Goal: Information Seeking & Learning: Compare options

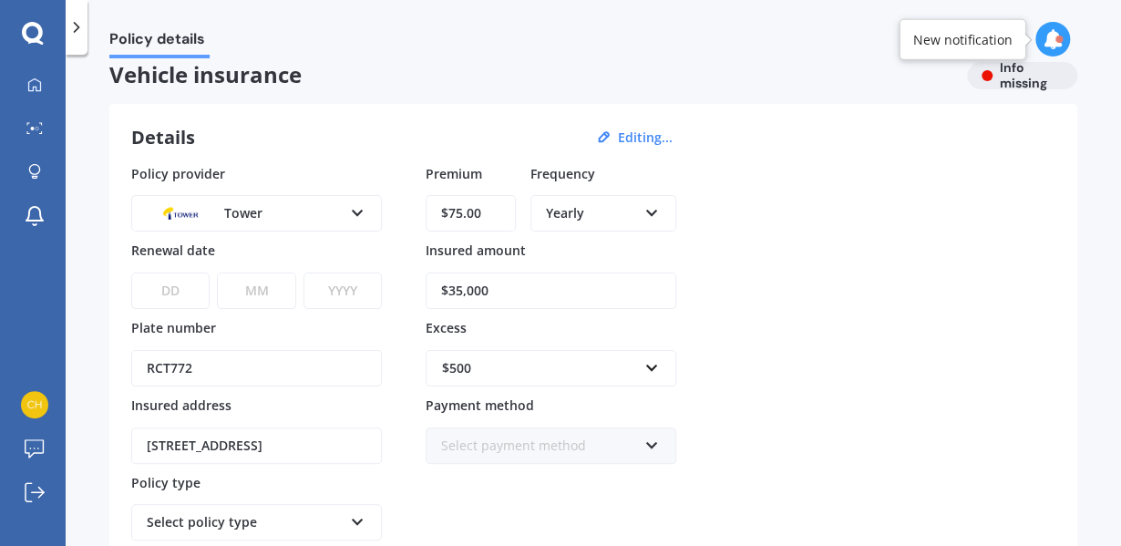
scroll to position [0, 0]
click button "Continue"
click div "Vehicle RCT772 OMODA C5 2025 Renewal date Premium You are paying Yearly Status …"
click u "Edit now"
click div "Select provider"
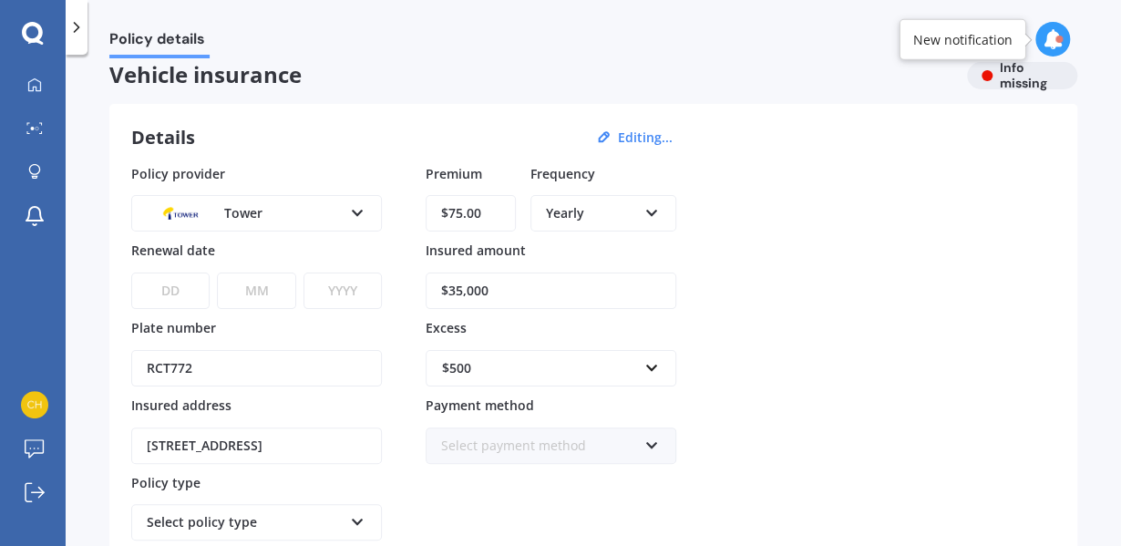
scroll to position [18, 0]
click at [0, 0] on div "Tower" at bounding box center [0, 0] width 0 height 0
click at [459, 211] on input "Premium" at bounding box center [471, 213] width 90 height 36
type input "$75.51"
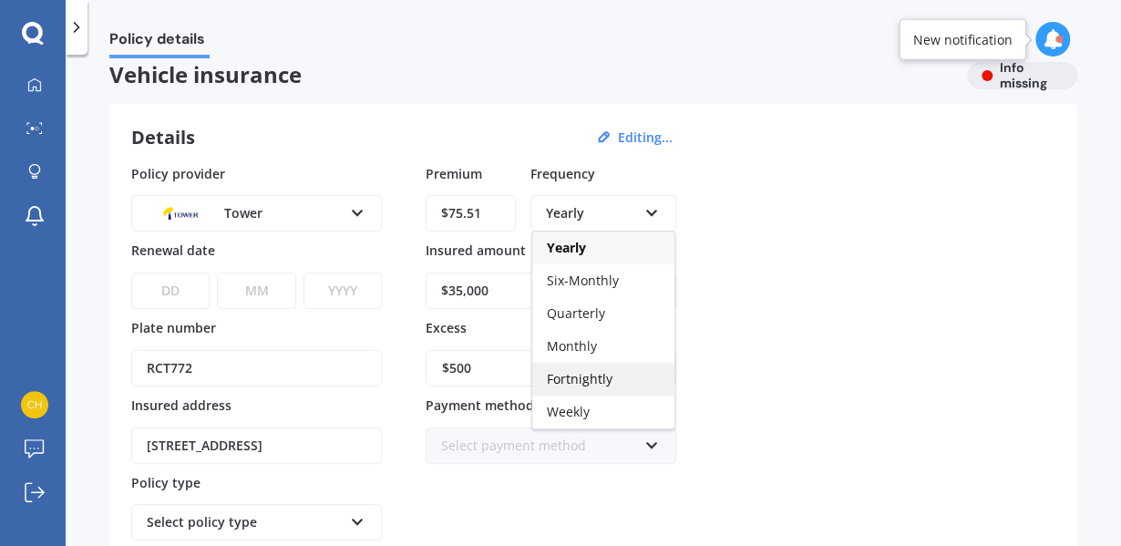
click at [602, 378] on span "Fortnightly" at bounding box center [580, 378] width 66 height 17
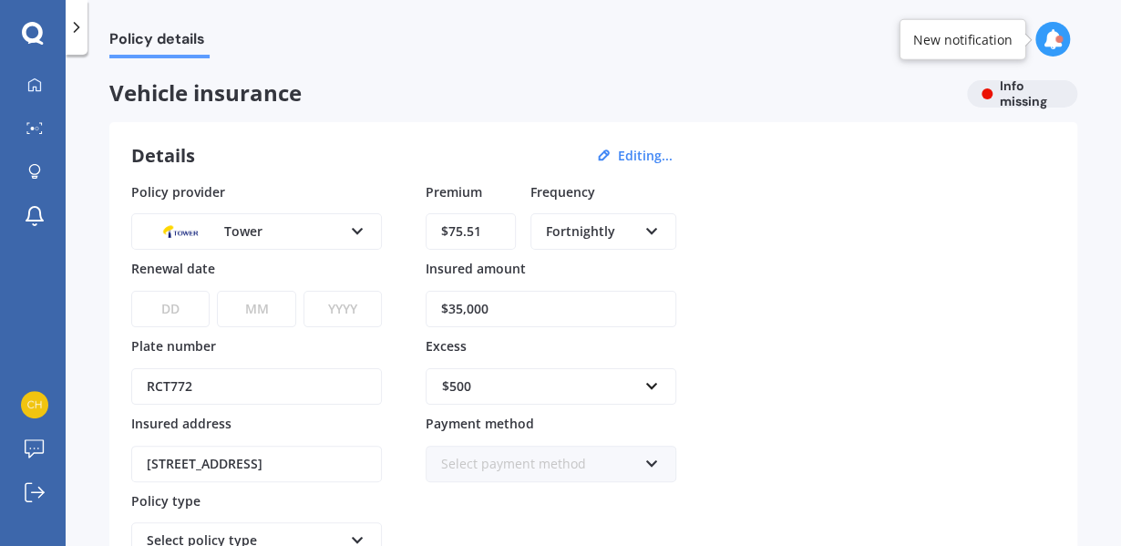
scroll to position [9, 0]
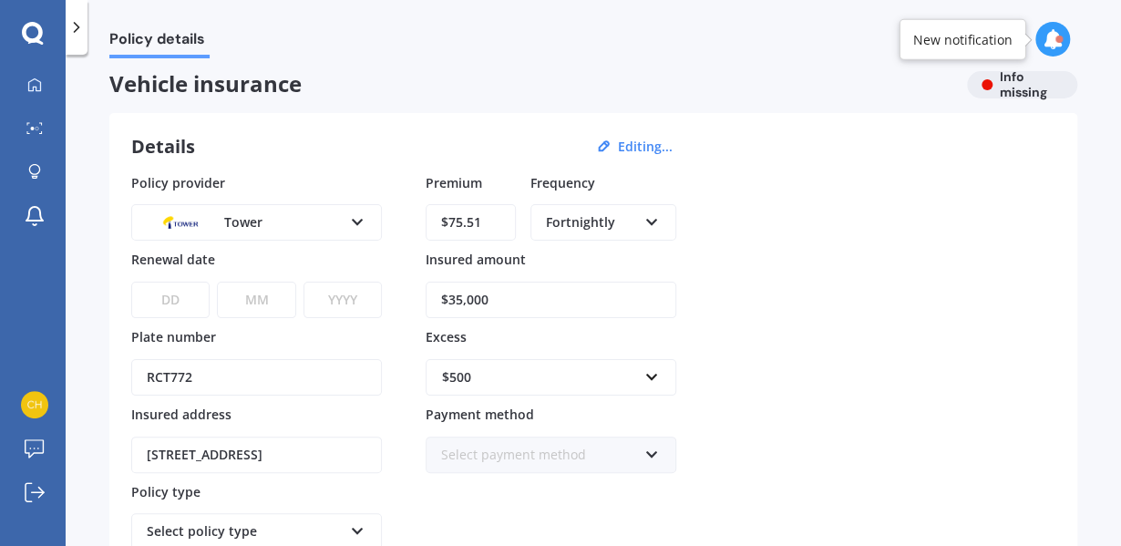
click at [66, 21] on div at bounding box center [77, 27] width 22 height 55
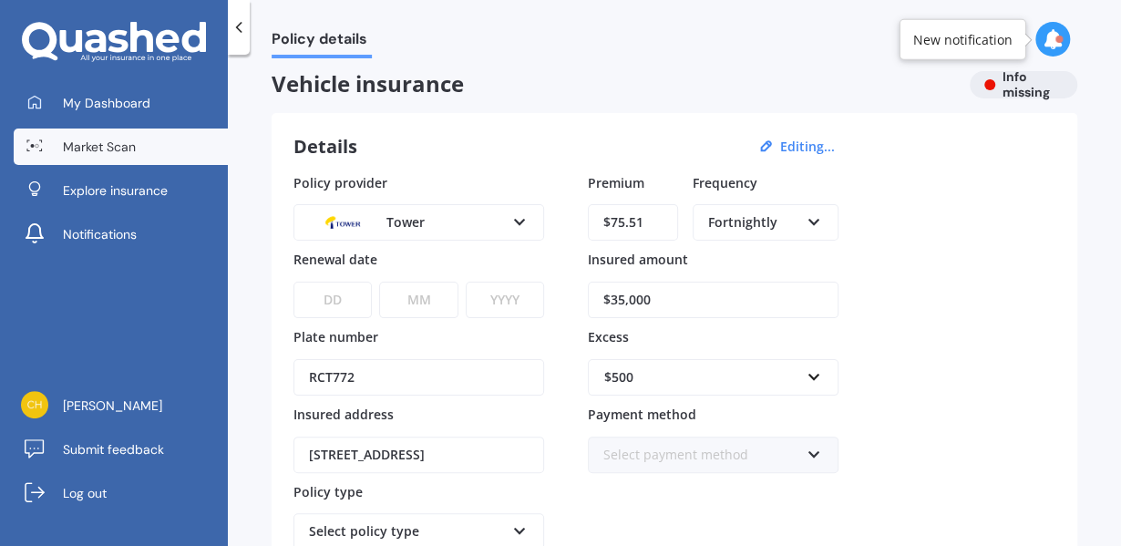
click at [91, 148] on span "Market Scan" at bounding box center [99, 147] width 73 height 18
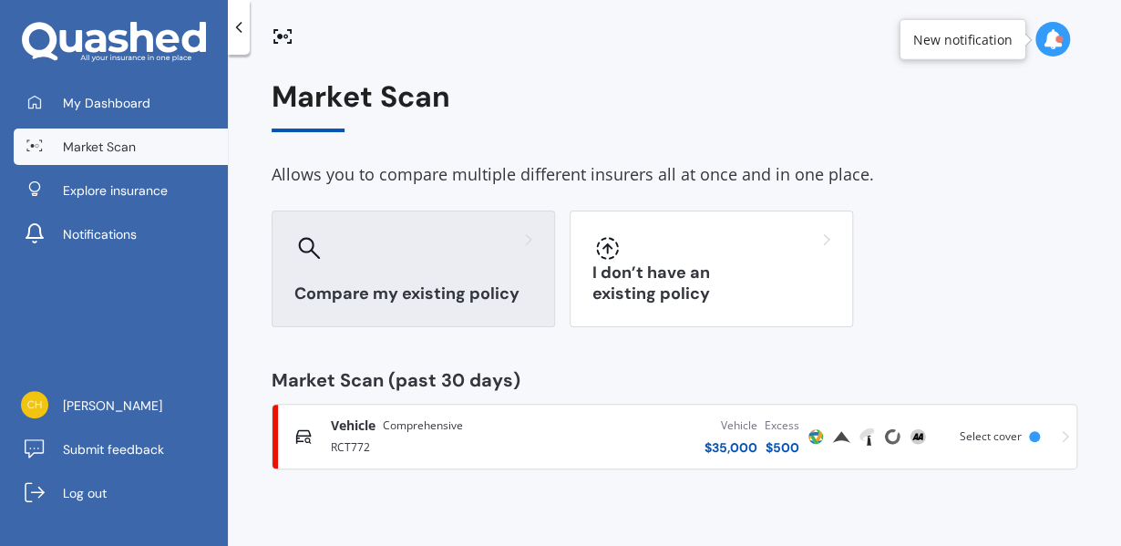
click at [459, 287] on h3 "Compare my existing policy" at bounding box center [413, 293] width 238 height 21
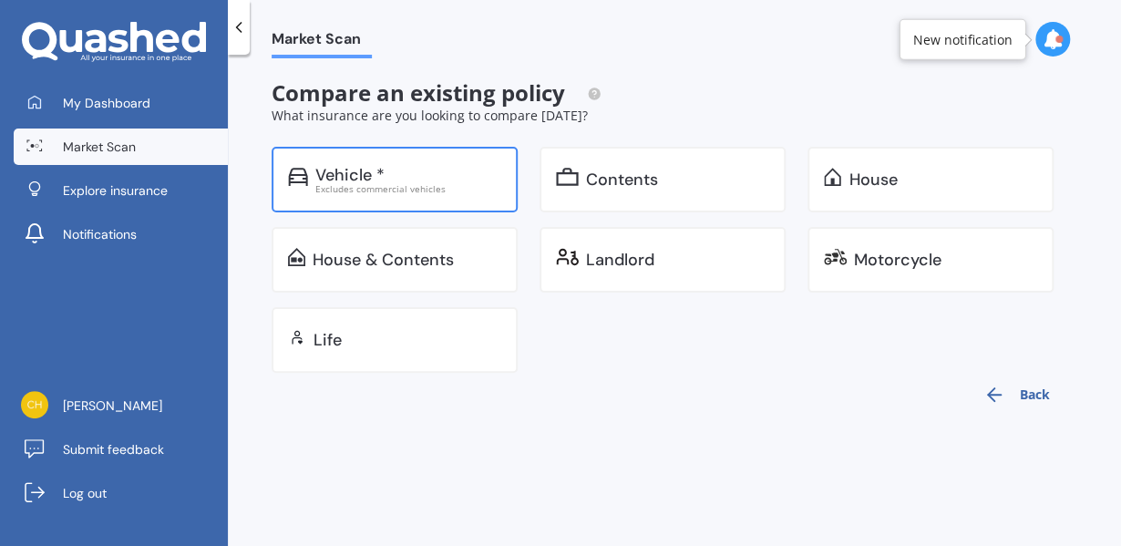
click at [424, 184] on div "Excludes commercial vehicles" at bounding box center [408, 188] width 186 height 9
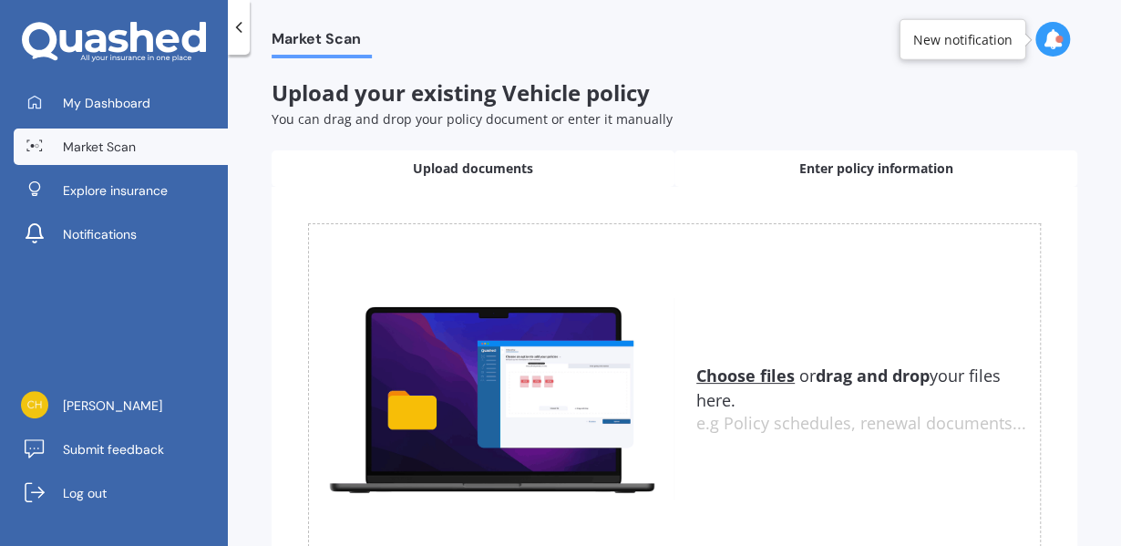
click at [841, 172] on span "Enter policy information" at bounding box center [876, 168] width 154 height 18
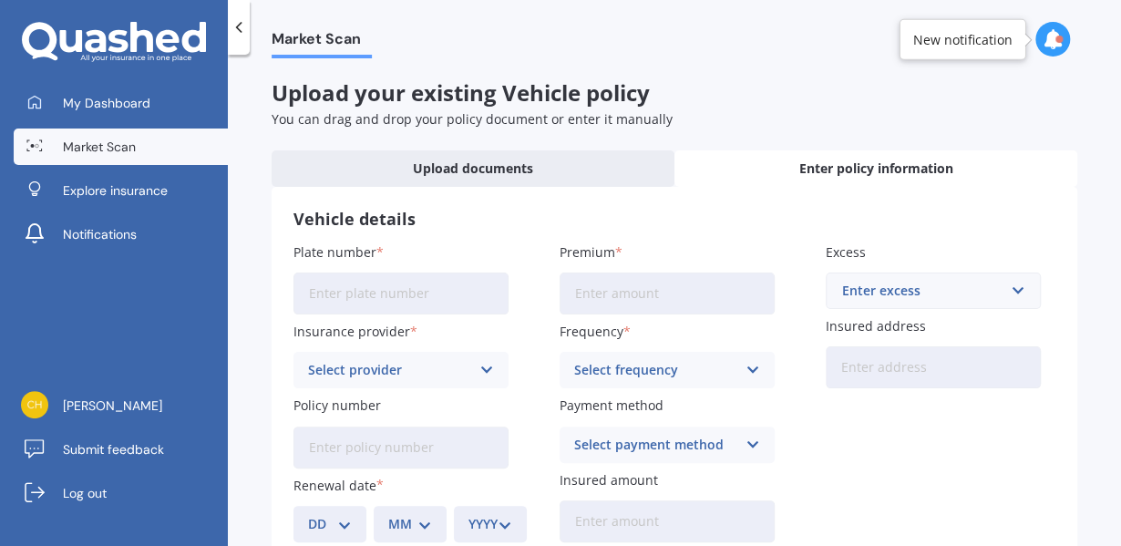
click at [437, 280] on input "Plate number" at bounding box center [400, 293] width 215 height 42
type input "RCT772"
click at [412, 368] on div "Select provider" at bounding box center [389, 370] width 162 height 20
click at [612, 231] on div "Vehicle details Plate number RCT772 Insurance provider AA AA AMI AMP ANZ ASB Ai…" at bounding box center [675, 375] width 806 height 377
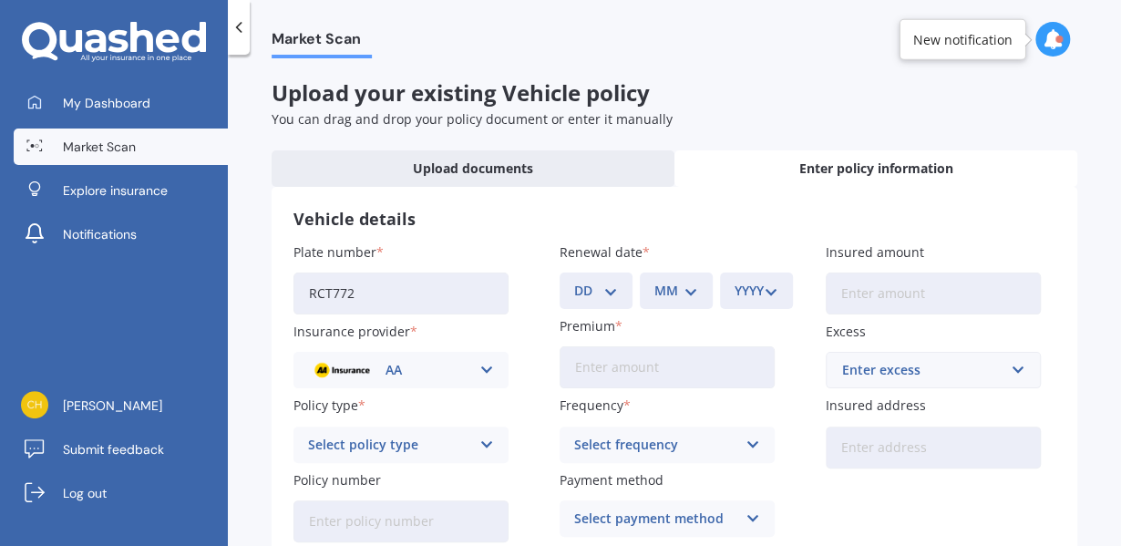
click at [470, 360] on div "AA AA AMI AMP ANZ ASB Aioi Nissay Dowa Ando Assurant Autosure BNZ Co-Operative …" at bounding box center [400, 370] width 215 height 36
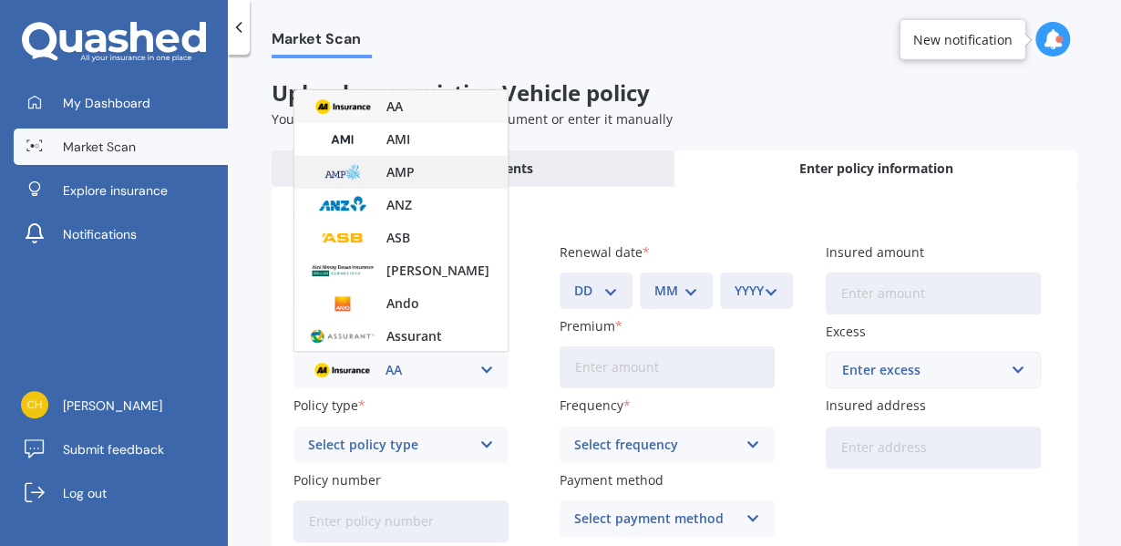
scroll to position [828, 0]
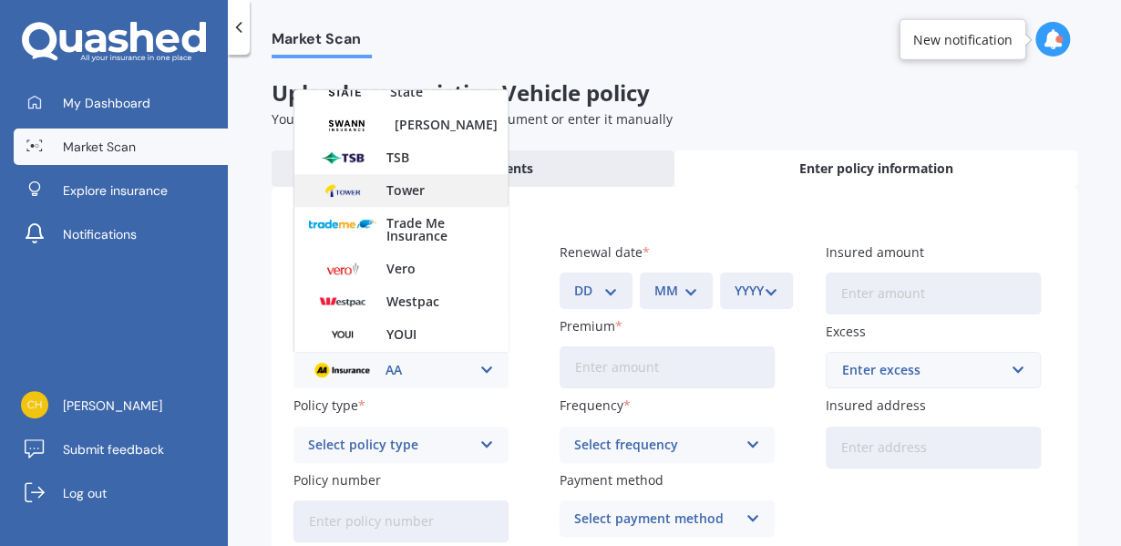
click at [402, 192] on span "Tower" at bounding box center [405, 190] width 38 height 13
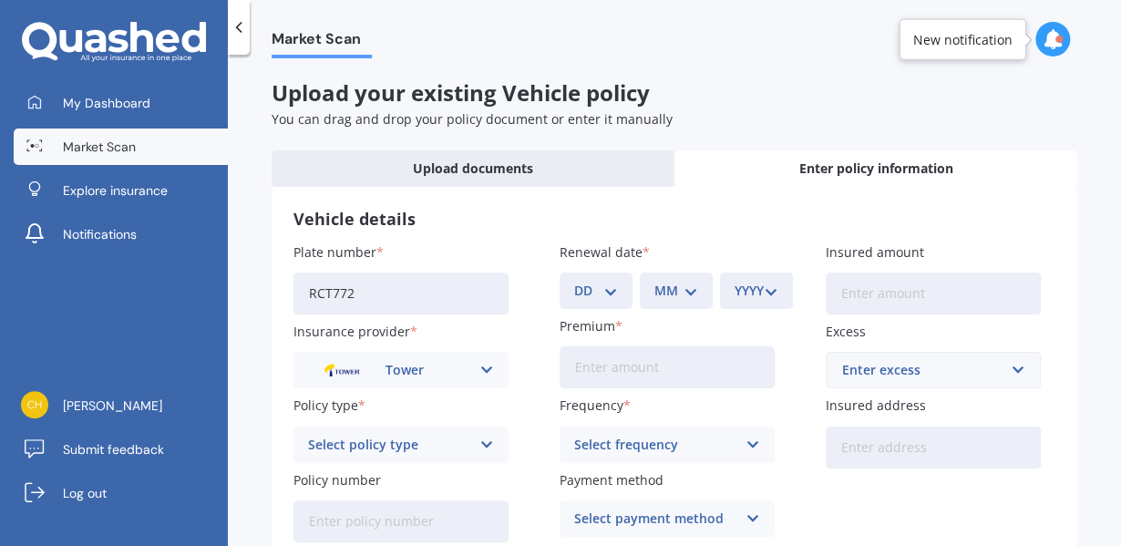
click at [592, 291] on select "DD 01 02 03 04 05 06 07 08 09 10 11 12 13 14 15 16 17 18 19 20 21 22 23 24 25 2…" at bounding box center [596, 291] width 44 height 20
select select "13"
click at [574, 281] on select "DD 01 02 03 04 05 06 07 08 09 10 11 12 13 14 15 16 17 18 19 20 21 22 23 24 25 2…" at bounding box center [596, 291] width 44 height 20
click at [694, 301] on div "MM 01 02 03 04 05 06 07 08 09 10 11 12" at bounding box center [676, 290] width 73 height 36
click at [689, 292] on select "MM 01 02 03 04 05 06 07 08 09 10 11 12" at bounding box center [676, 291] width 44 height 20
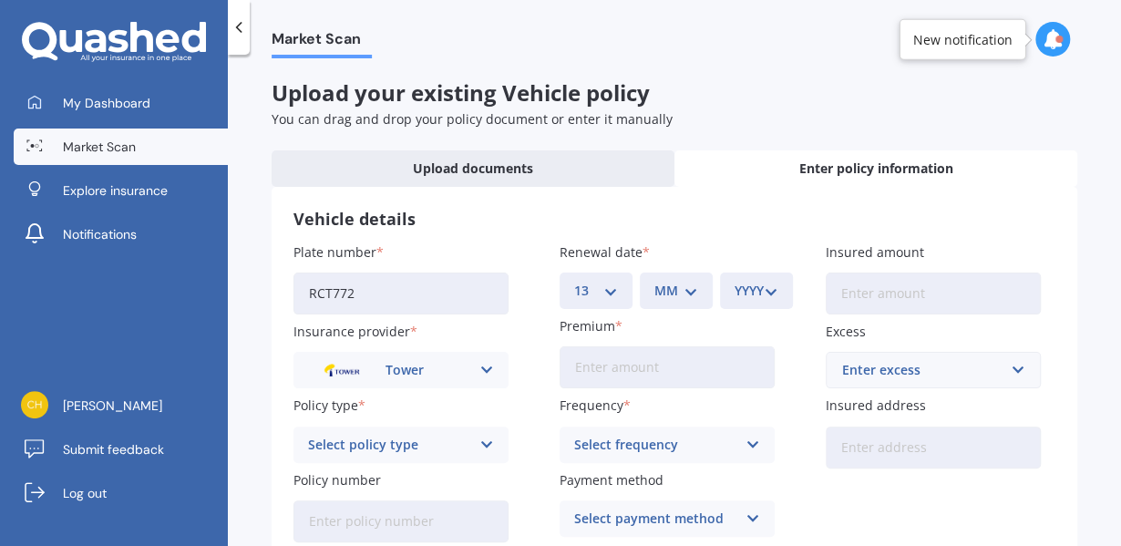
select select "08"
click at [654, 281] on select "MM 01 02 03 04 05 06 07 08 09 10 11 12" at bounding box center [676, 291] width 44 height 20
click at [736, 289] on select "YYYY 2027 2026 2025 2024 2023 2022 2021 2020 2019 2018 2017 2016 2015 2014 2013…" at bounding box center [757, 291] width 44 height 20
select select "2026"
click at [735, 281] on select "YYYY 2027 2026 2025 2024 2023 2022 2021 2020 2019 2018 2017 2016 2015 2014 2013…" at bounding box center [757, 291] width 44 height 20
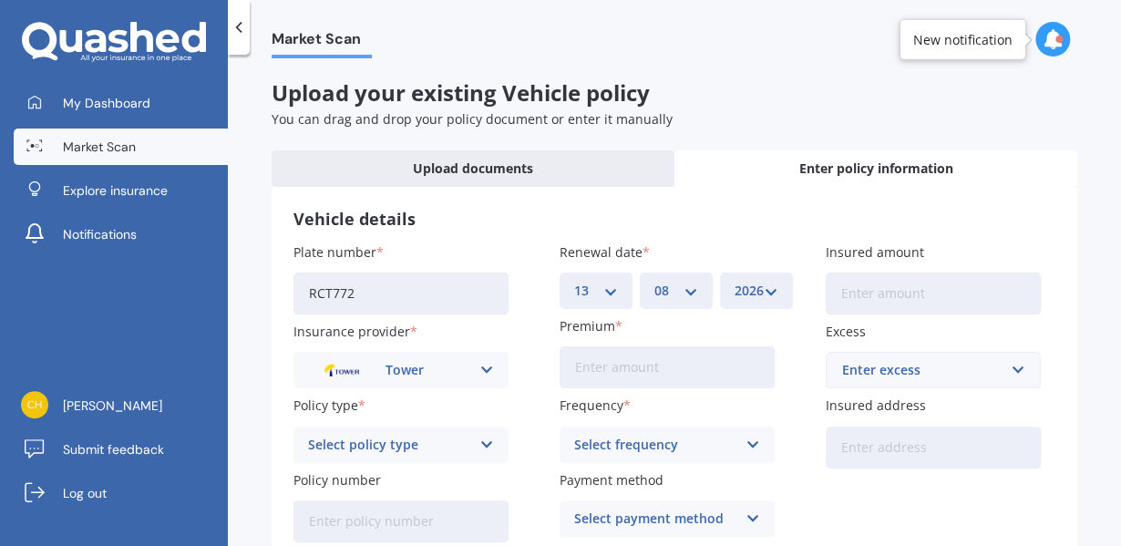
click at [870, 294] on input "Insured amount" at bounding box center [933, 293] width 215 height 42
type input "$35,000"
click at [934, 359] on input "text" at bounding box center [927, 370] width 199 height 35
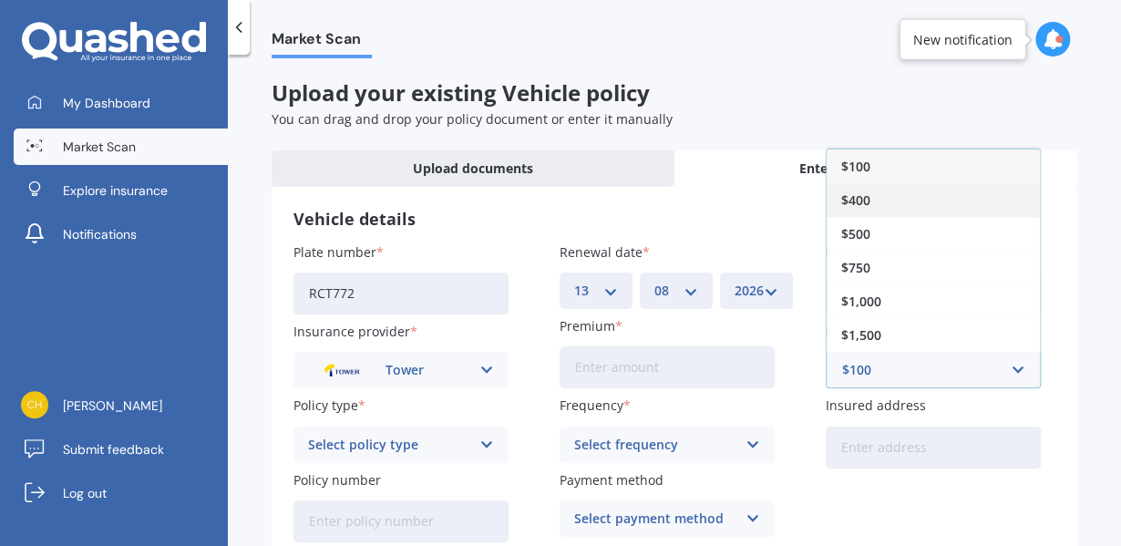
click at [870, 203] on div "$400" at bounding box center [933, 200] width 213 height 34
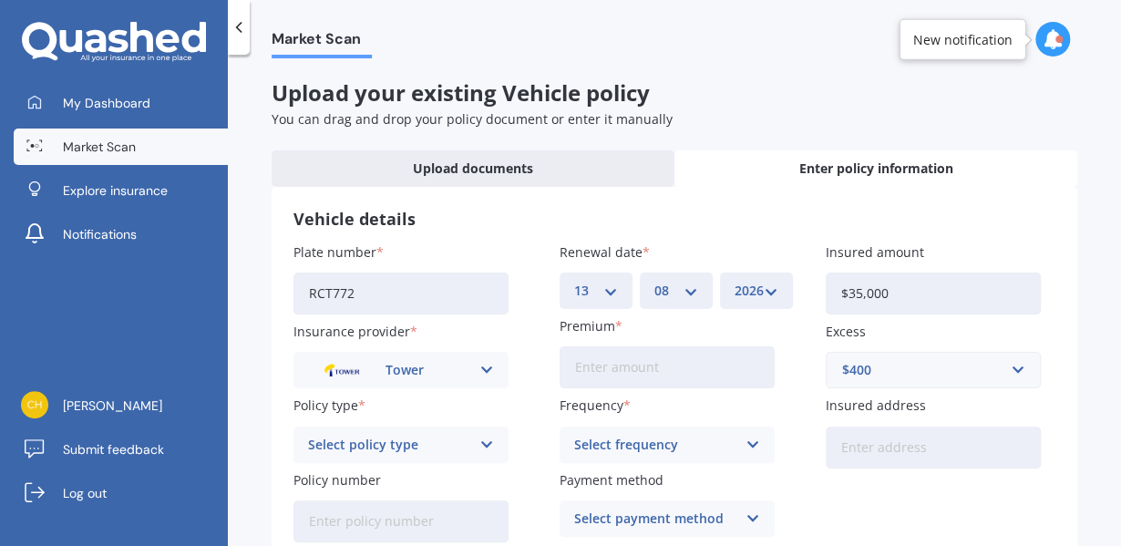
click at [704, 368] on input "Premium" at bounding box center [667, 367] width 215 height 42
type input "$75.51"
click at [672, 451] on div "Select frequency" at bounding box center [655, 445] width 162 height 20
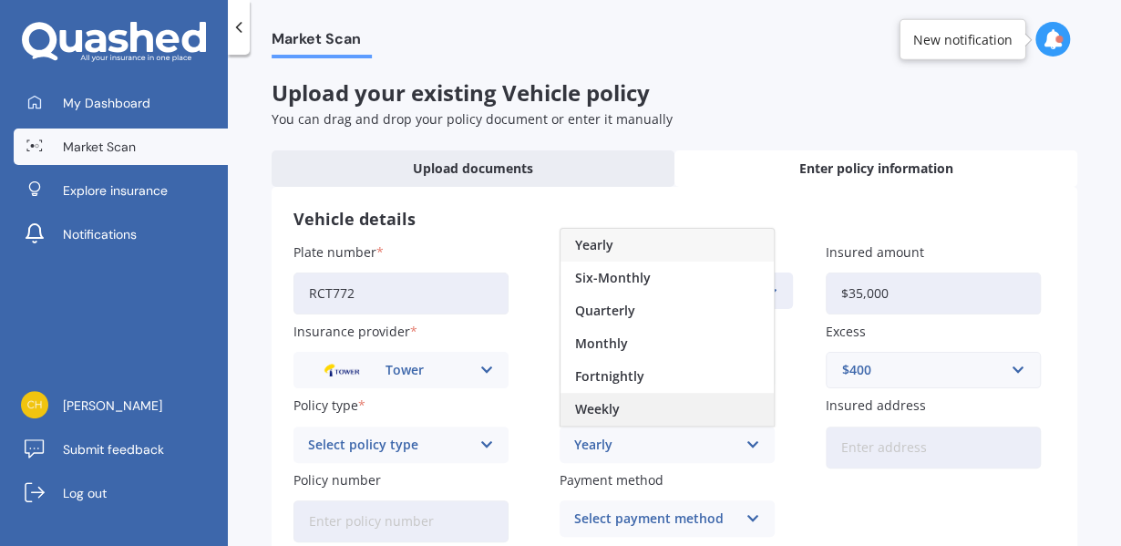
click at [603, 406] on span "Weekly" at bounding box center [597, 409] width 45 height 13
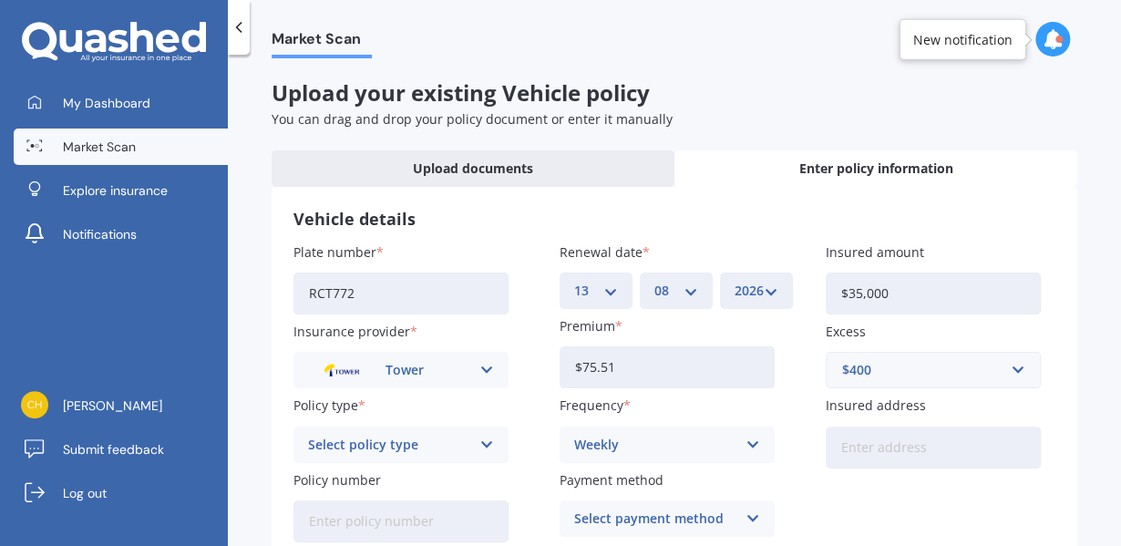
click at [598, 442] on div "Weekly" at bounding box center [655, 445] width 162 height 20
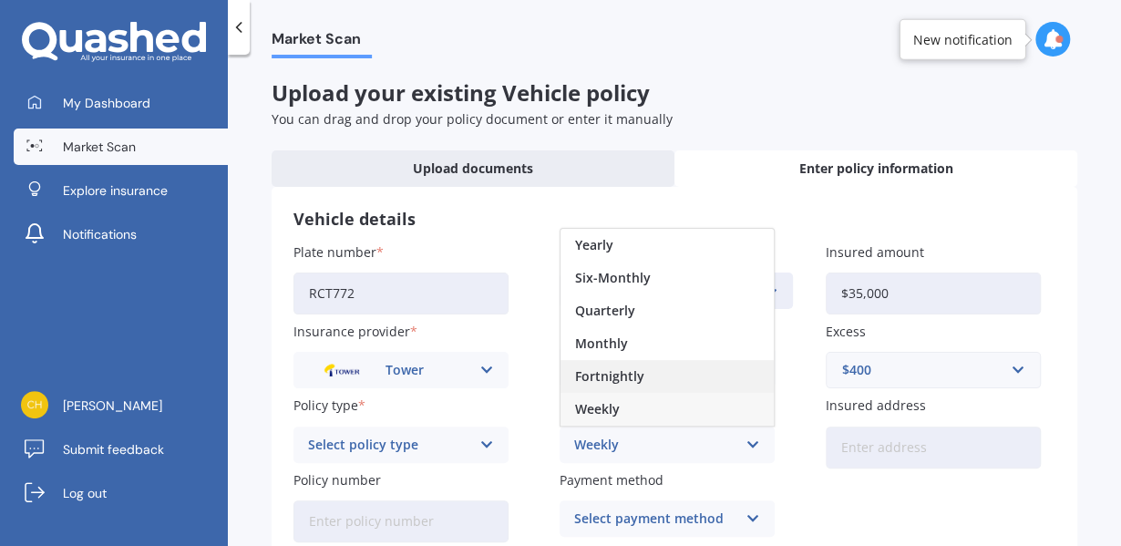
click at [601, 375] on span "Fortnightly" at bounding box center [609, 376] width 69 height 13
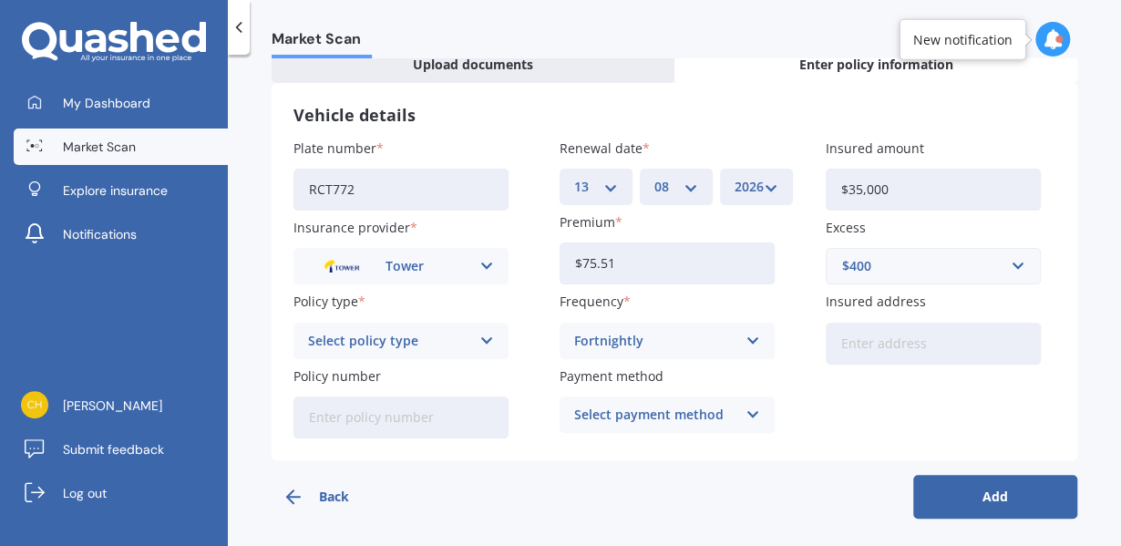
scroll to position [109, 0]
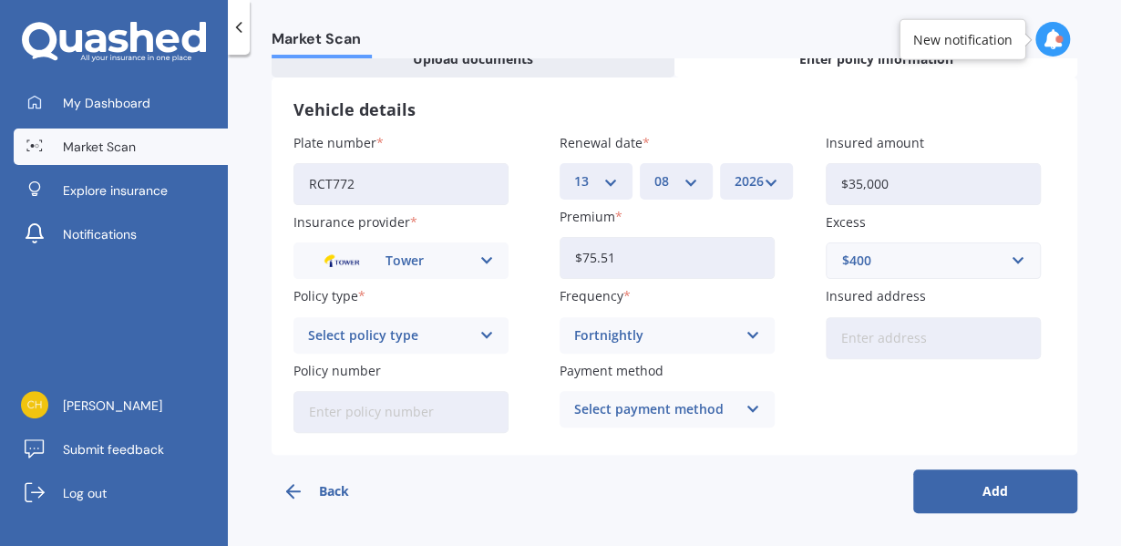
click at [482, 321] on div "Select policy type Third Party Third Party, Fire & Theft Comprehensive" at bounding box center [400, 335] width 215 height 36
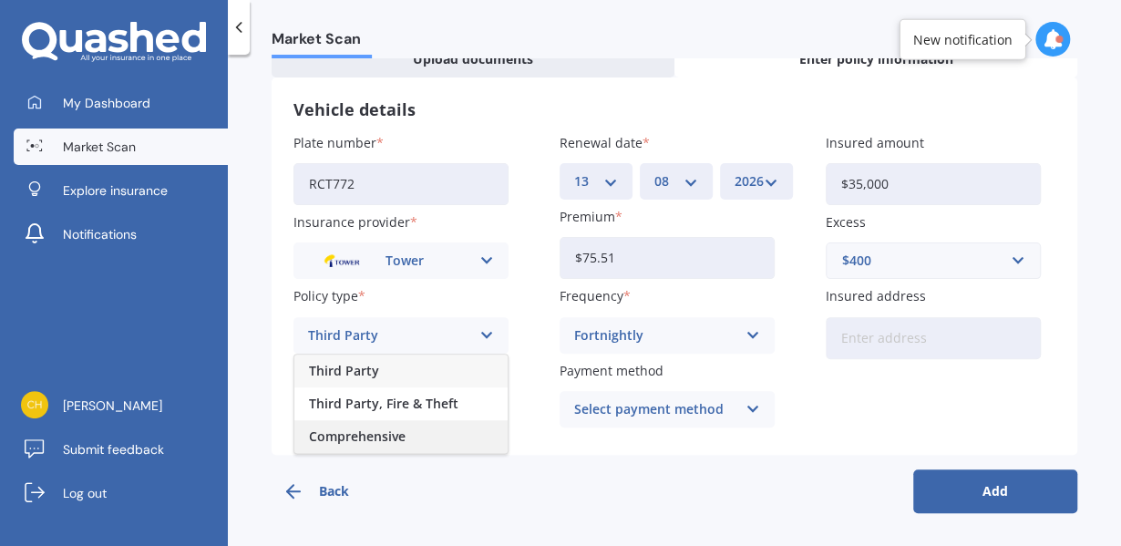
click at [399, 440] on span "Comprehensive" at bounding box center [357, 436] width 97 height 13
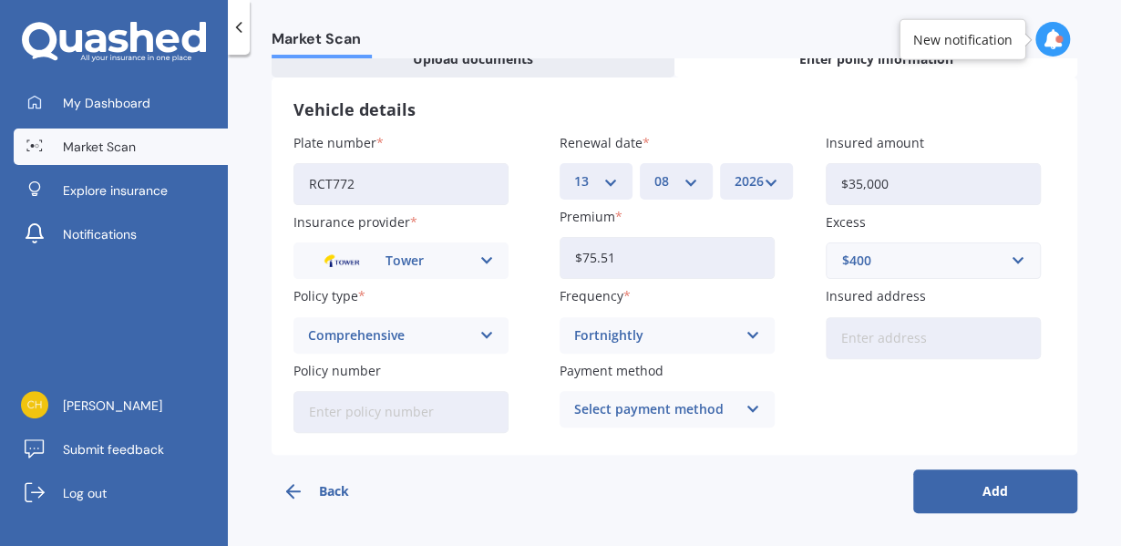
click at [665, 406] on div "Select payment method" at bounding box center [655, 409] width 162 height 20
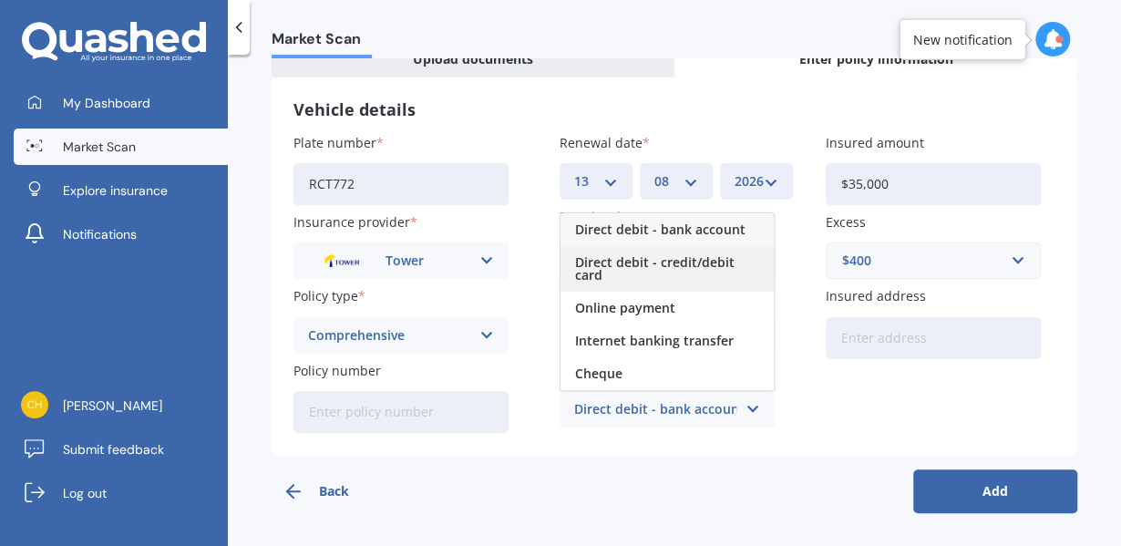
click at [652, 278] on span "Direct debit - credit/debit card" at bounding box center [667, 269] width 184 height 26
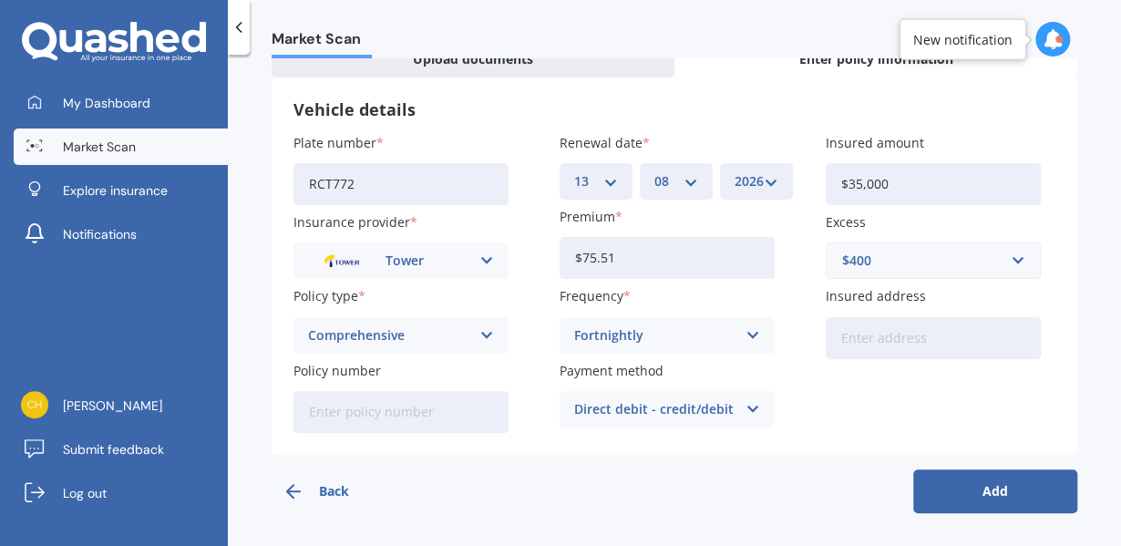
click at [891, 338] on input "Insured address" at bounding box center [933, 338] width 215 height 42
type input "[STREET_ADDRESS]"
click at [968, 485] on button "Add" at bounding box center [995, 491] width 164 height 44
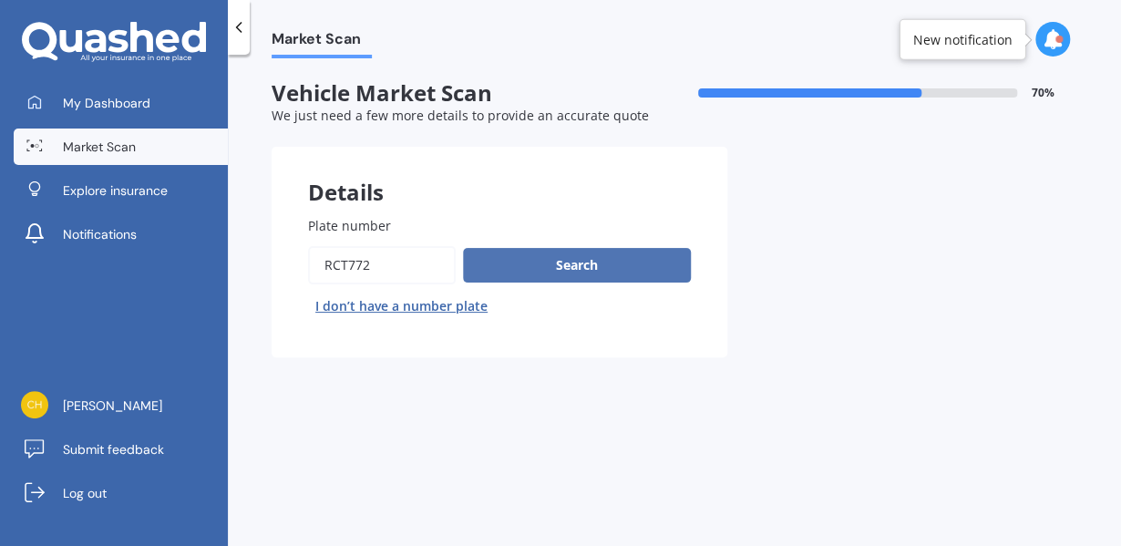
click at [595, 259] on button "Search" at bounding box center [577, 265] width 228 height 35
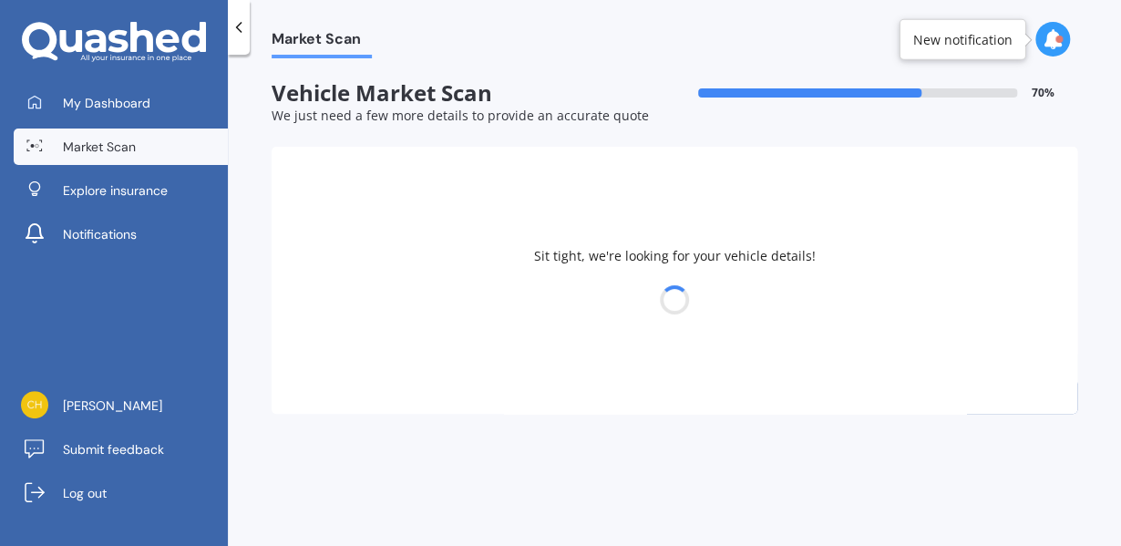
select select "OMODA"
select select "C5"
select select "17"
select select "04"
select select "1996"
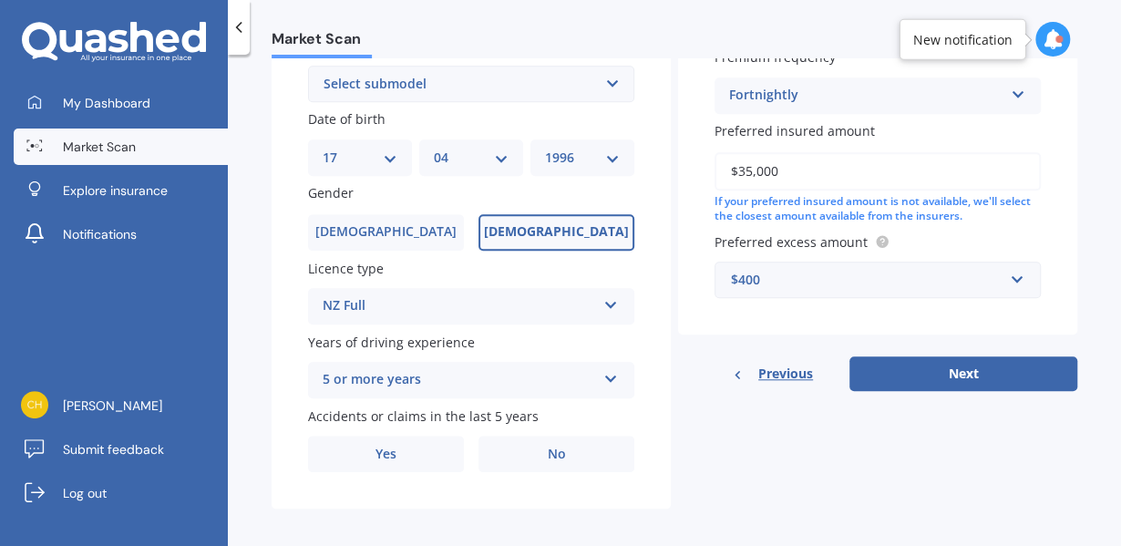
scroll to position [518, 0]
click at [933, 365] on button "Next" at bounding box center [963, 372] width 228 height 35
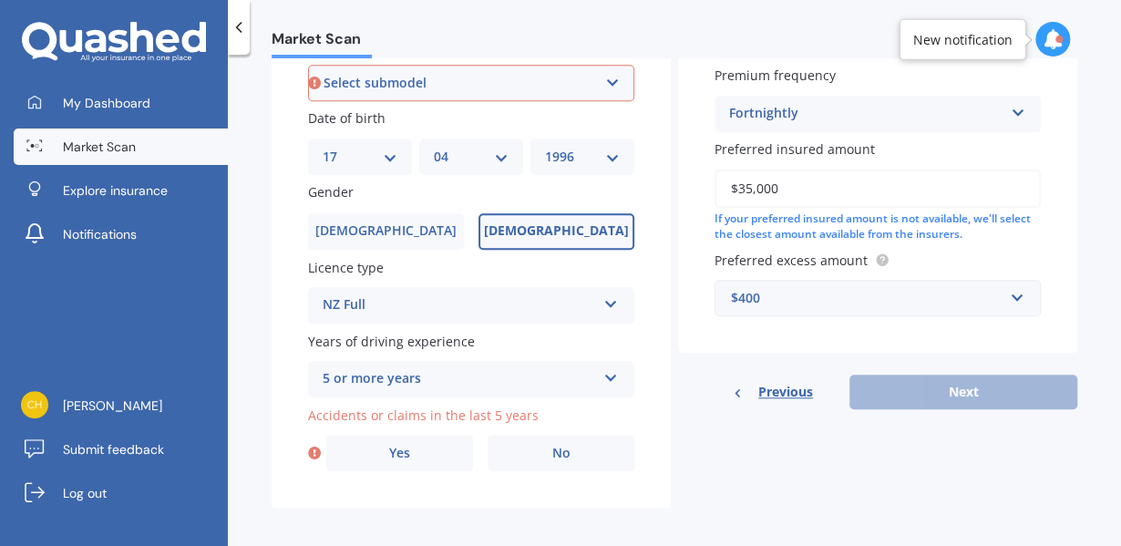
scroll to position [492, 0]
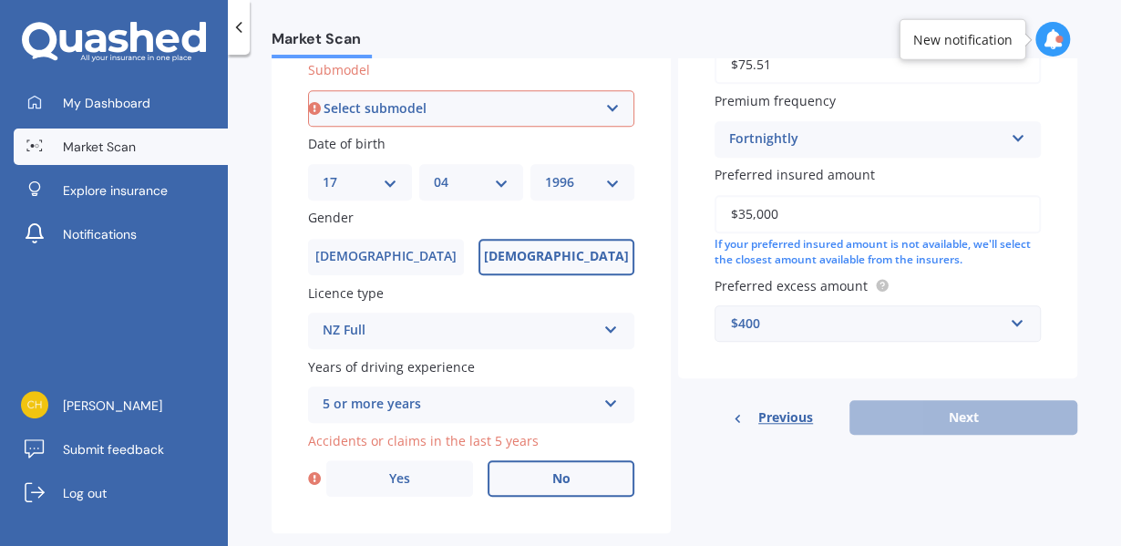
click at [535, 471] on label "No" at bounding box center [561, 478] width 147 height 36
click at [0, 0] on input "No" at bounding box center [0, 0] width 0 height 0
click at [574, 118] on select "Select submodel EX 1.5PT/9CVT" at bounding box center [471, 108] width 326 height 36
select select "EX 1.5PT/9CVT"
click at [308, 90] on select "Select submodel EX 1.5PT/9CVT" at bounding box center [471, 108] width 326 height 36
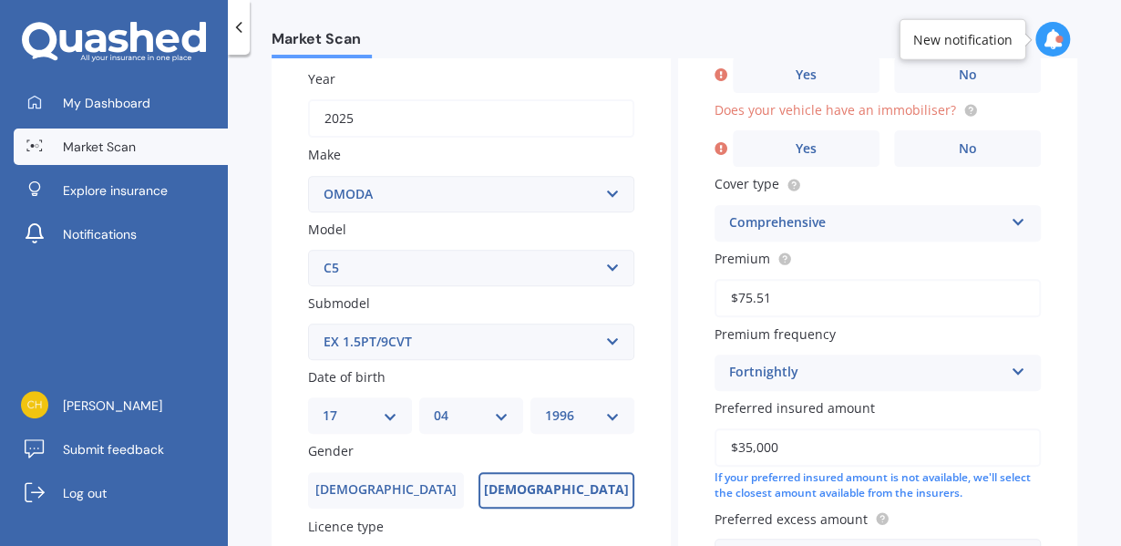
scroll to position [124, 0]
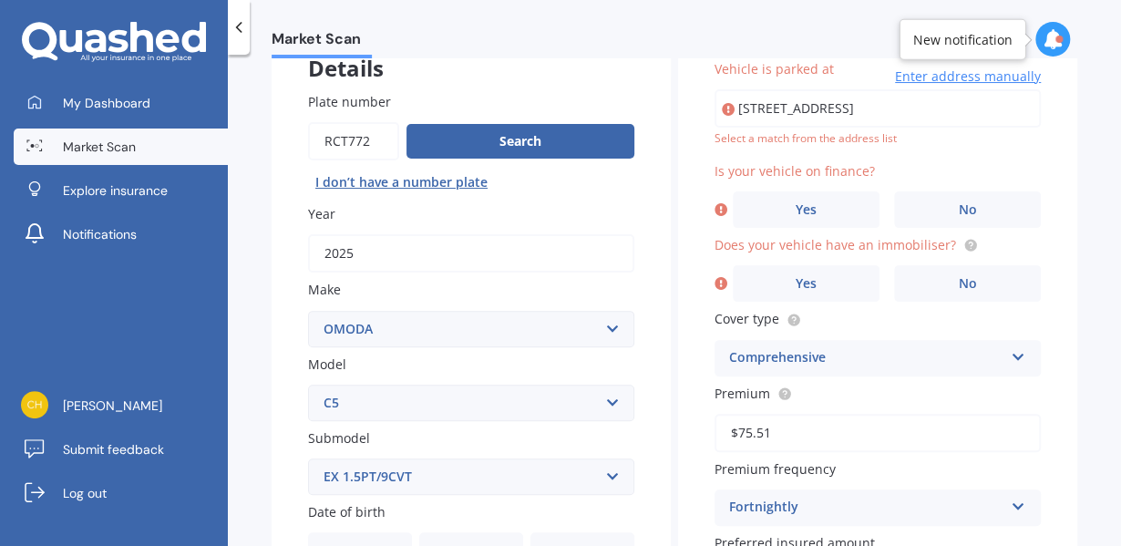
type input "[STREET_ADDRESS]"
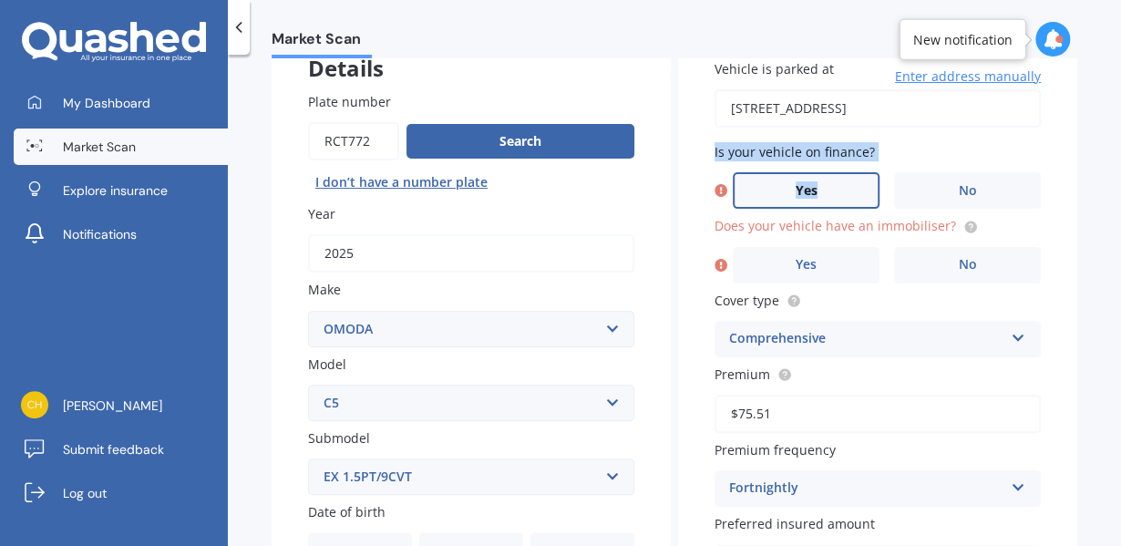
drag, startPoint x: 845, startPoint y: 149, endPoint x: 849, endPoint y: 194, distance: 45.8
click at [849, 194] on label "Yes" at bounding box center [806, 190] width 147 height 36
click at [0, 0] on input "Yes" at bounding box center [0, 0] width 0 height 0
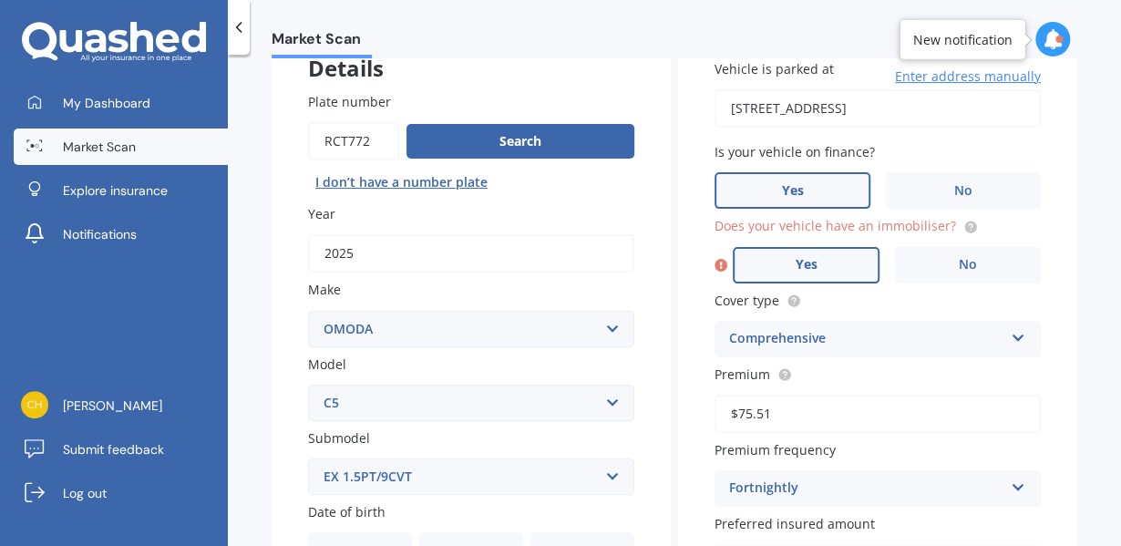
click at [817, 263] on label "Yes" at bounding box center [806, 265] width 147 height 36
click at [0, 0] on input "Yes" at bounding box center [0, 0] width 0 height 0
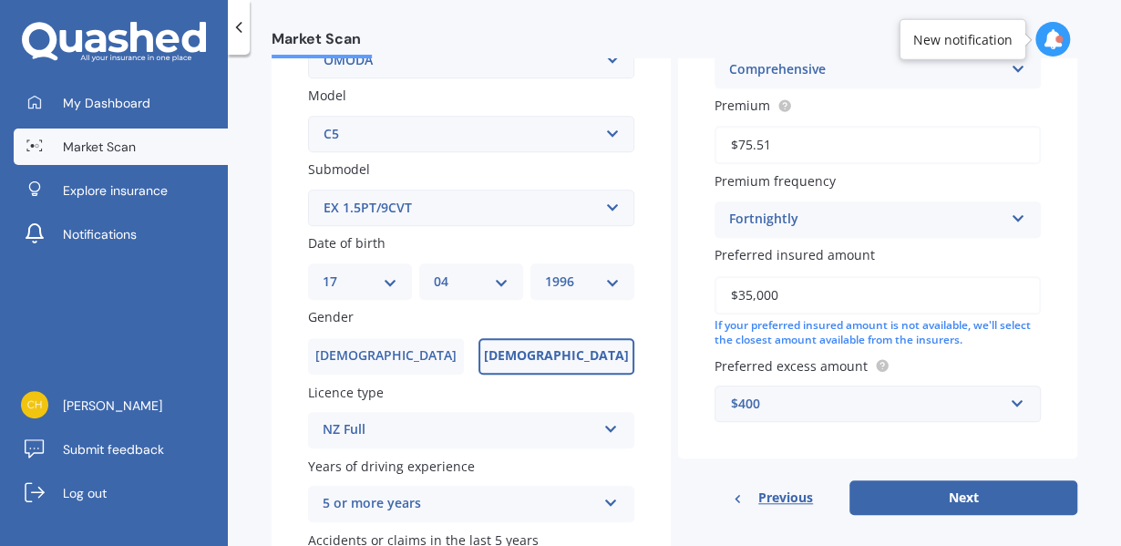
scroll to position [400, 0]
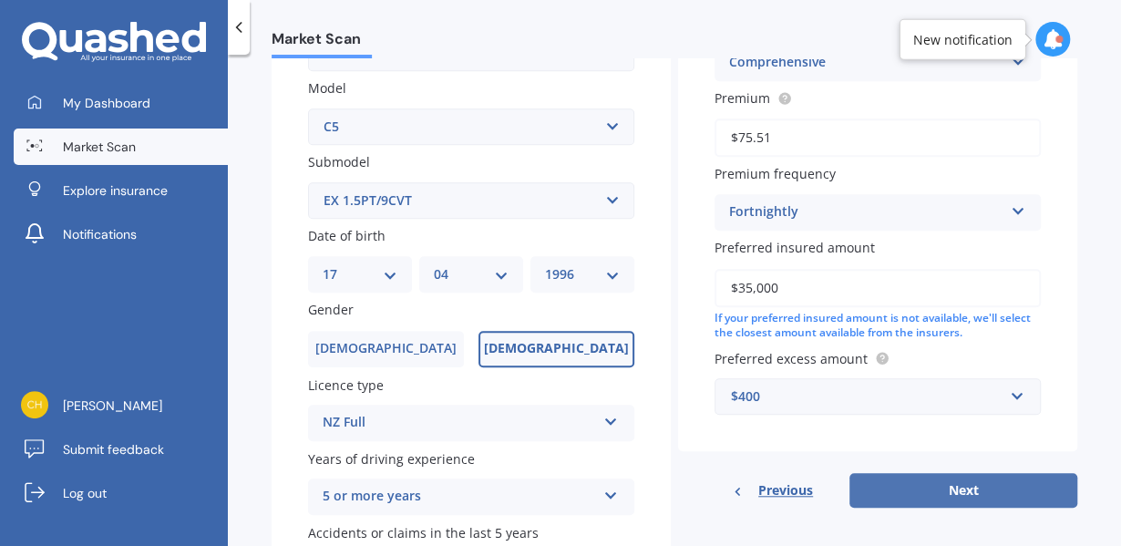
click at [924, 485] on button "Next" at bounding box center [963, 490] width 228 height 35
select select "17"
select select "04"
select select "1996"
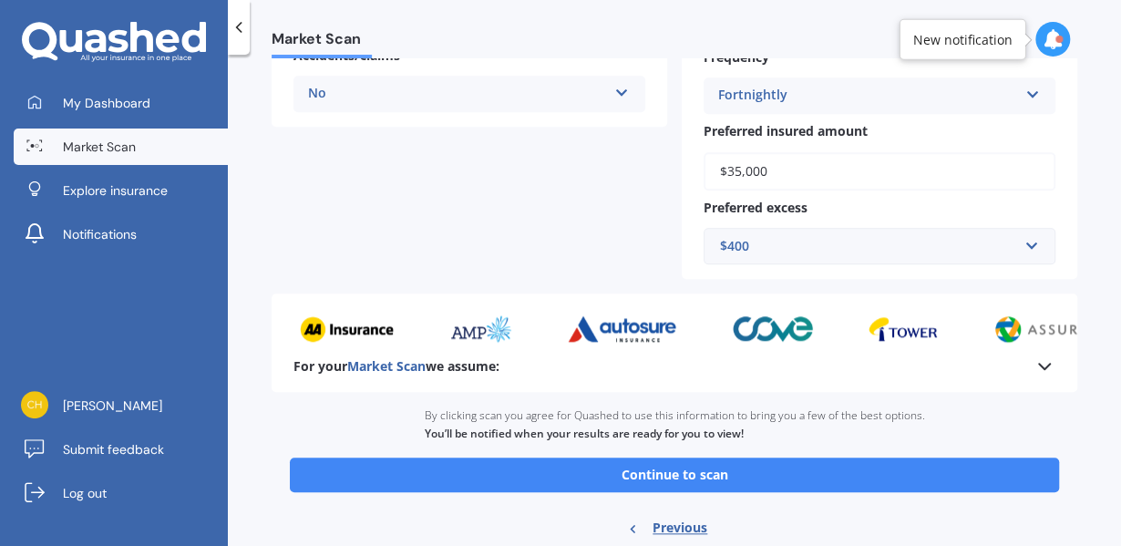
scroll to position [525, 0]
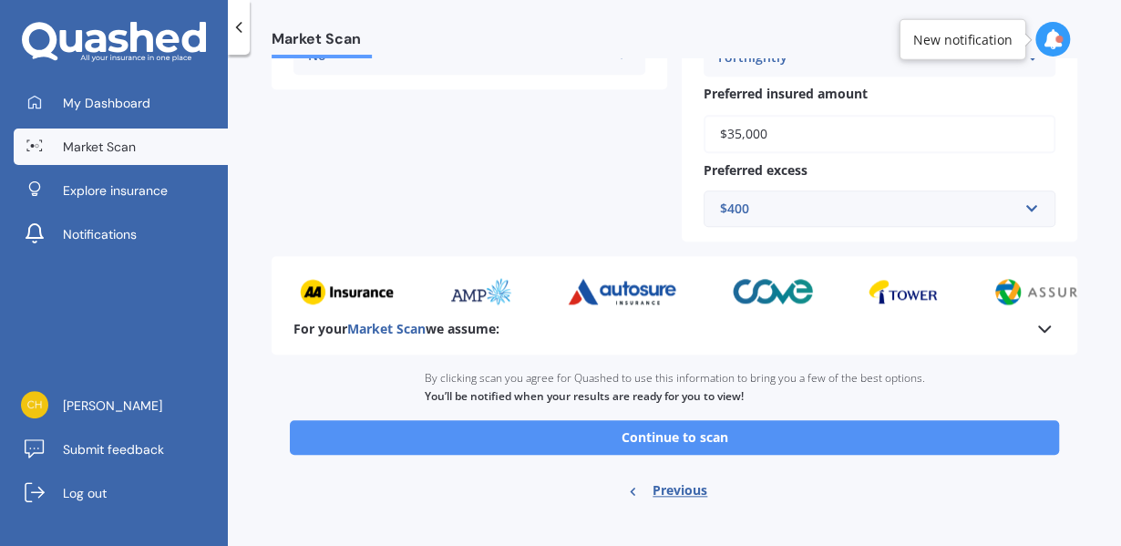
click at [820, 431] on button "Continue to scan" at bounding box center [674, 437] width 769 height 35
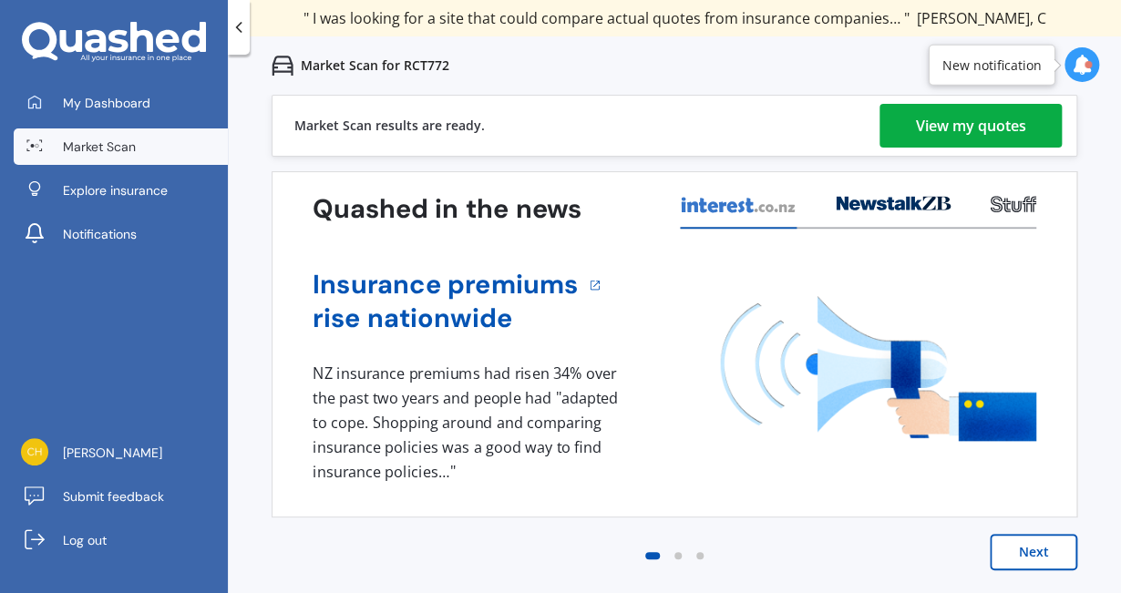
click at [957, 132] on div "View my quotes" at bounding box center [971, 126] width 110 height 44
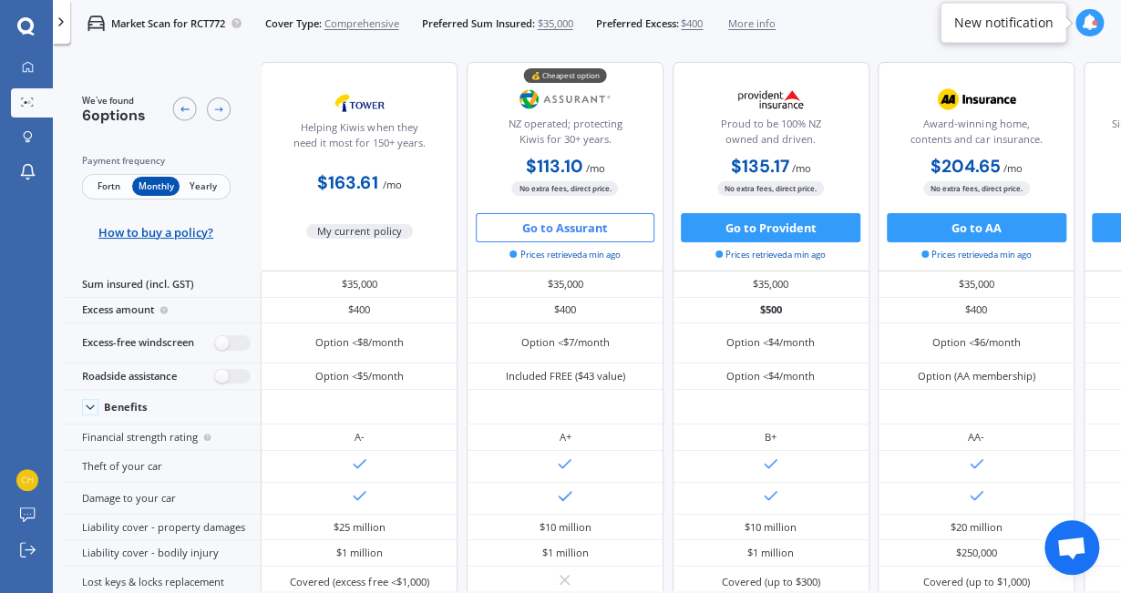
drag, startPoint x: 575, startPoint y: 213, endPoint x: 548, endPoint y: 225, distance: 29.8
drag, startPoint x: 548, startPoint y: 225, endPoint x: 495, endPoint y: 256, distance: 61.3
click at [495, 256] on div "Go to Assurant Prices retrieved a min ago" at bounding box center [565, 237] width 197 height 48
click at [96, 180] on span "Fortn" at bounding box center [108, 186] width 47 height 19
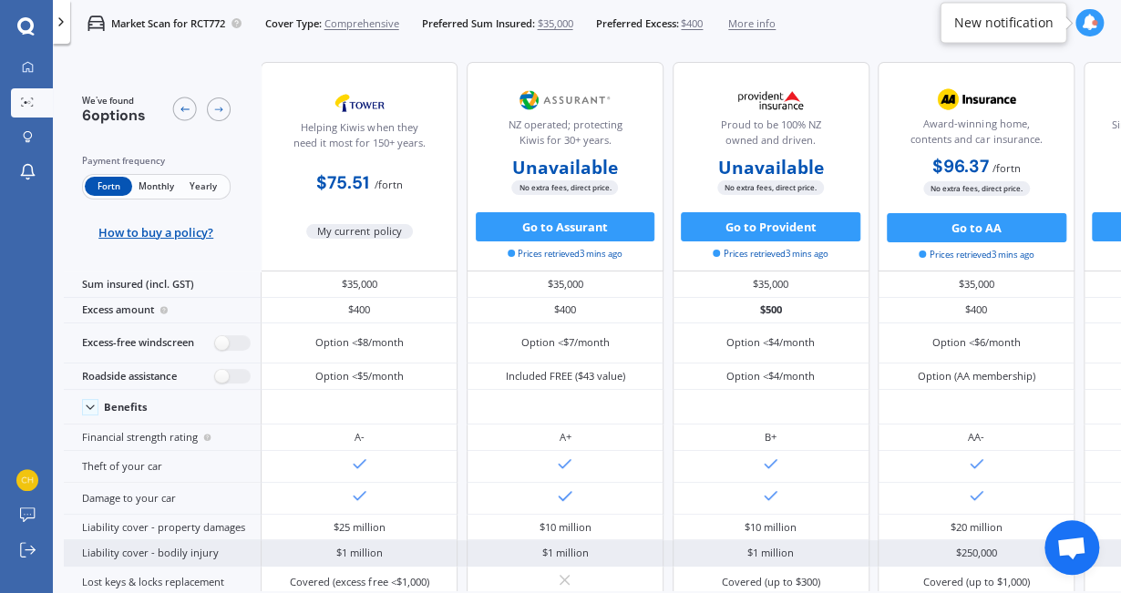
drag, startPoint x: 384, startPoint y: 590, endPoint x: 760, endPoint y: 540, distance: 379.7
click at [760, 540] on div "We've found 6 options Payment frequency Fortn Monthly Yearly How to buy a polic…" at bounding box center [592, 320] width 1057 height 540
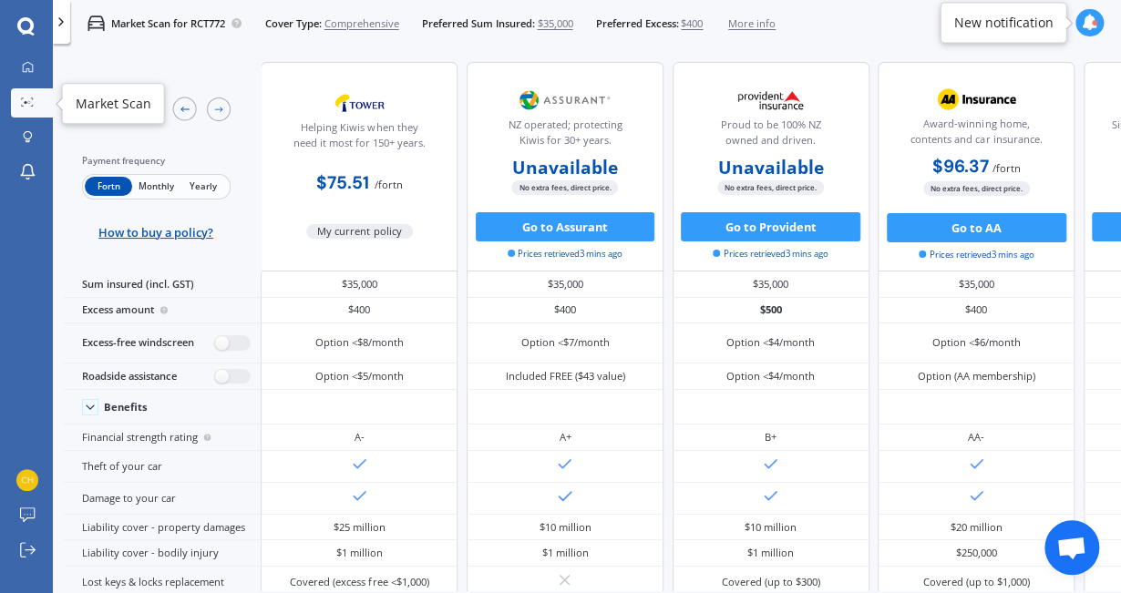
click at [12, 104] on link "Market Scan" at bounding box center [32, 102] width 42 height 29
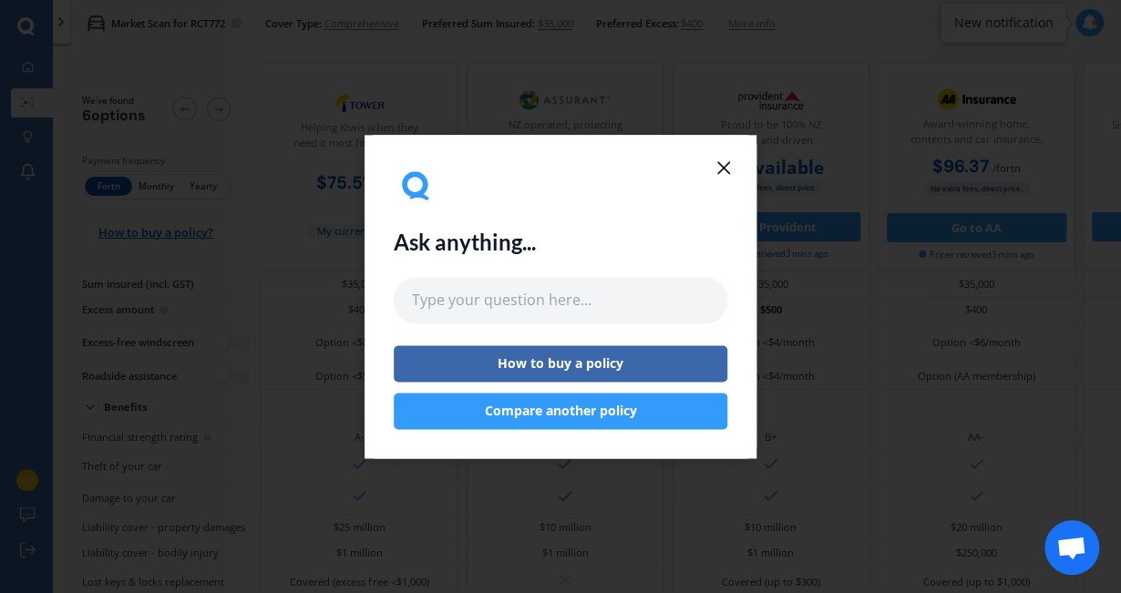
click at [600, 403] on button "Compare another policy" at bounding box center [561, 411] width 334 height 36
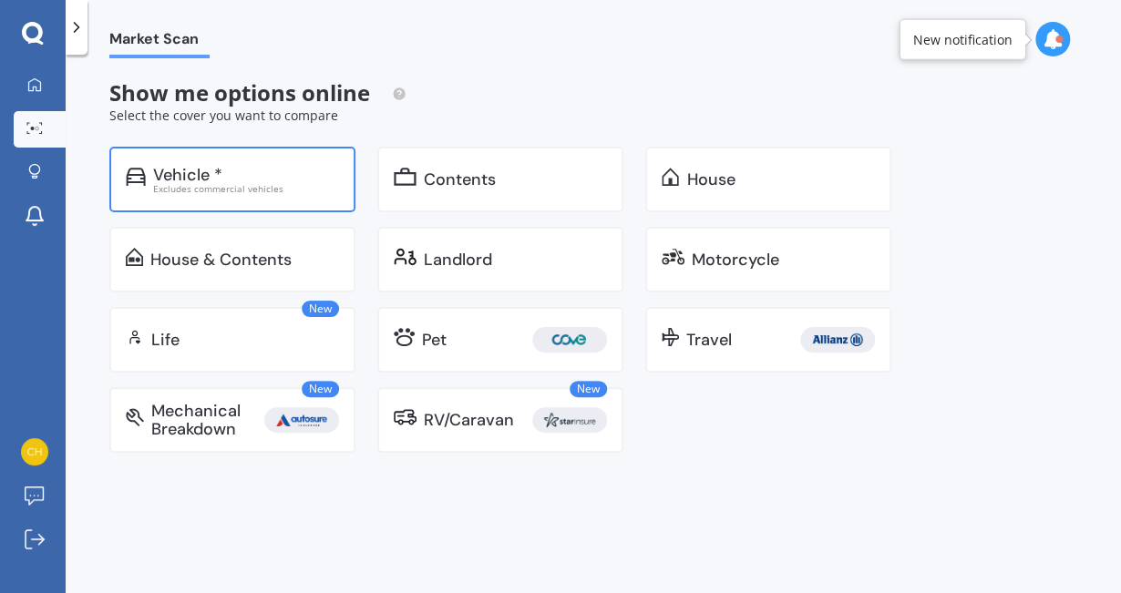
click at [265, 191] on div "Excludes commercial vehicles" at bounding box center [246, 188] width 186 height 9
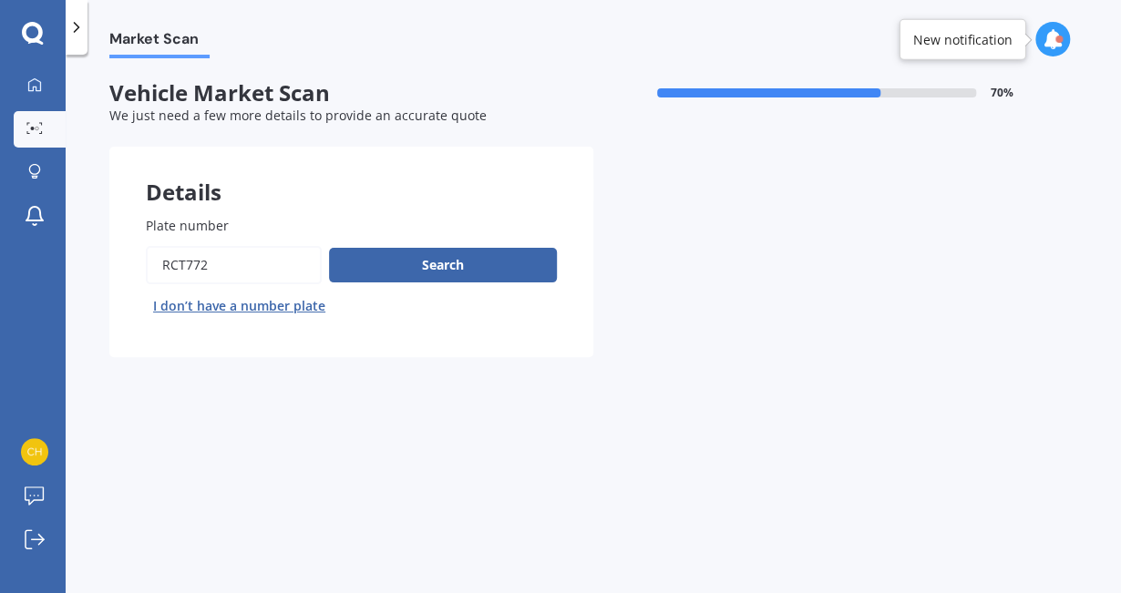
click at [244, 265] on input "Plate number" at bounding box center [234, 265] width 176 height 38
type input "R"
type input "NSM904"
click at [0, 0] on button "Next" at bounding box center [0, 0] width 0 height 0
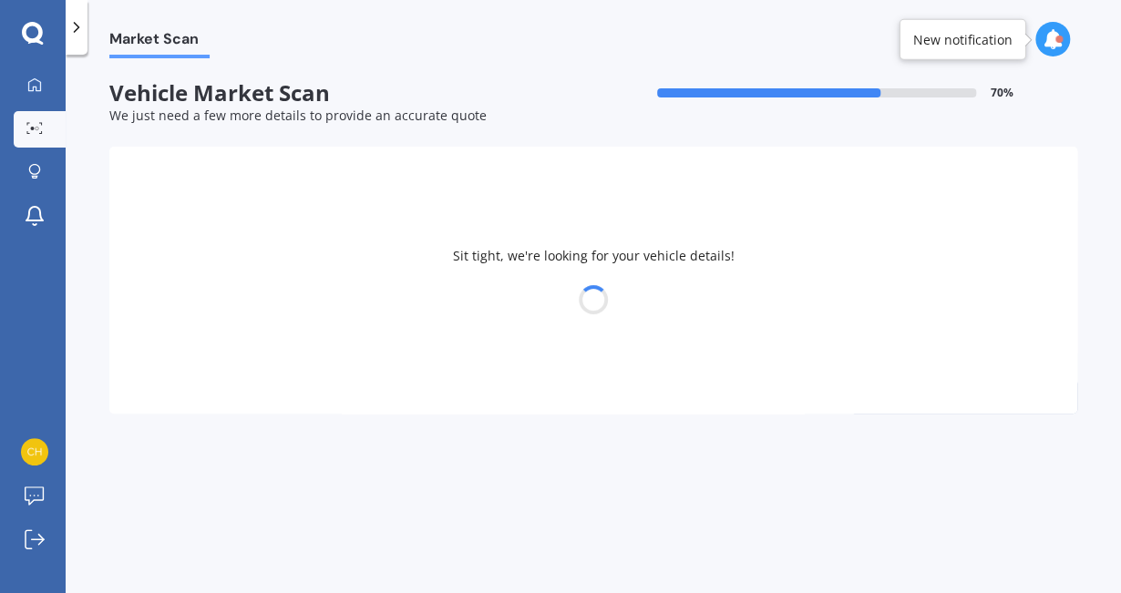
select select "MAZDA"
select select "17"
select select "04"
select select "1996"
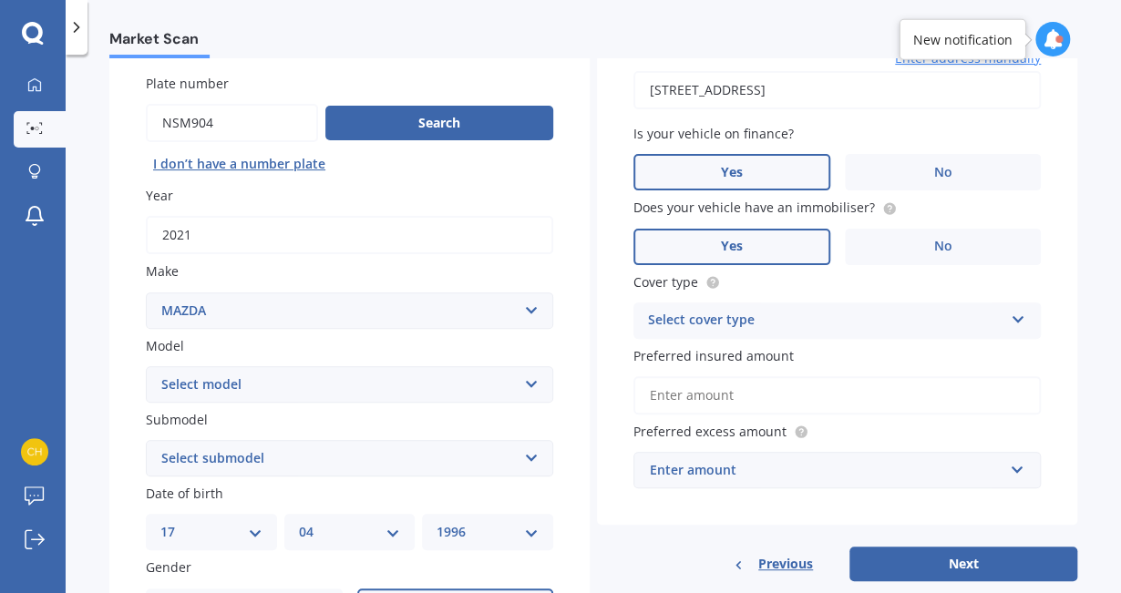
scroll to position [144, 0]
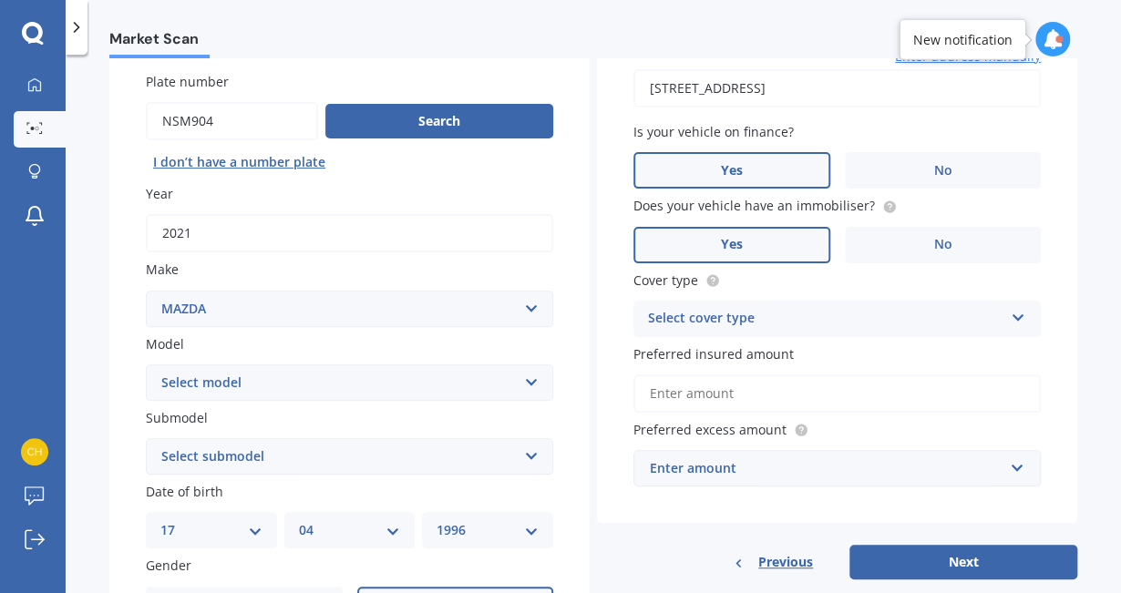
click at [280, 411] on label "Submodel" at bounding box center [346, 417] width 400 height 19
click at [280, 438] on select "Select submodel" at bounding box center [349, 456] width 407 height 36
click at [283, 391] on select "Select model 121 2 3 323 323 / Familia 6 626 929 Atenza Autozam Axela AZ3 B2000…" at bounding box center [349, 383] width 407 height 36
drag, startPoint x: 290, startPoint y: 324, endPoint x: 235, endPoint y: 385, distance: 82.0
click at [235, 385] on div "Plate number Search I don’t have a number plate Year [DATE] Make Select make AC…" at bounding box center [349, 459] width 480 height 847
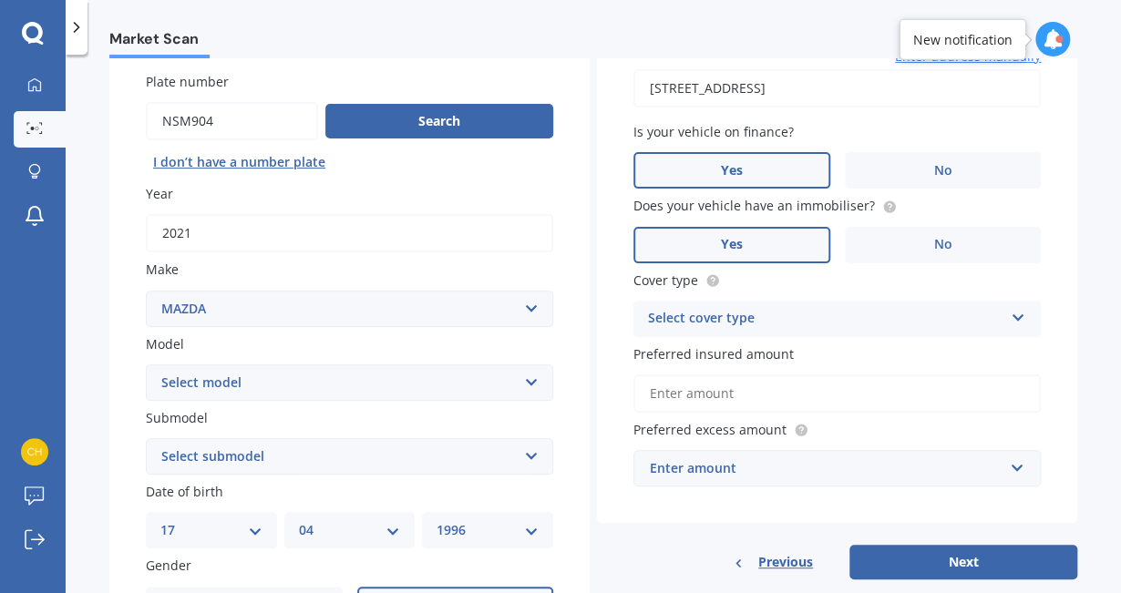
click at [109, 349] on div "Plate number Search I don’t have a number plate Year [DATE] Make Select make AC…" at bounding box center [349, 459] width 480 height 847
click at [170, 366] on select "Select model 121 2 3 323 323 / Familia 6 626 929 Atenza Autozam Axela AZ3 B2000…" at bounding box center [349, 383] width 407 height 36
select select "BT50"
click at [146, 365] on select "Select model 121 2 3 323 323 / Familia 6 626 929 Atenza Autozam Axela AZ3 B2000…" at bounding box center [349, 383] width 407 height 36
click at [175, 466] on select "Select submodel GLX turbo diesel 4WD GSX turbo diesel LTD D/C W/S 3.0DT Turbo D…" at bounding box center [349, 456] width 407 height 36
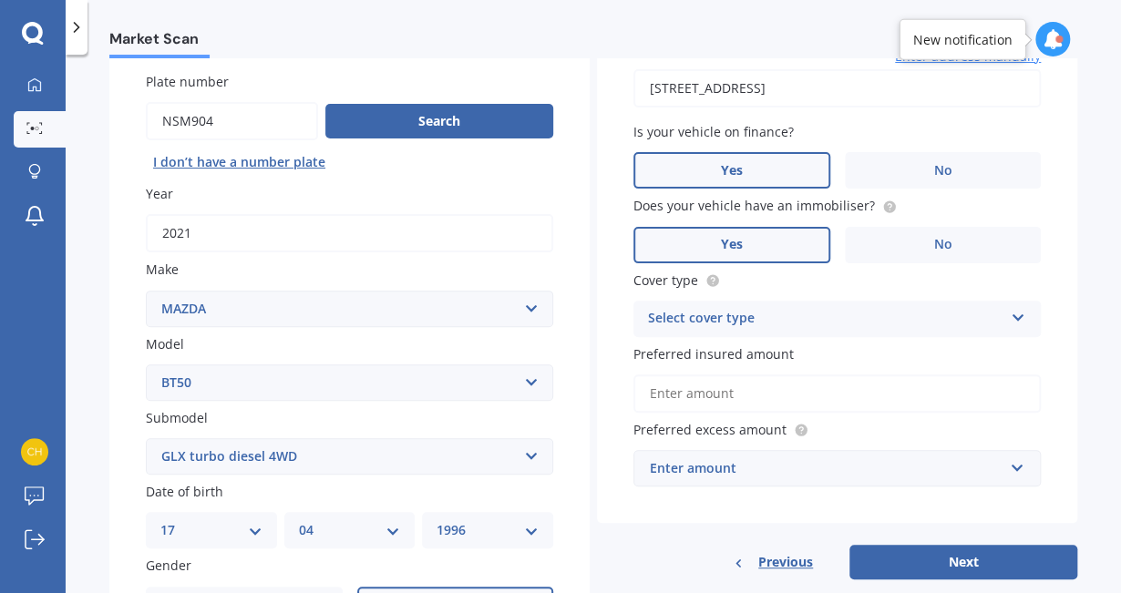
click at [146, 438] on select "Select submodel GLX turbo diesel 4WD GSX turbo diesel LTD D/C W/S 3.0DT Turbo D…" at bounding box center [349, 456] width 407 height 36
click at [219, 452] on select "Select submodel GLX turbo diesel 4WD GSX turbo diesel LTD D/C W/S 3.0DT Turbo D…" at bounding box center [349, 456] width 407 height 36
select select "GSX TURBO DIESEL"
click at [146, 438] on select "Select submodel GLX turbo diesel 4WD GSX turbo diesel LTD D/C W/S 3.0DT Turbo D…" at bounding box center [349, 456] width 407 height 36
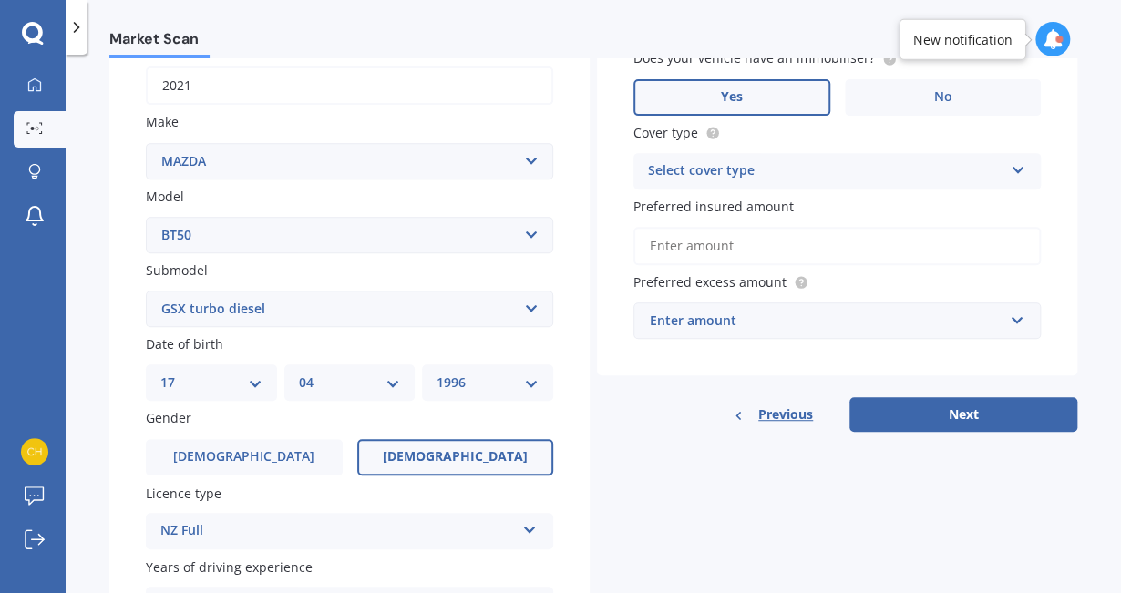
scroll to position [295, 0]
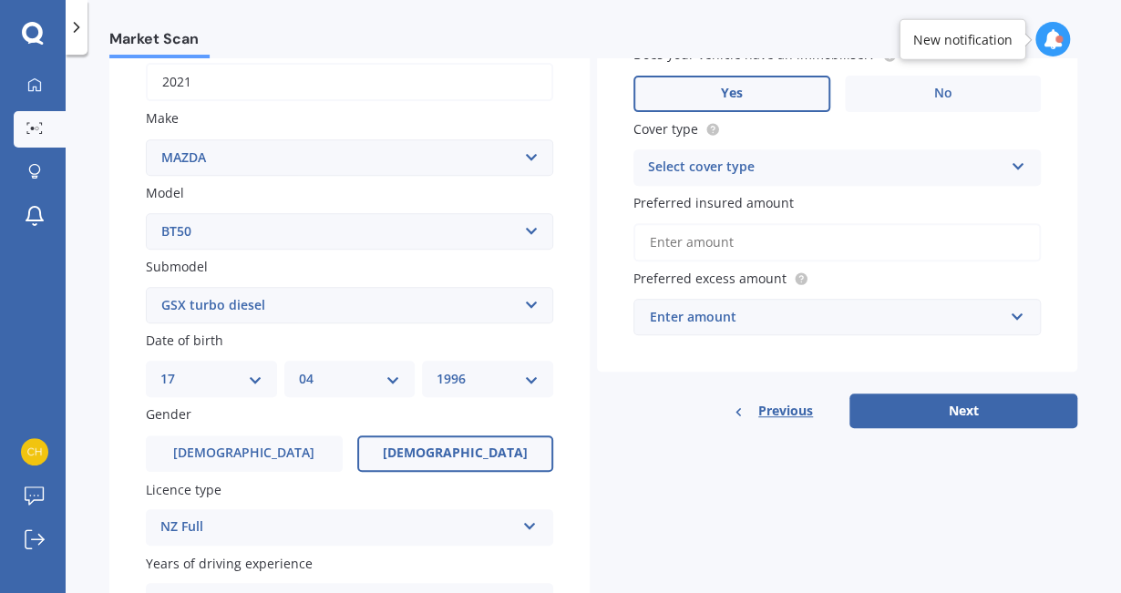
click at [242, 375] on select "DD 01 02 03 04 05 06 07 08 09 10 11 12 13 14 15 16 17 18 19 20 21 22 23 24 25 2…" at bounding box center [211, 379] width 102 height 20
select select "15"
click at [160, 369] on select "DD 01 02 03 04 05 06 07 08 09 10 11 12 13 14 15 16 17 18 19 20 21 22 23 24 25 2…" at bounding box center [211, 379] width 102 height 20
click at [341, 396] on div "MM 01 02 03 04 05 06 07 08 09 10 11 12" at bounding box center [349, 379] width 131 height 36
click at [335, 378] on select "MM 01 02 03 04 05 06 07 08 09 10 11 12" at bounding box center [350, 379] width 102 height 20
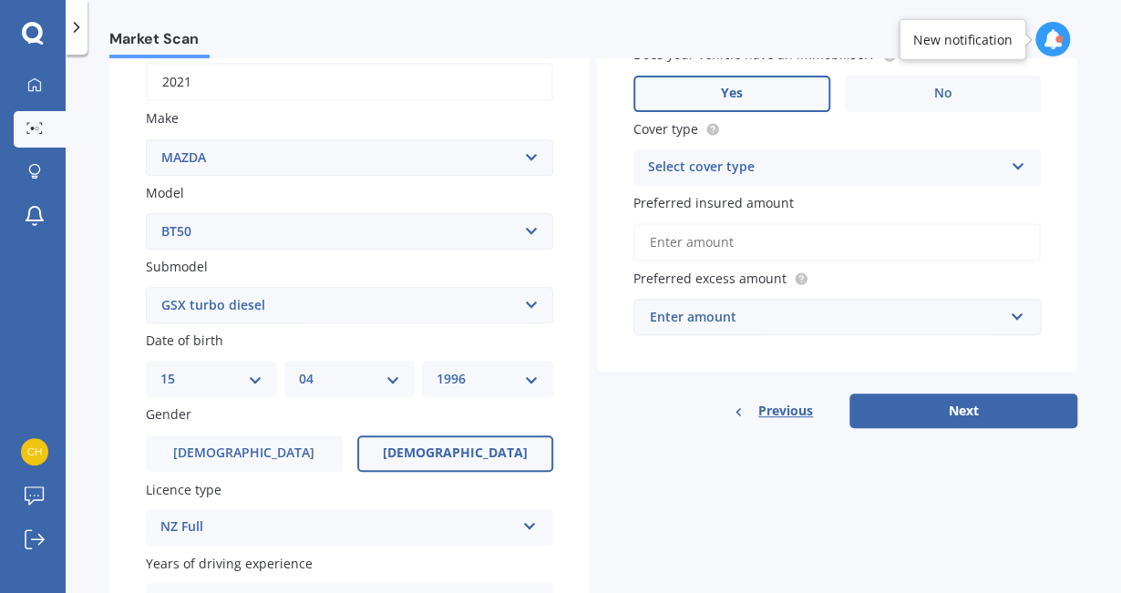
select select "09"
click at [299, 369] on select "MM 01 02 03 04 05 06 07 08 09 10 11 12" at bounding box center [350, 379] width 102 height 20
click at [477, 386] on select "YYYY 2025 2024 2023 2022 2021 2020 2019 2018 2017 2016 2015 2014 2013 2012 2011…" at bounding box center [488, 379] width 102 height 20
select select "1997"
click at [437, 369] on select "YYYY 2025 2024 2023 2022 2021 2020 2019 2018 2017 2016 2015 2014 2013 2012 2011…" at bounding box center [488, 379] width 102 height 20
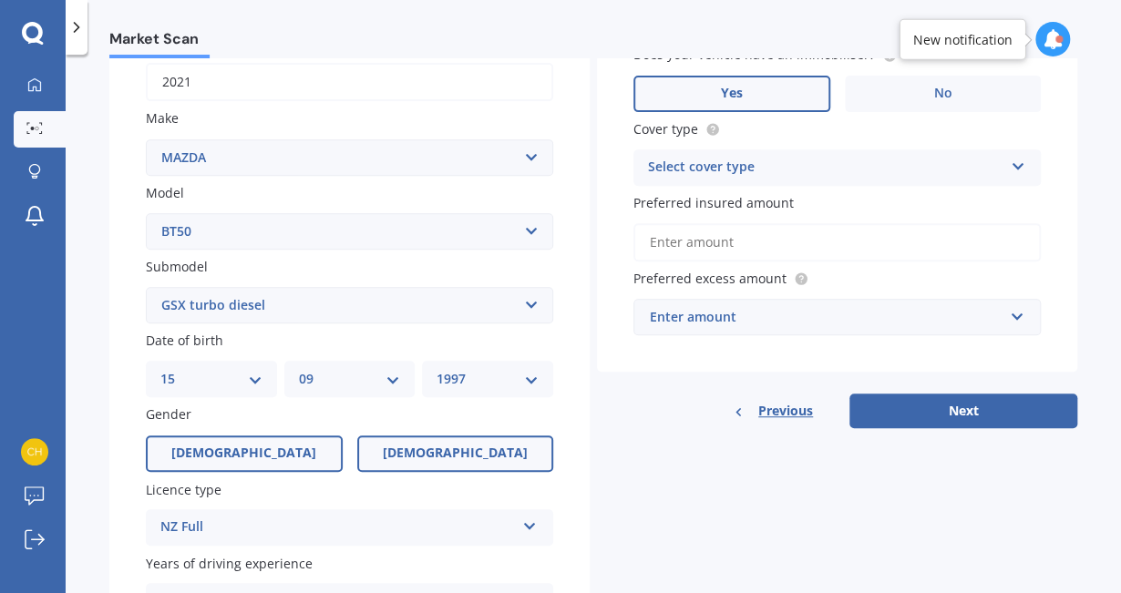
click at [259, 447] on label "[DEMOGRAPHIC_DATA]" at bounding box center [244, 454] width 197 height 36
click at [0, 0] on input "[DEMOGRAPHIC_DATA]" at bounding box center [0, 0] width 0 height 0
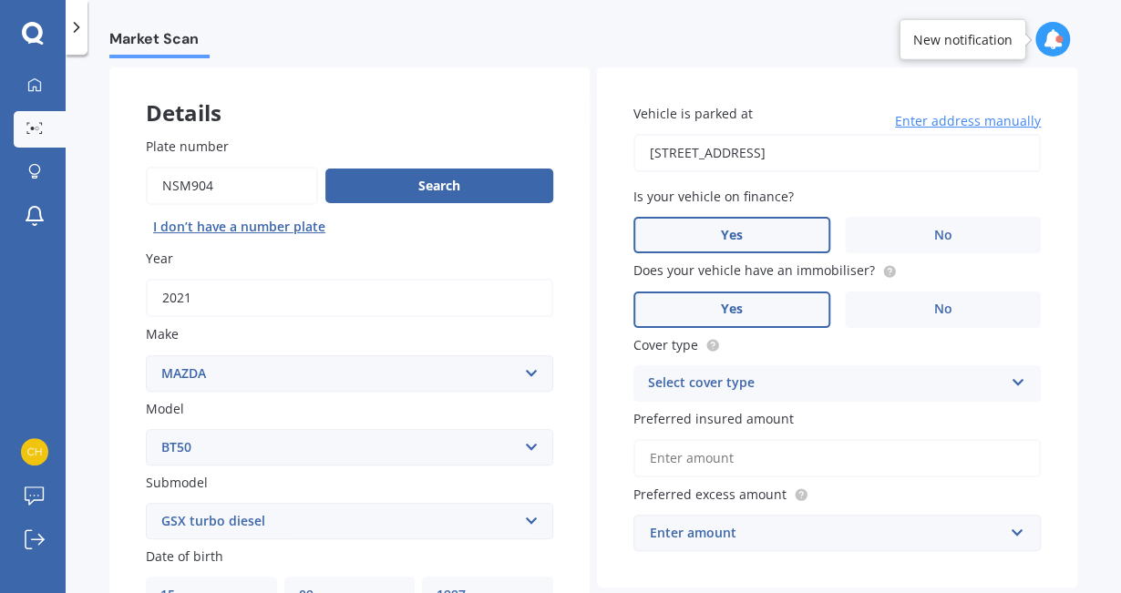
scroll to position [77, 0]
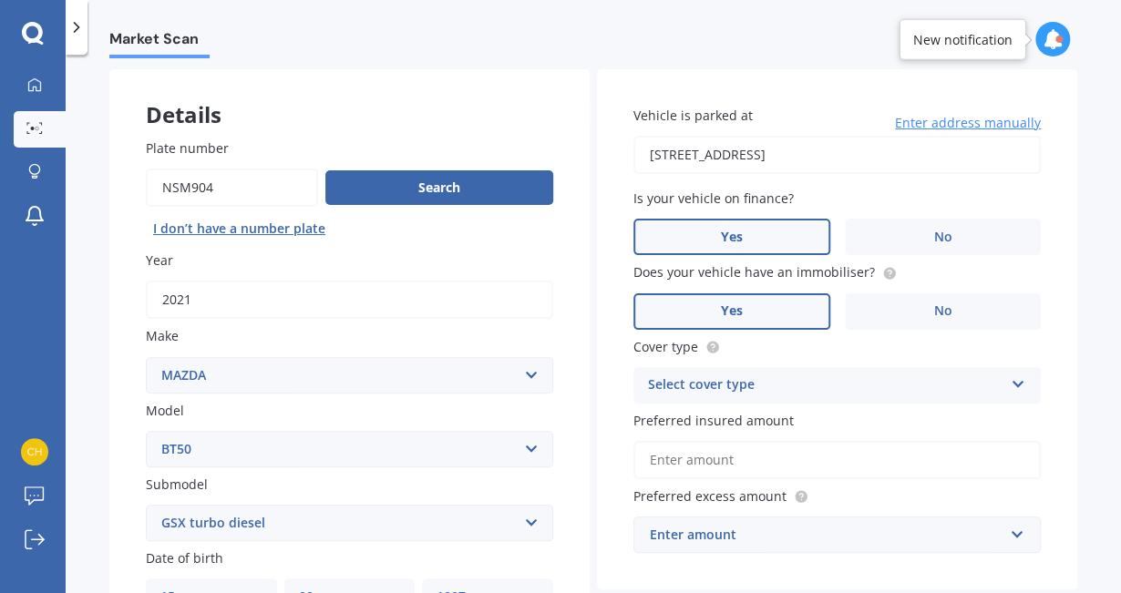
drag, startPoint x: 774, startPoint y: 379, endPoint x: 708, endPoint y: 363, distance: 67.6
click at [708, 363] on div "Cover type Select cover type Comprehensive Third Party, Fire & Theft Third Party" at bounding box center [836, 370] width 407 height 67
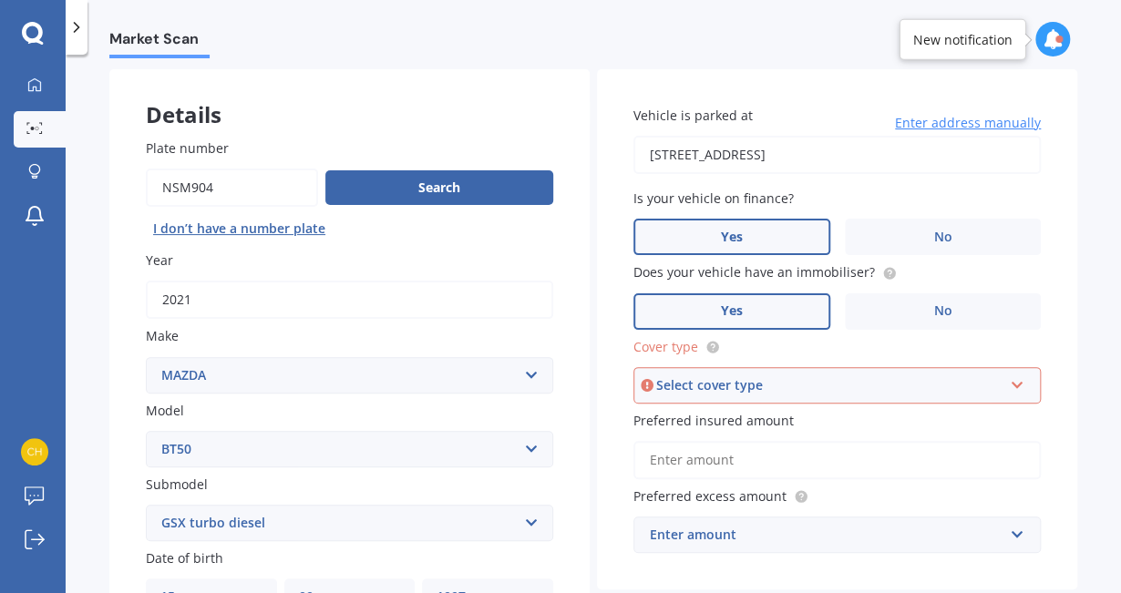
click at [702, 383] on div "Select cover type" at bounding box center [828, 385] width 345 height 20
click at [695, 415] on span "Comprehensive" at bounding box center [698, 419] width 97 height 17
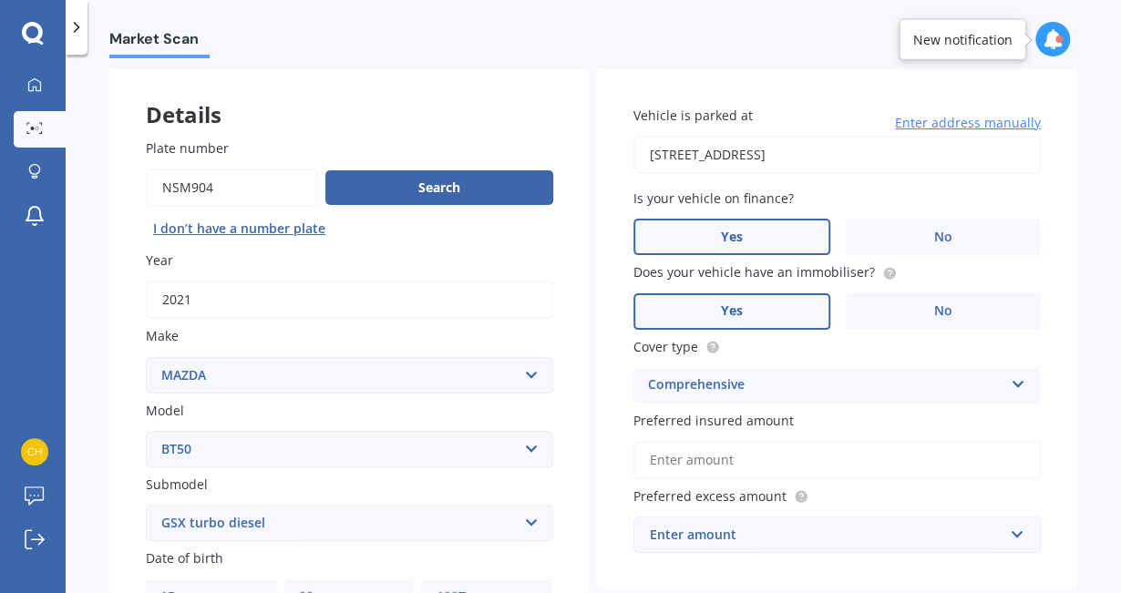
click at [682, 462] on input "Preferred insured amount" at bounding box center [836, 460] width 407 height 38
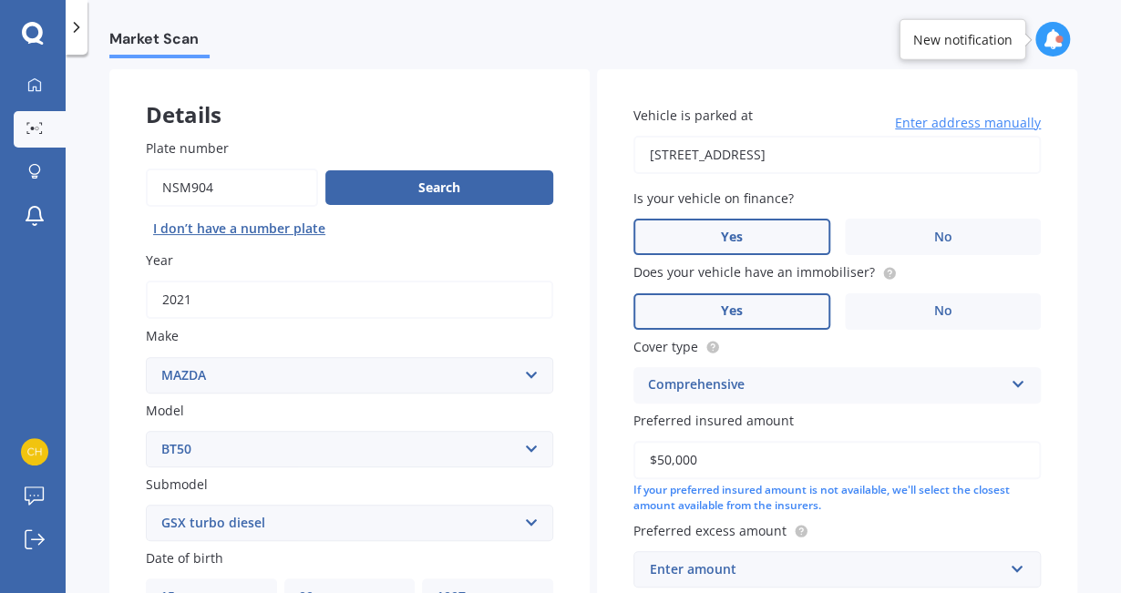
scroll to position [196, 0]
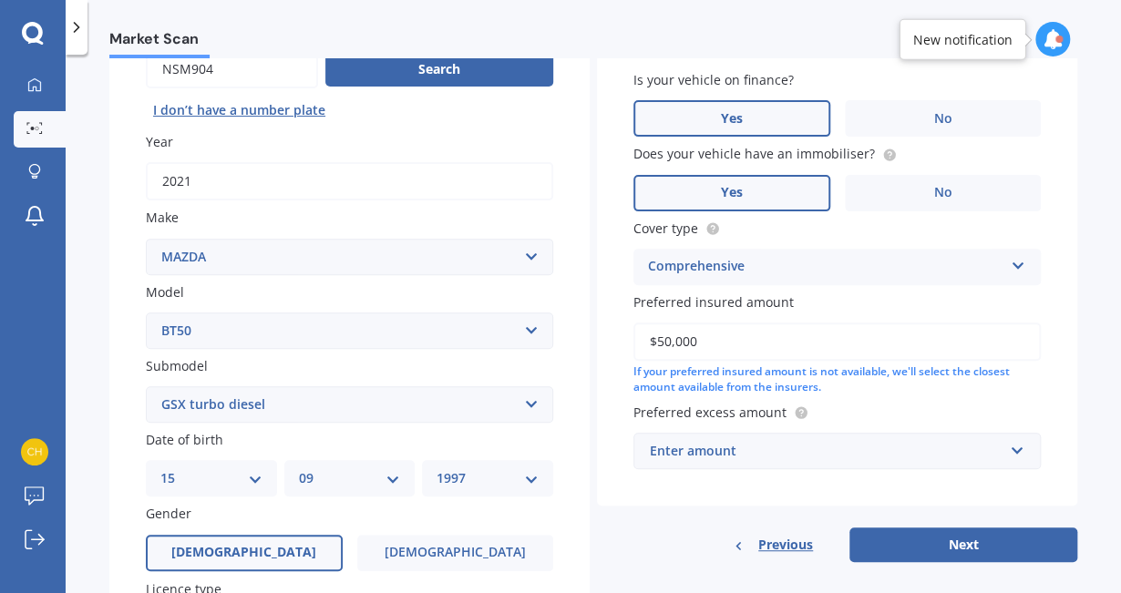
type input "$50,000"
click at [742, 449] on div "Enter amount" at bounding box center [826, 451] width 353 height 20
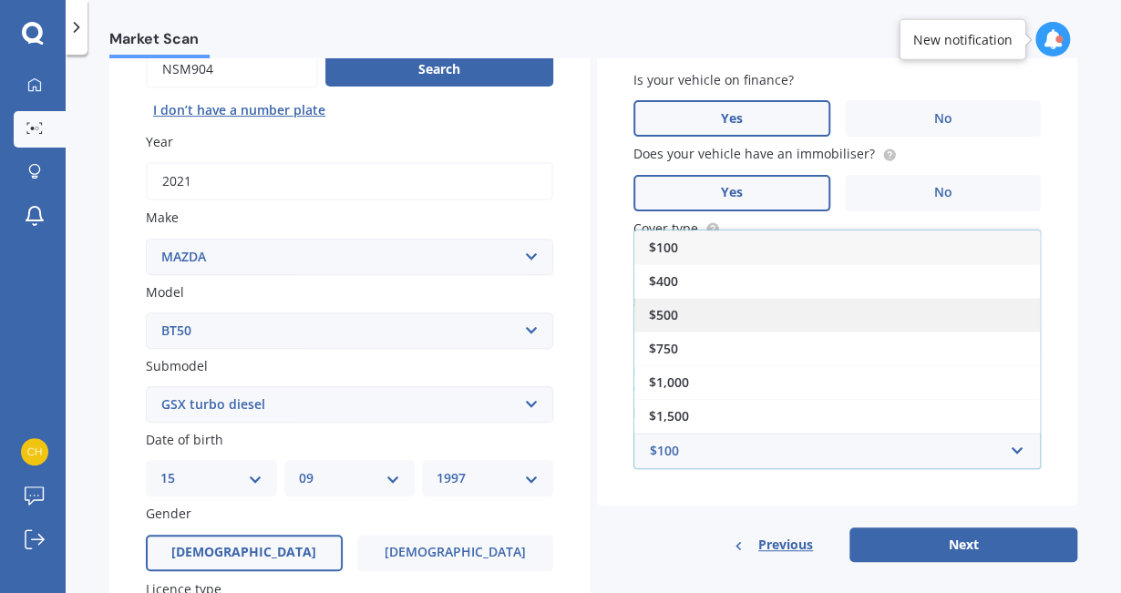
click at [707, 315] on div "$500" at bounding box center [837, 315] width 406 height 34
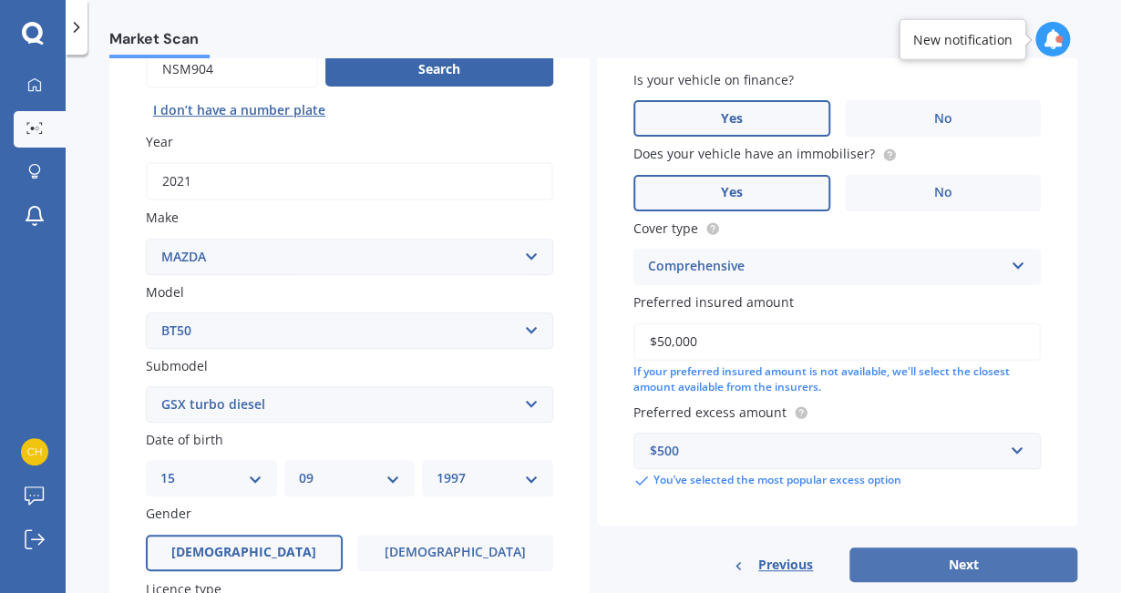
click at [907, 545] on button "Next" at bounding box center [963, 565] width 228 height 35
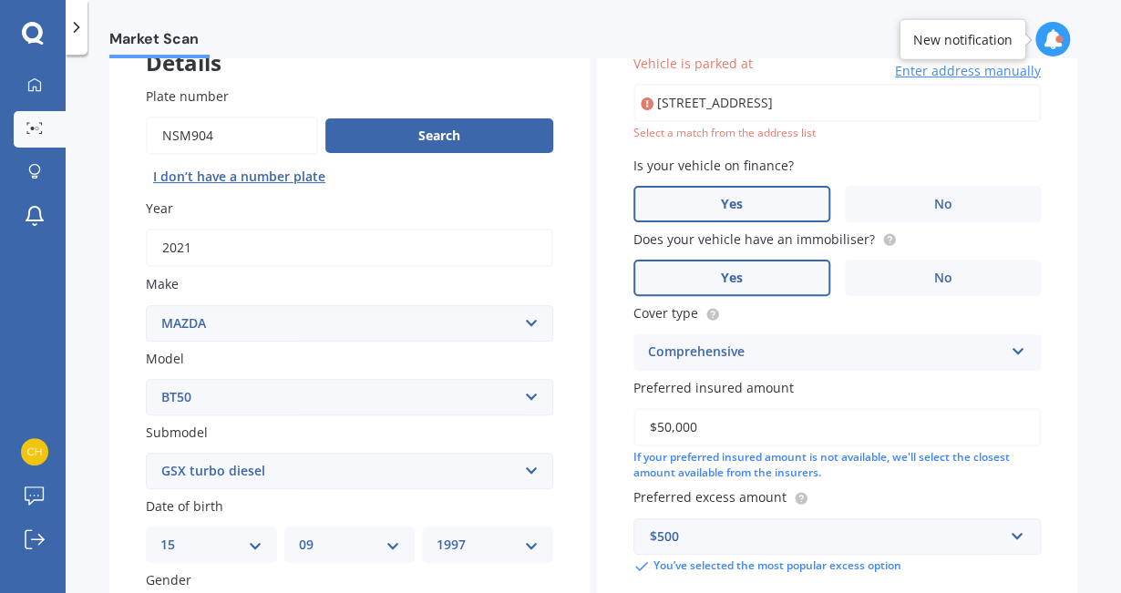
scroll to position [124, 0]
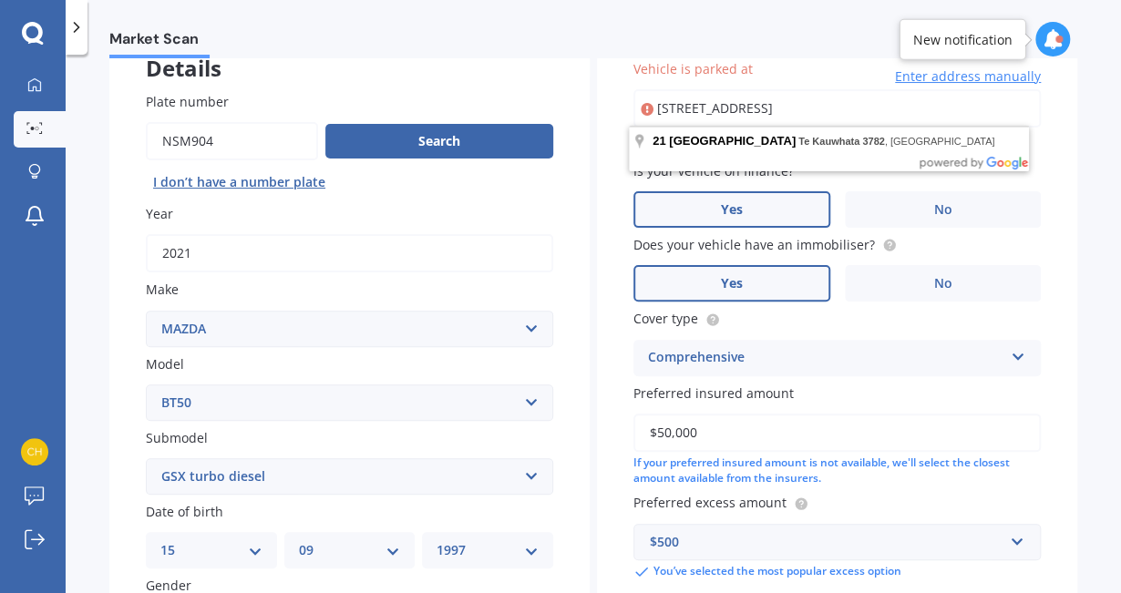
click at [882, 116] on input "[STREET_ADDRESS]" at bounding box center [836, 108] width 407 height 38
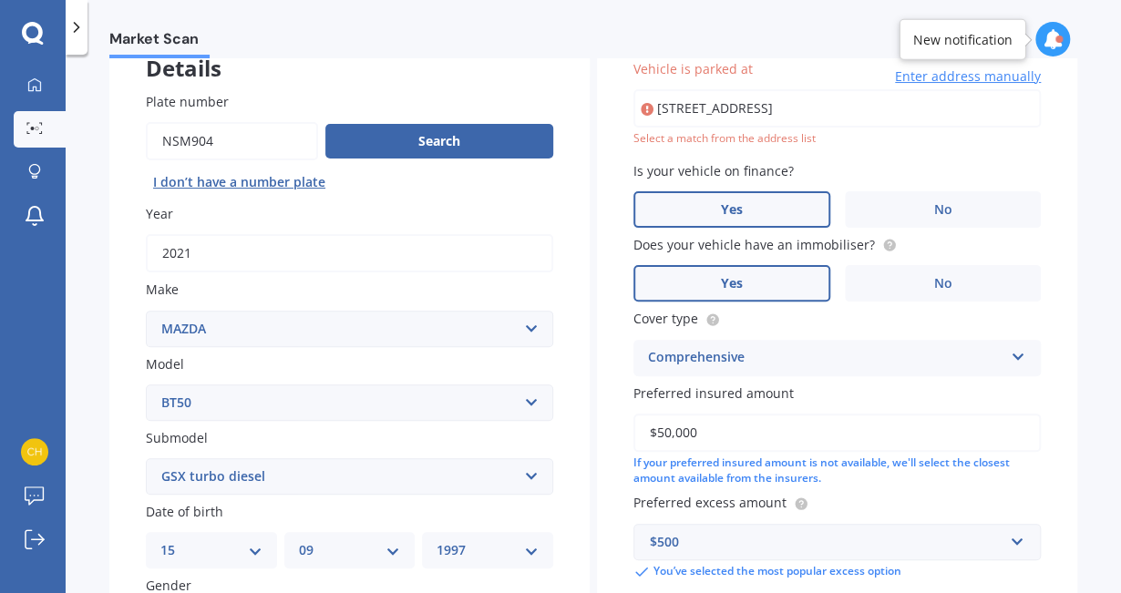
type input "[STREET_ADDRESS]"
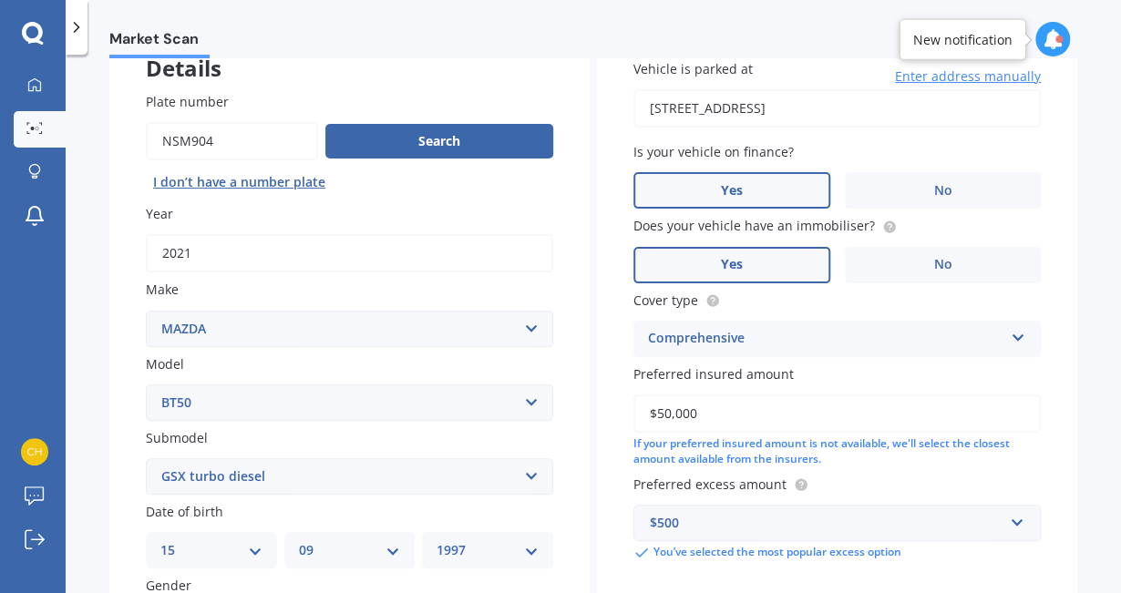
scroll to position [303, 0]
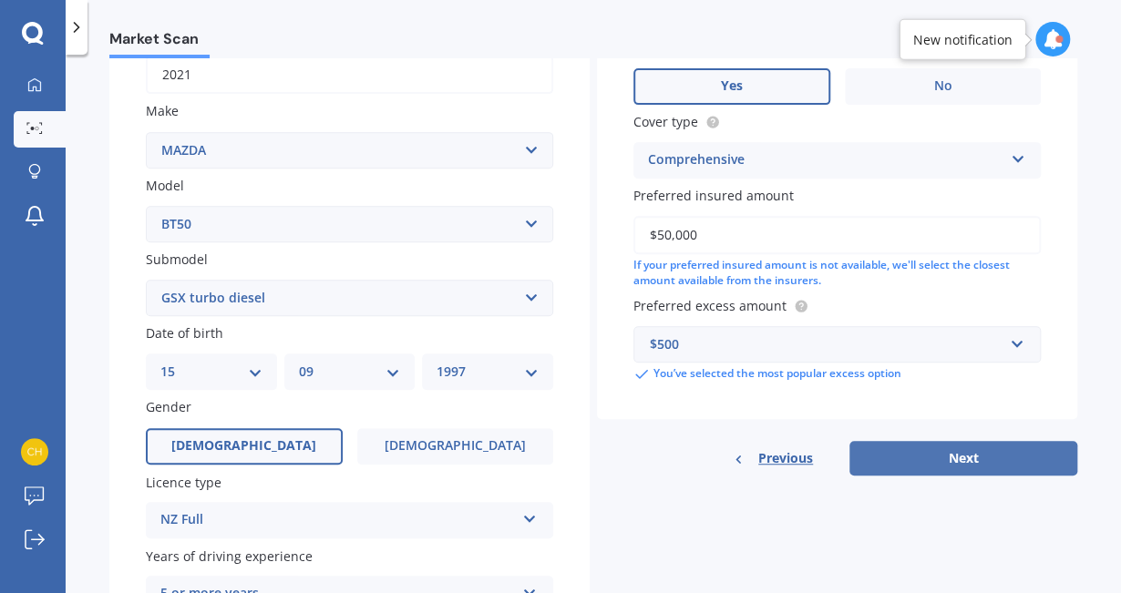
click at [889, 447] on button "Next" at bounding box center [963, 458] width 228 height 35
select select "15"
select select "09"
select select "1997"
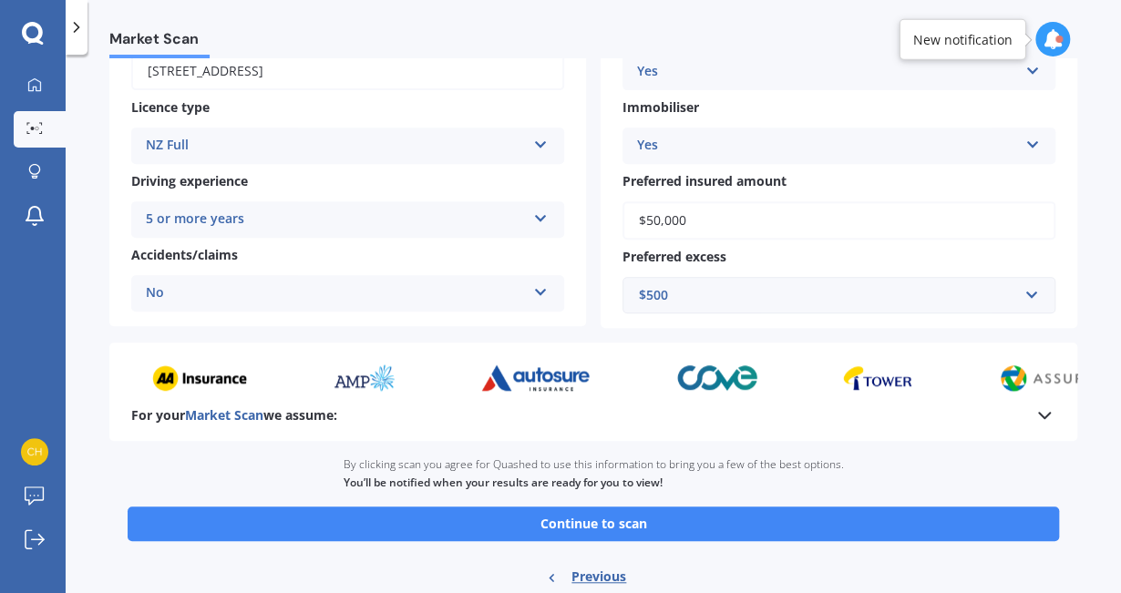
scroll to position [293, 0]
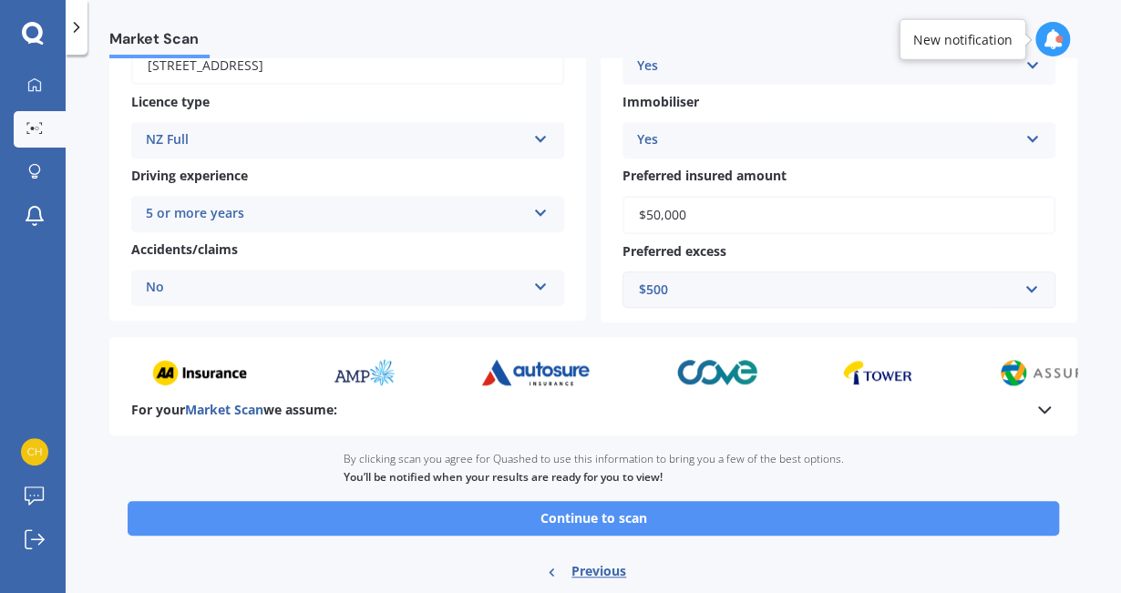
click at [689, 512] on button "Continue to scan" at bounding box center [593, 518] width 931 height 35
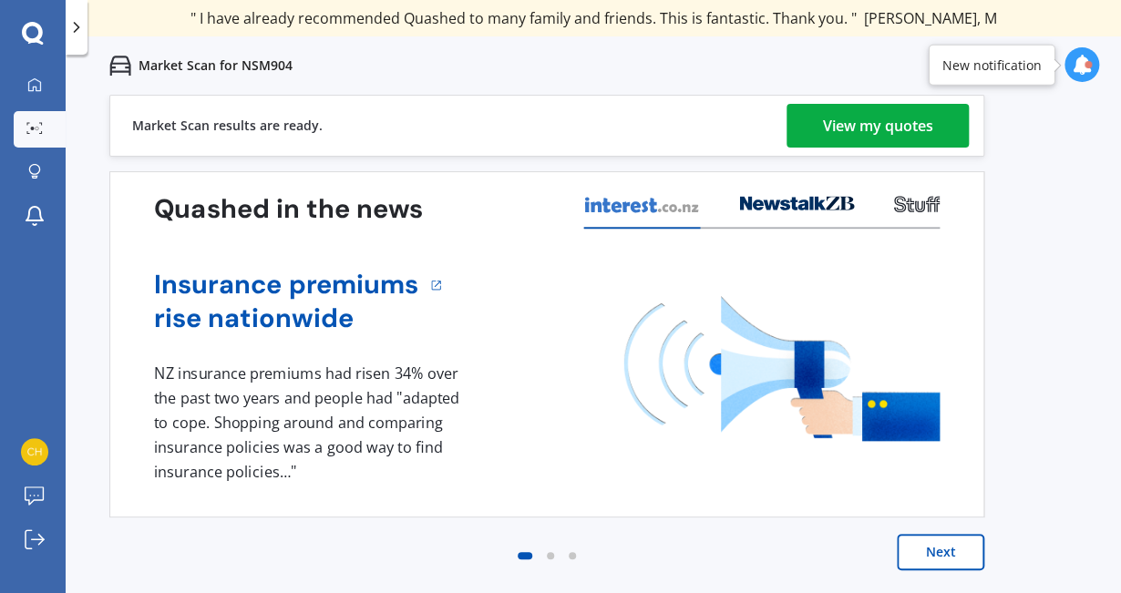
click at [935, 124] on link "View my quotes" at bounding box center [878, 126] width 182 height 44
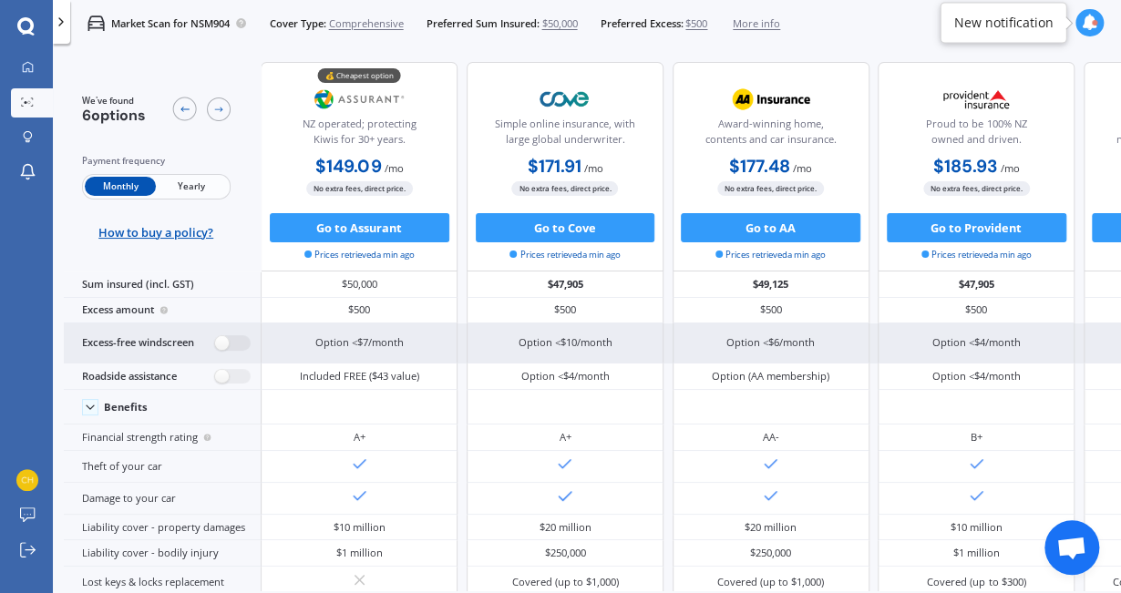
click at [594, 327] on div "Option <$10/month" at bounding box center [565, 344] width 197 height 40
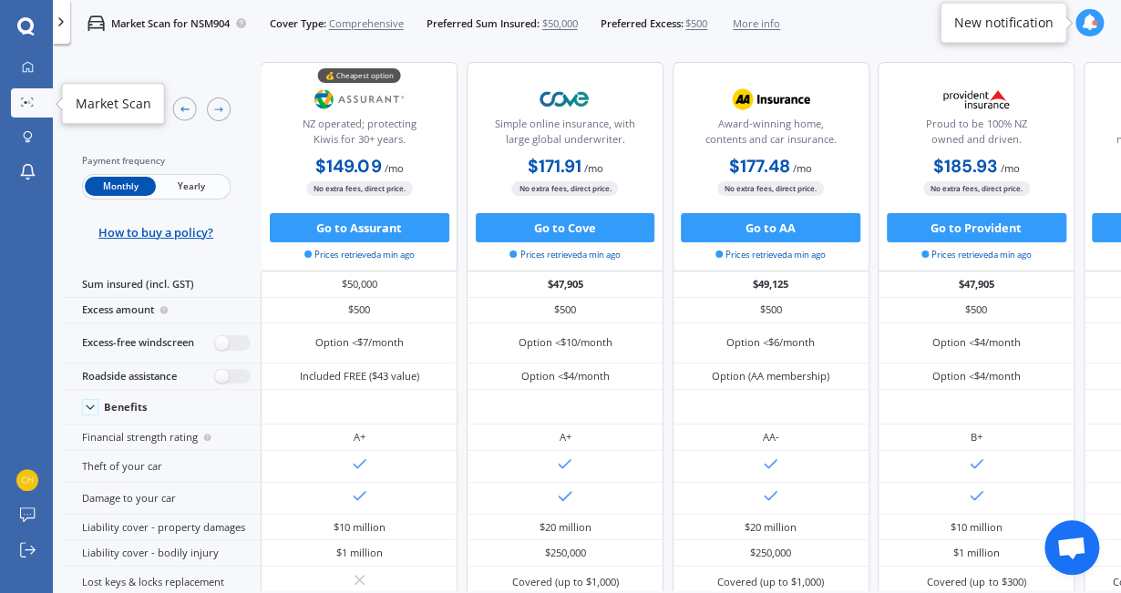
click at [30, 96] on link "Market Scan" at bounding box center [32, 102] width 42 height 29
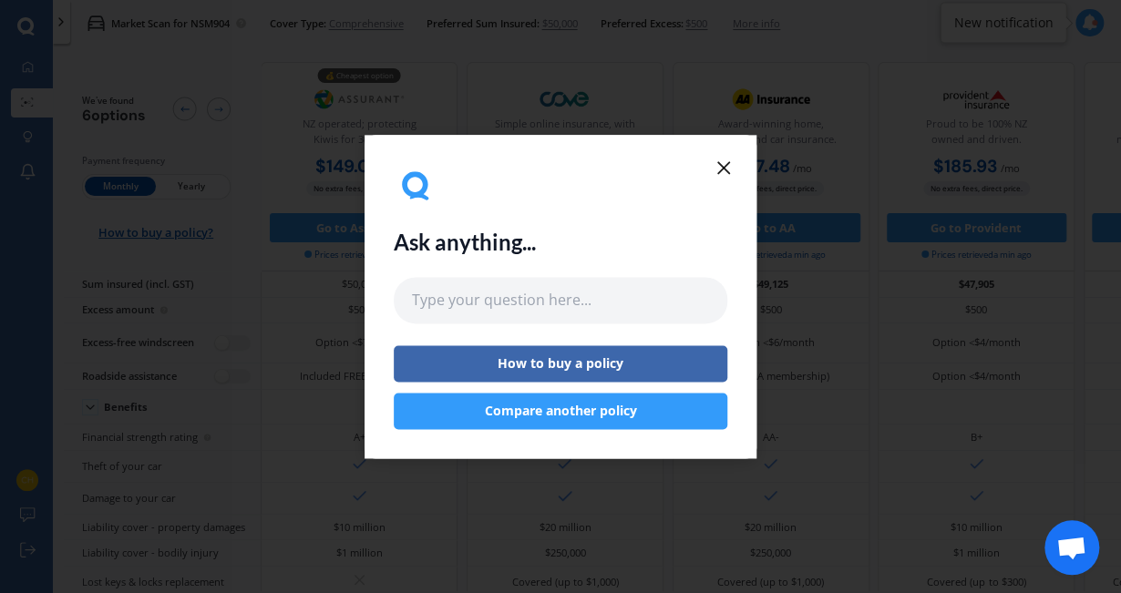
click at [569, 405] on button "Compare another policy" at bounding box center [561, 411] width 334 height 36
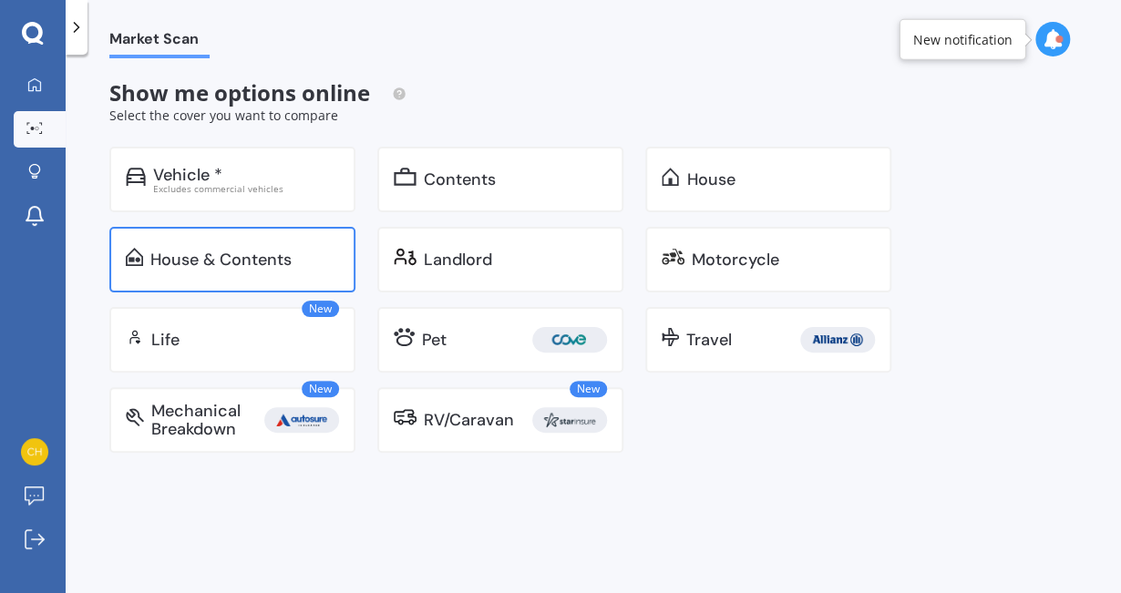
click at [301, 242] on div "House & Contents" at bounding box center [232, 260] width 246 height 66
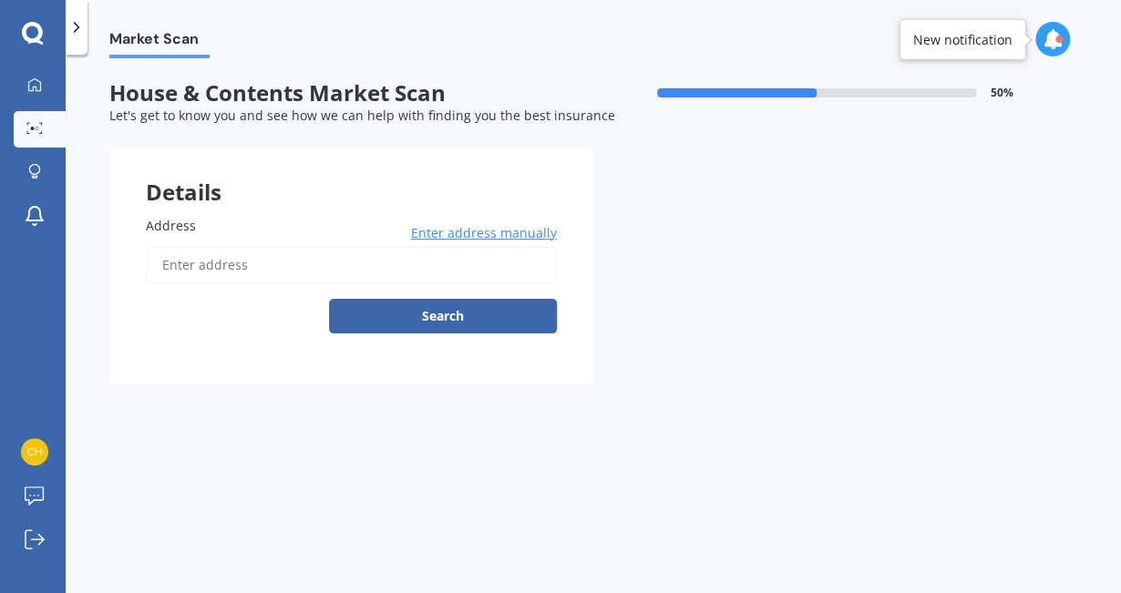
click at [268, 263] on input "Address" at bounding box center [351, 265] width 411 height 38
type input "[STREET_ADDRESS]"
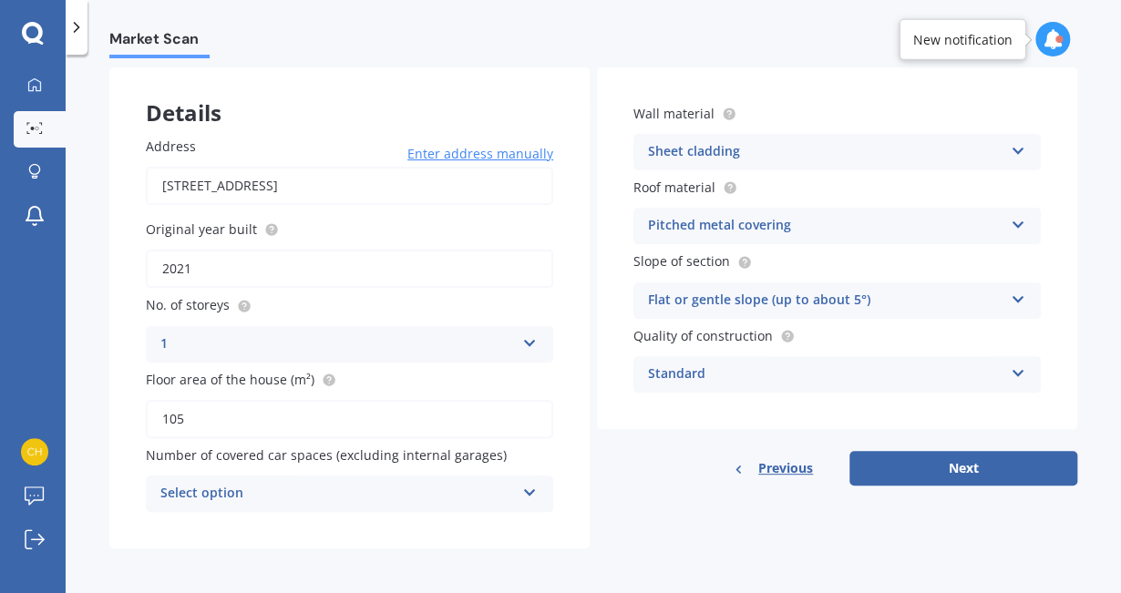
scroll to position [80, 0]
click at [420, 499] on div "Select option" at bounding box center [337, 493] width 355 height 22
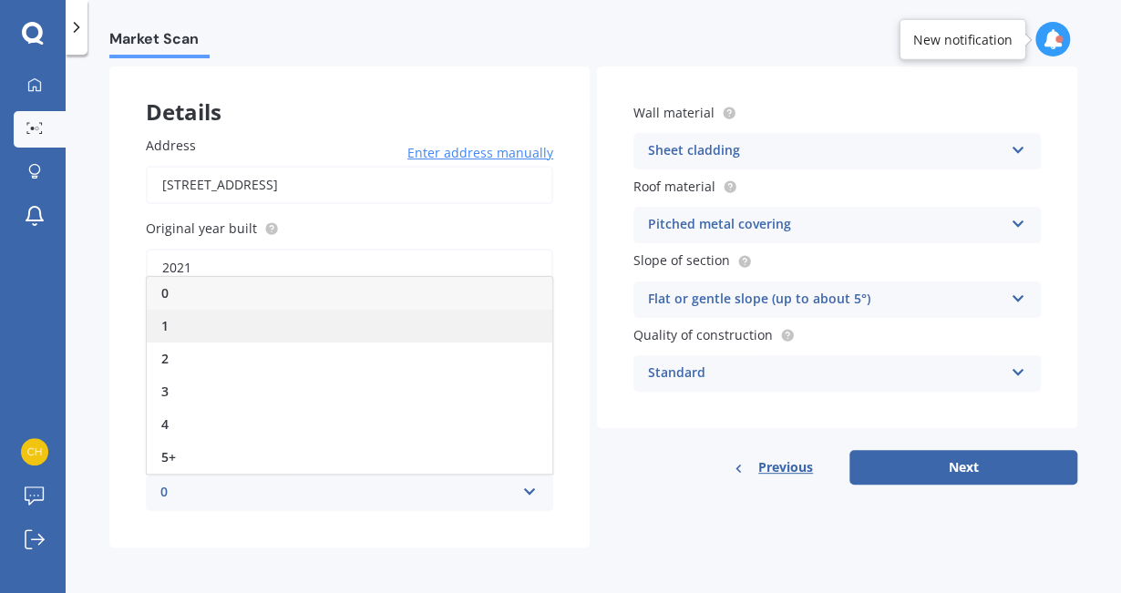
click at [362, 326] on div "1" at bounding box center [350, 326] width 406 height 33
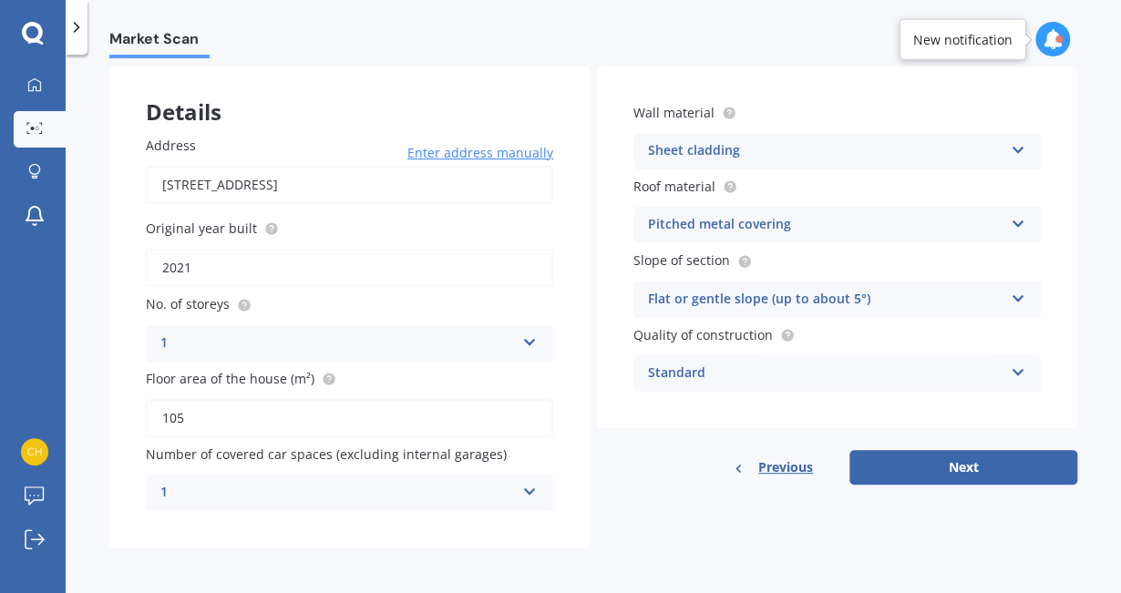
click at [473, 485] on div "1" at bounding box center [337, 493] width 355 height 22
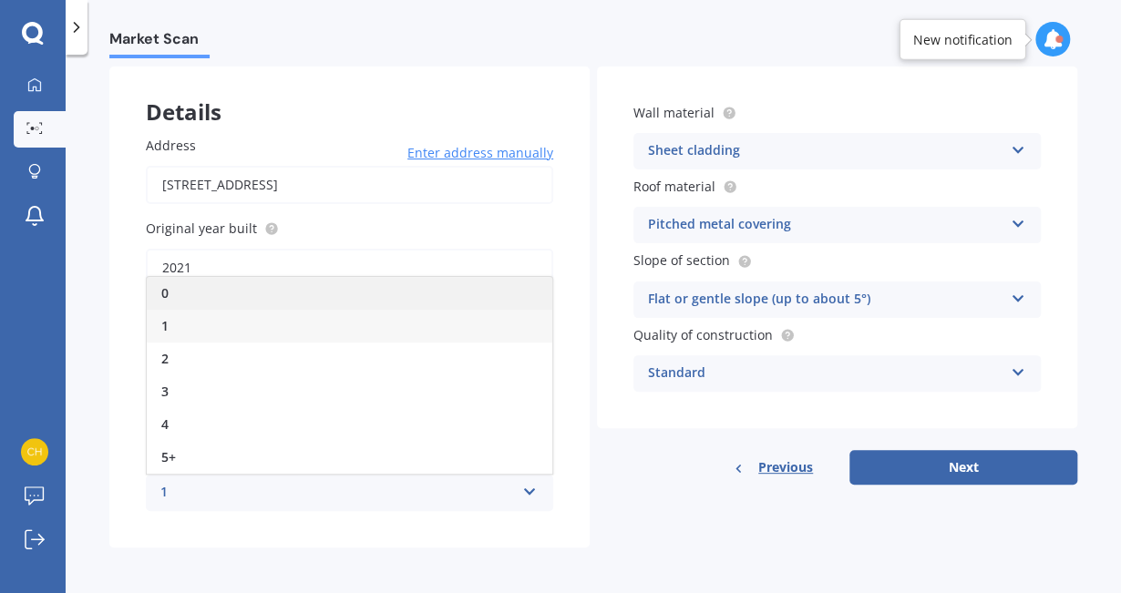
click at [471, 298] on div "0" at bounding box center [350, 293] width 406 height 33
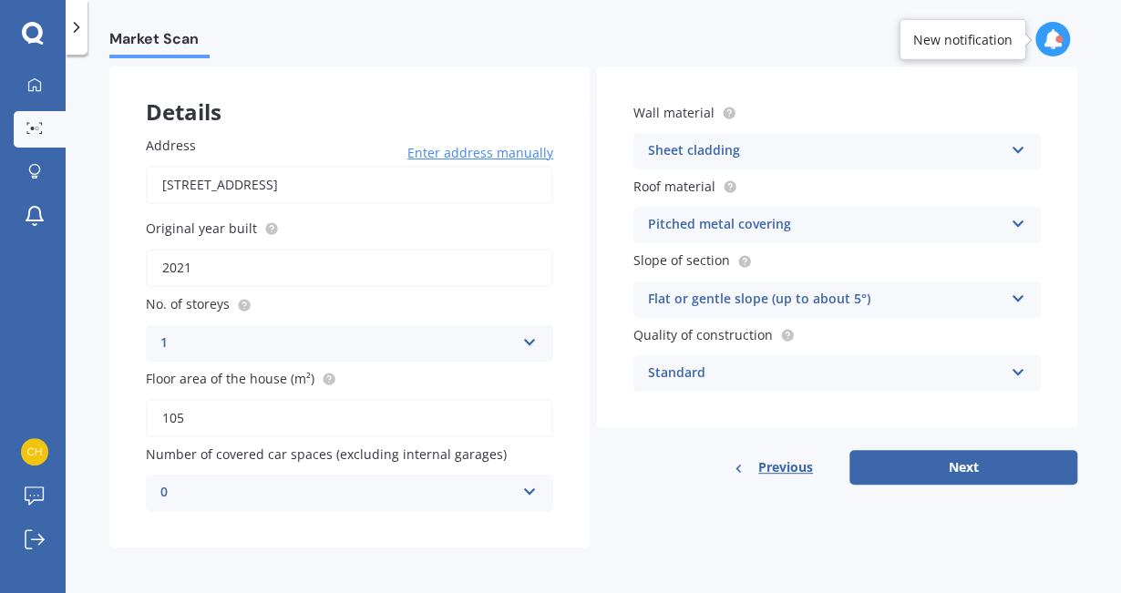
click at [747, 145] on div "Sheet cladding" at bounding box center [825, 151] width 355 height 22
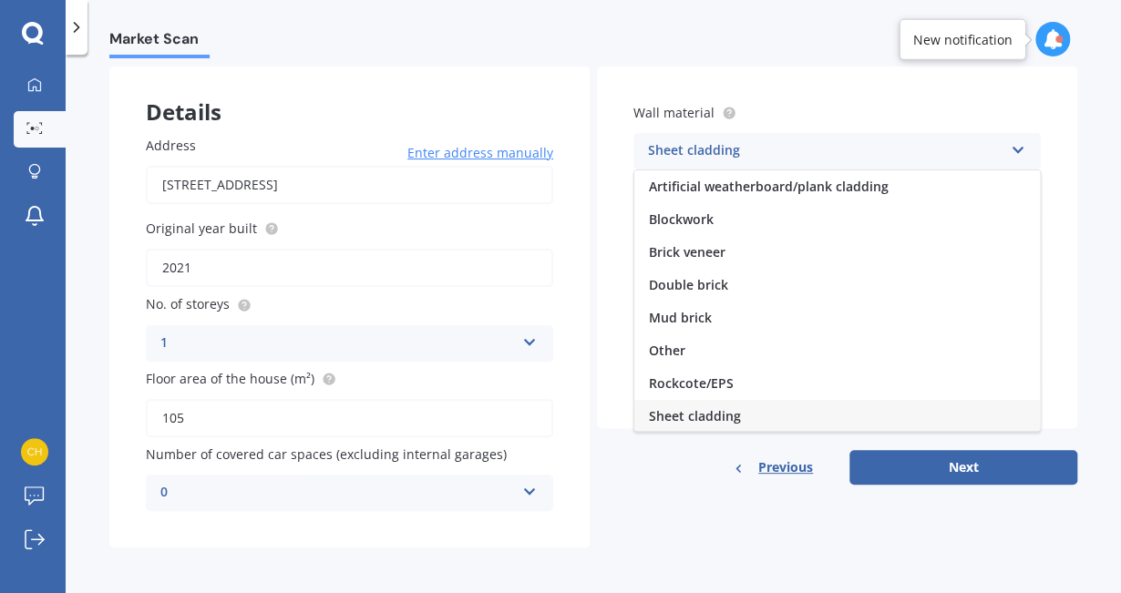
scroll to position [2, 0]
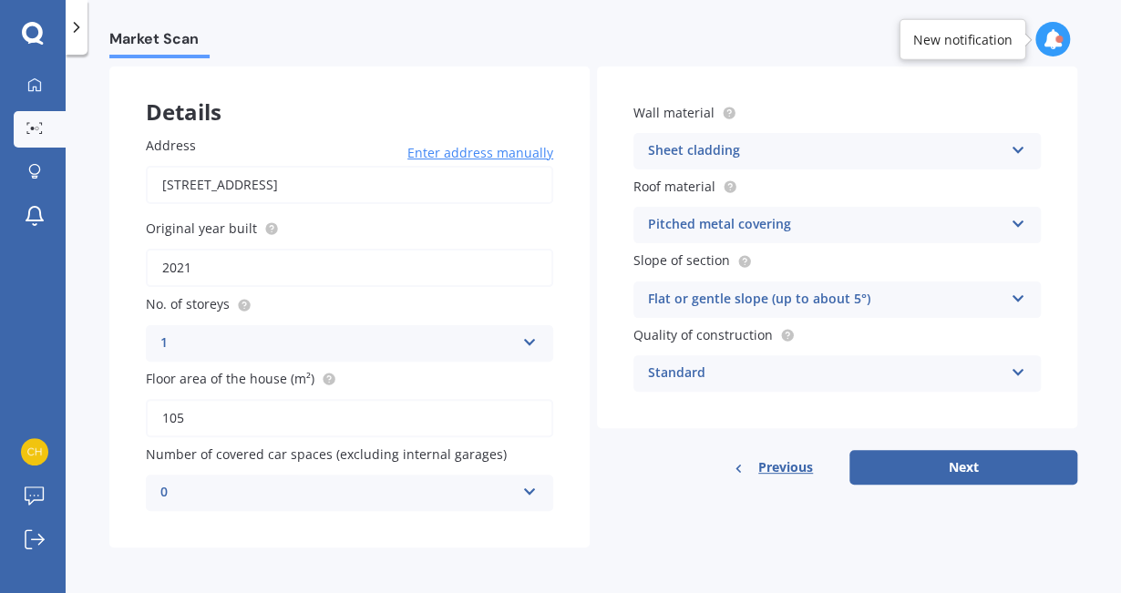
click at [761, 110] on label "Wall material" at bounding box center [833, 112] width 400 height 19
click at [907, 458] on button "Next" at bounding box center [963, 467] width 228 height 35
select select "15"
select select "09"
select select "1997"
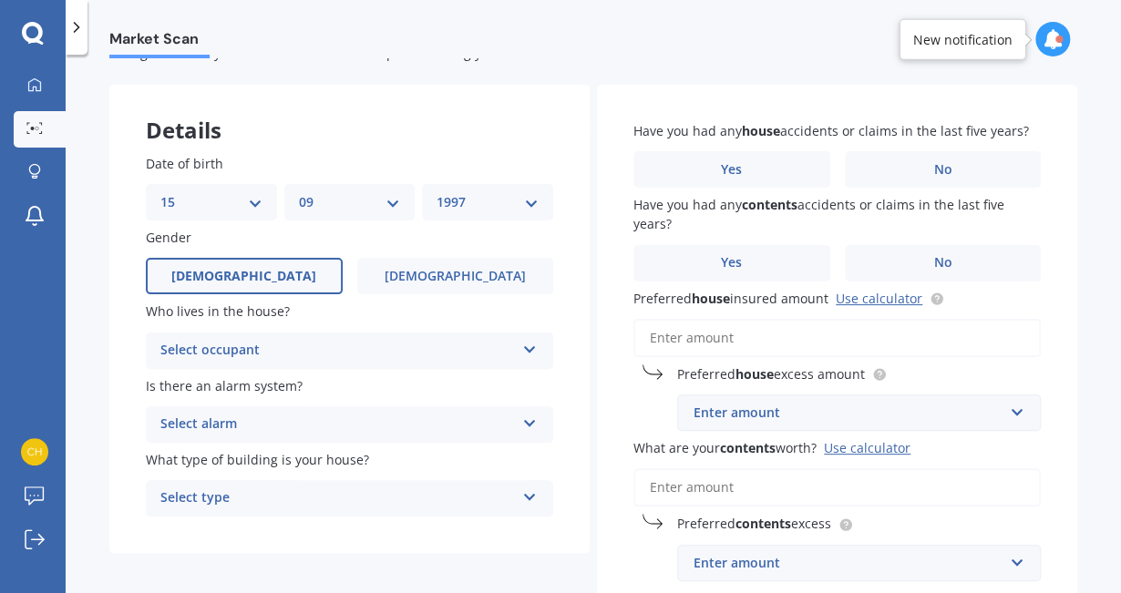
scroll to position [69, 0]
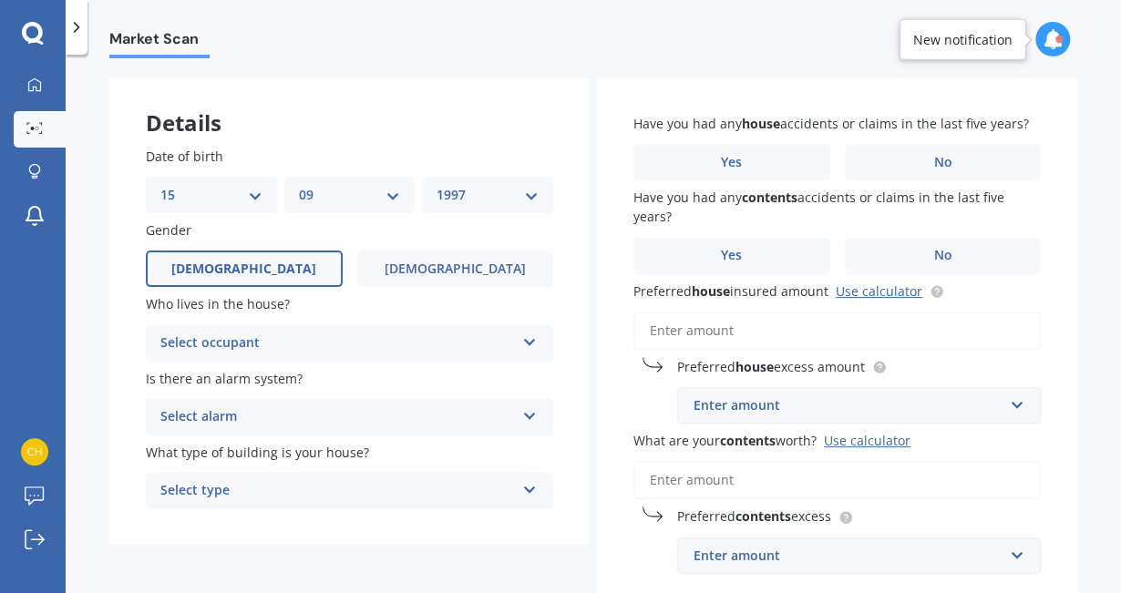
click at [350, 344] on div "Select occupant" at bounding box center [337, 344] width 355 height 22
click at [334, 375] on div "Owner" at bounding box center [350, 379] width 406 height 33
click at [328, 415] on div "Select alarm" at bounding box center [337, 417] width 355 height 22
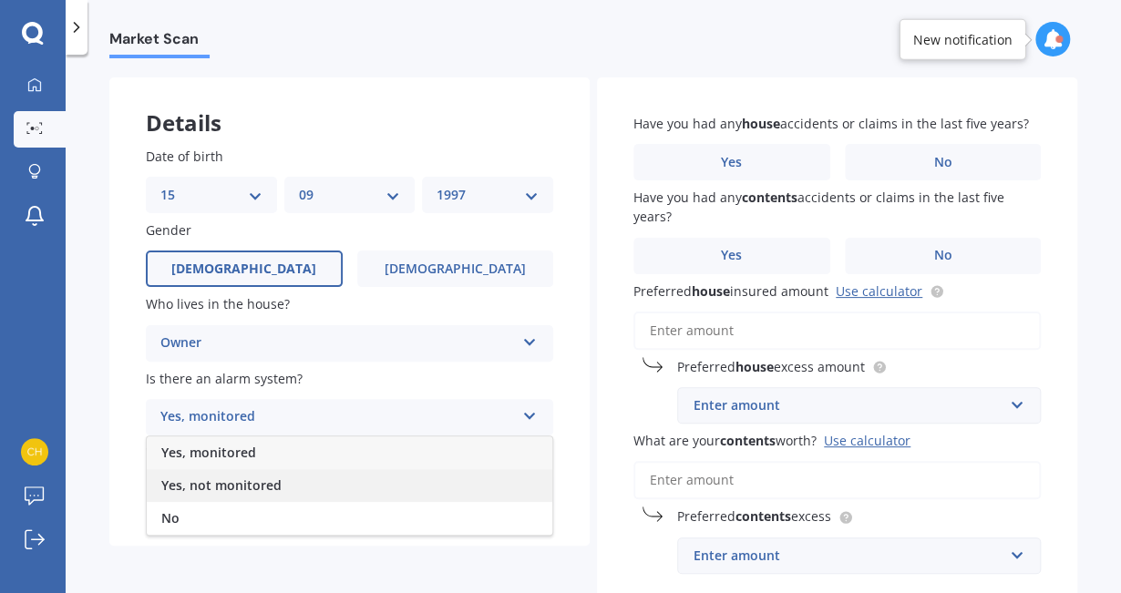
click at [310, 470] on div "Yes, not monitored" at bounding box center [350, 485] width 406 height 33
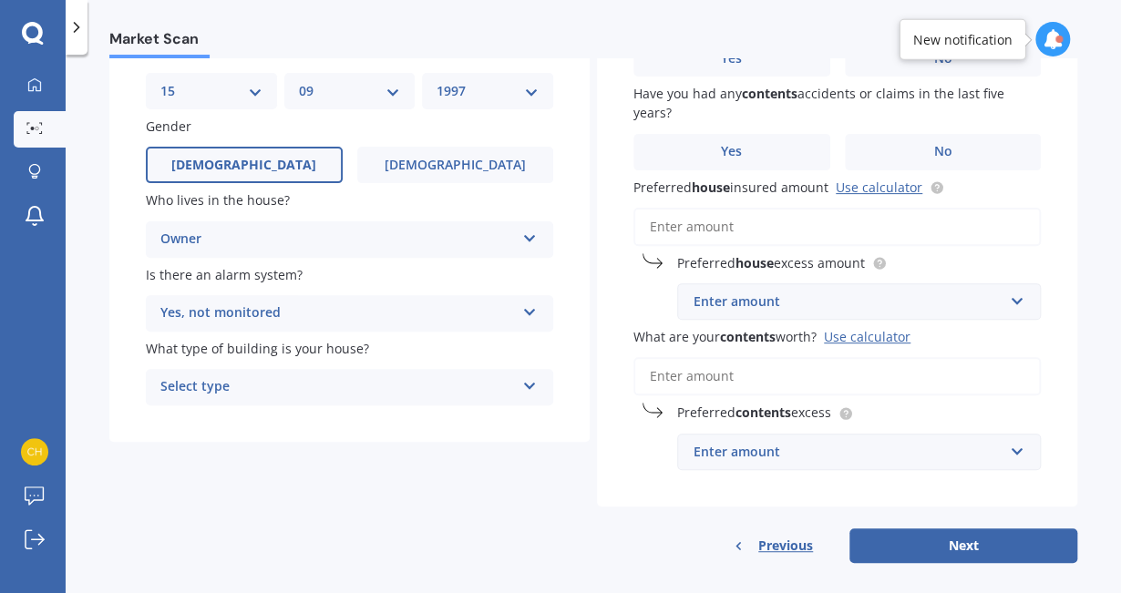
scroll to position [175, 0]
click at [334, 383] on div "Select type" at bounding box center [337, 386] width 355 height 22
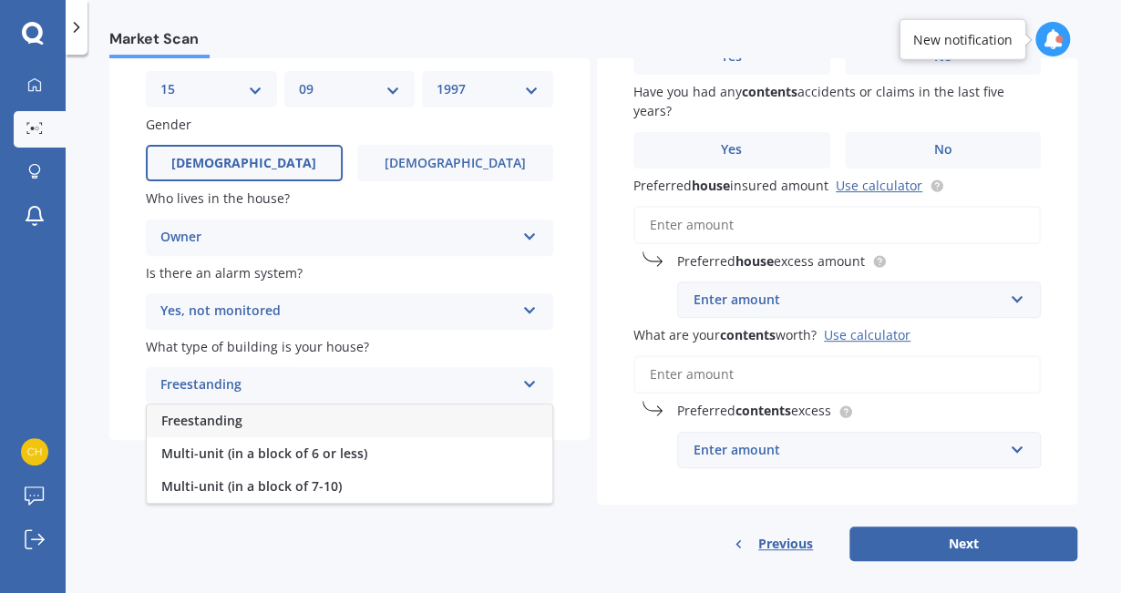
click at [322, 415] on div "Freestanding" at bounding box center [350, 421] width 406 height 33
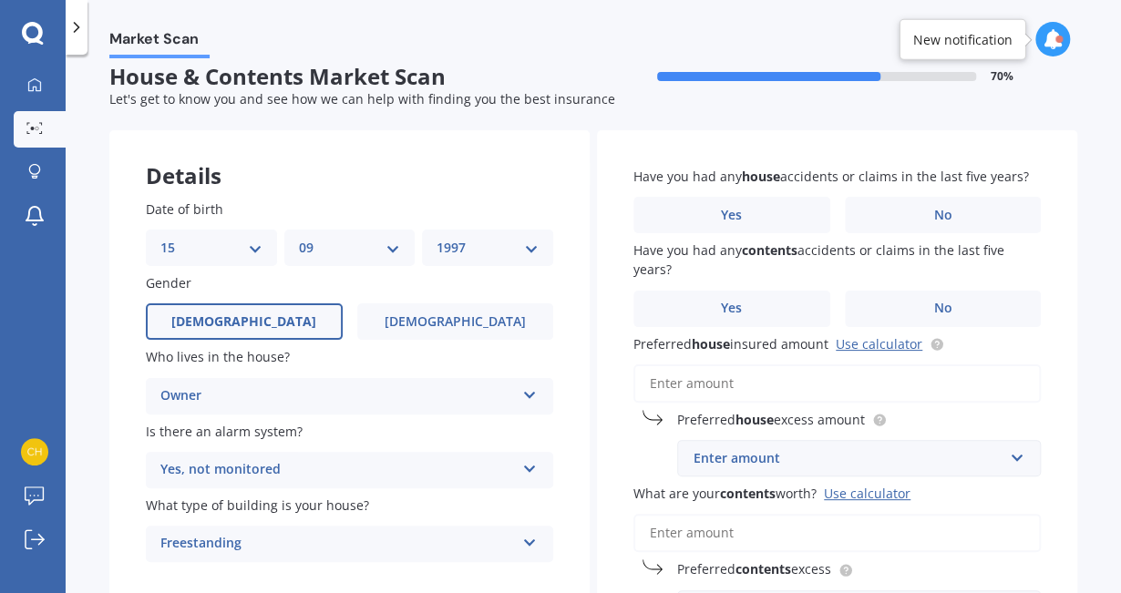
scroll to position [2, 0]
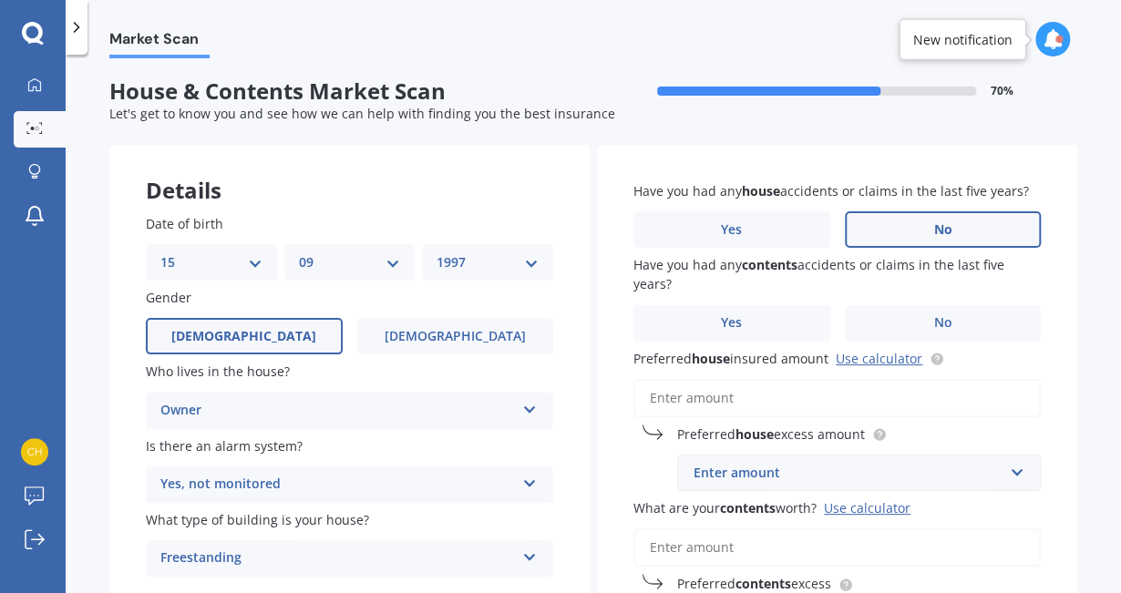
click at [884, 235] on label "No" at bounding box center [943, 229] width 197 height 36
click at [0, 0] on input "No" at bounding box center [0, 0] width 0 height 0
click at [970, 309] on label "No" at bounding box center [943, 323] width 197 height 36
click at [0, 0] on input "No" at bounding box center [0, 0] width 0 height 0
click at [893, 403] on input "Preferred house insured amount Use calculator" at bounding box center [836, 398] width 407 height 38
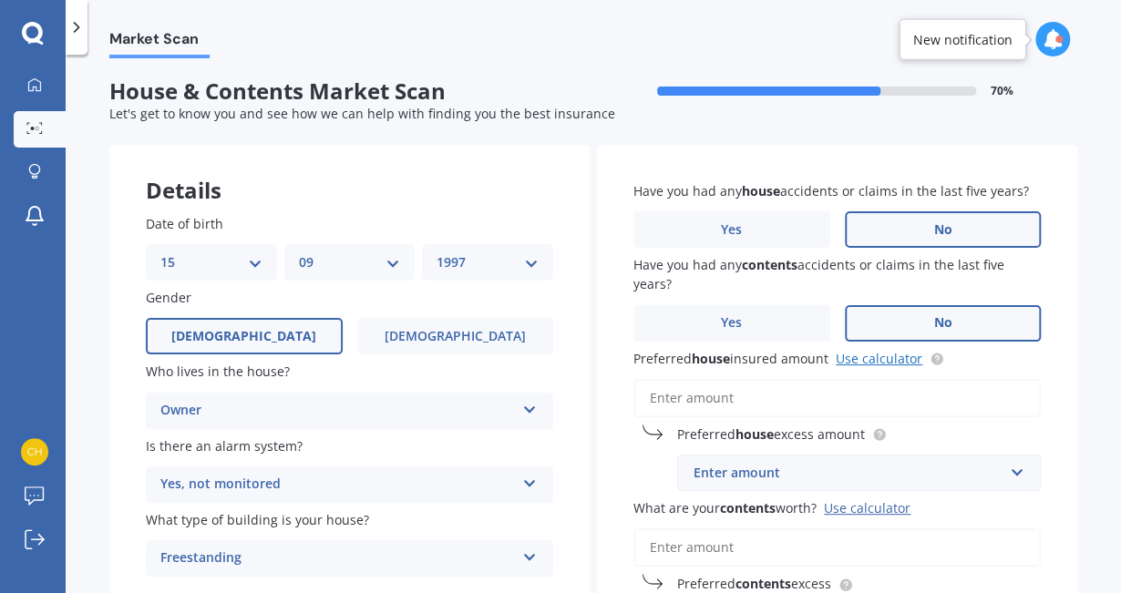
click at [860, 360] on link "Use calculator" at bounding box center [879, 358] width 87 height 17
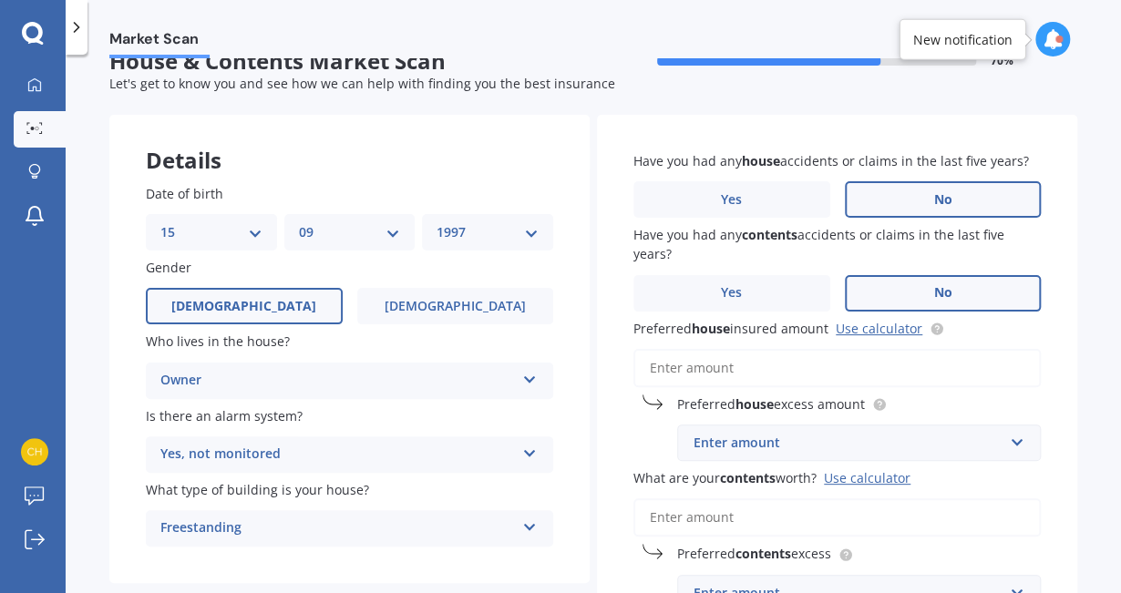
scroll to position [33, 0]
click at [645, 368] on input "Preferred house insured amount Use calculator" at bounding box center [836, 367] width 407 height 38
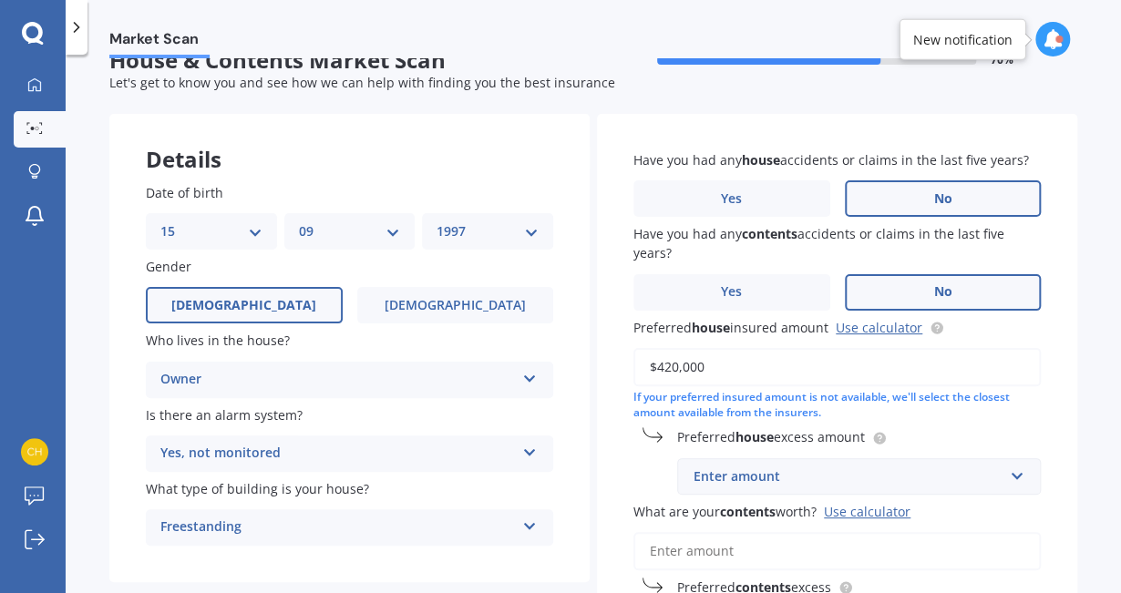
type input "$420,000"
click at [768, 478] on div "Enter amount" at bounding box center [848, 477] width 309 height 20
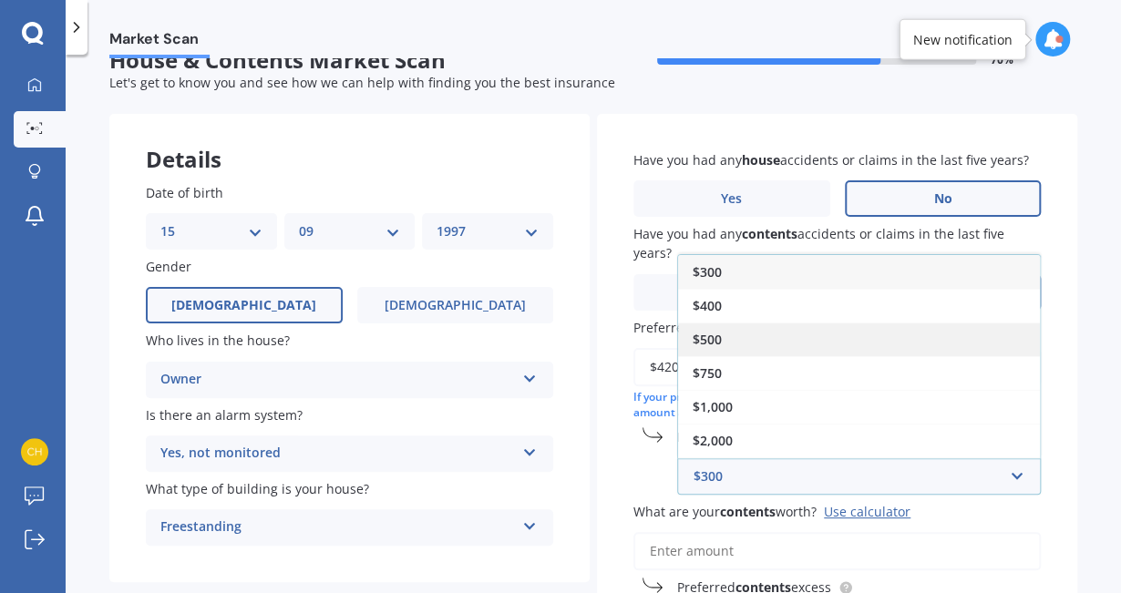
click at [755, 341] on div "$500" at bounding box center [859, 340] width 362 height 34
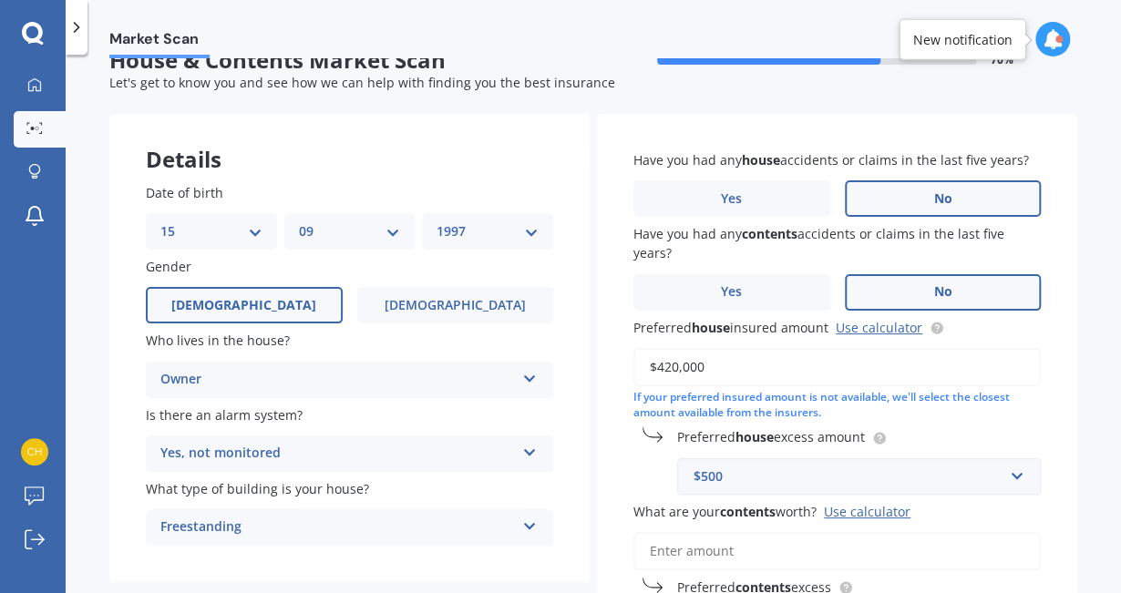
scroll to position [223, 0]
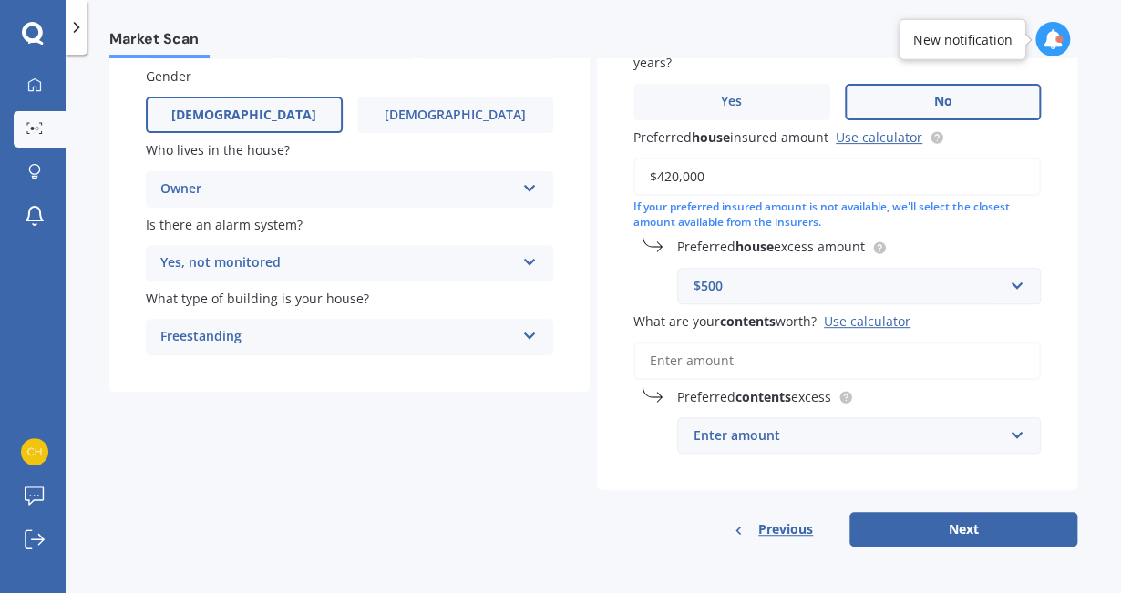
click at [850, 353] on input "What are your contents worth? Use calculator" at bounding box center [836, 361] width 407 height 38
click at [858, 316] on div "Use calculator" at bounding box center [867, 321] width 87 height 17
click at [858, 342] on input "What are your contents worth? Use calculator" at bounding box center [836, 361] width 407 height 38
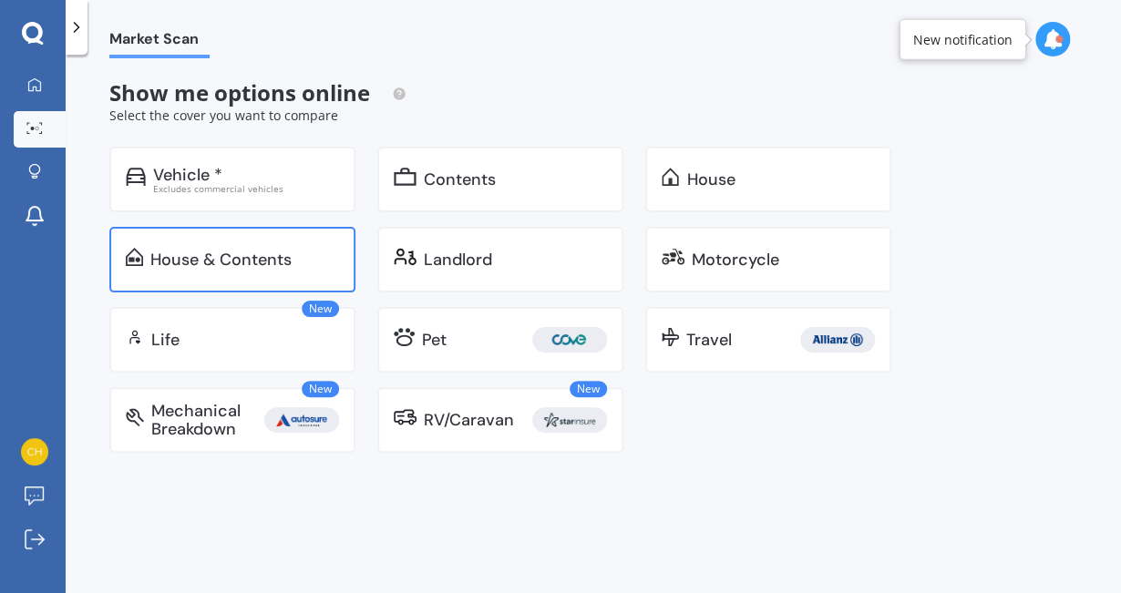
click at [300, 235] on div "House & Contents" at bounding box center [232, 260] width 246 height 66
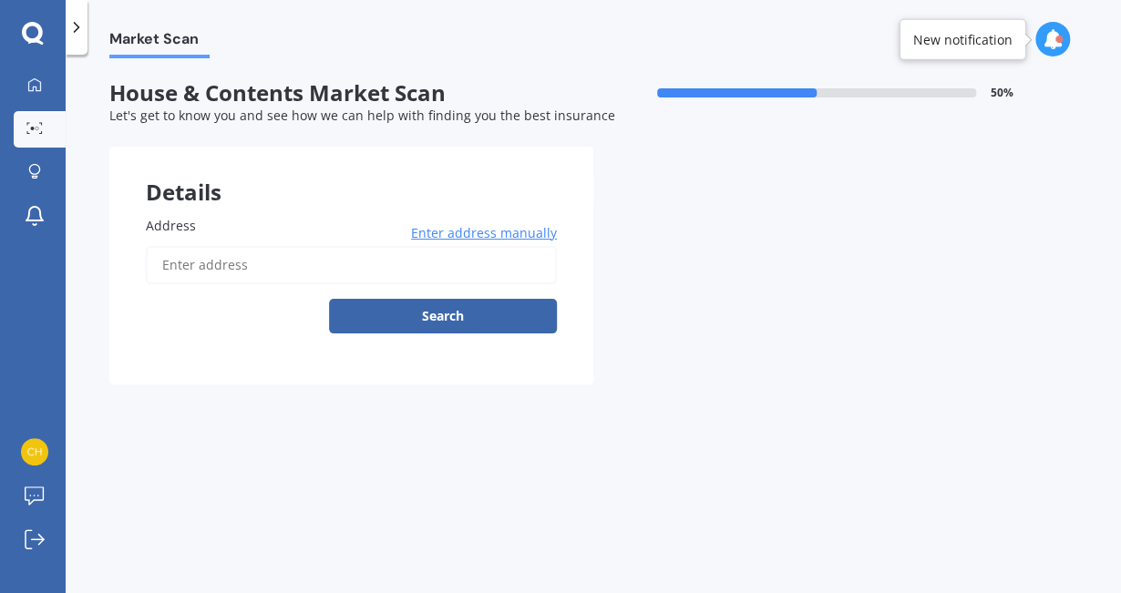
click at [332, 262] on input "Address" at bounding box center [351, 265] width 411 height 38
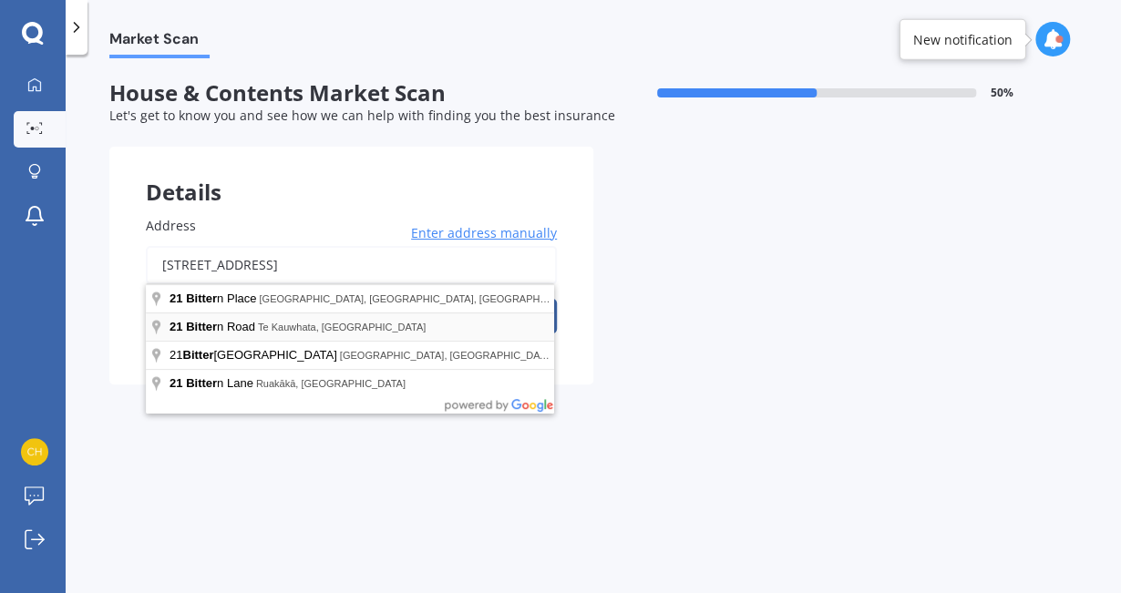
type input "[STREET_ADDRESS]"
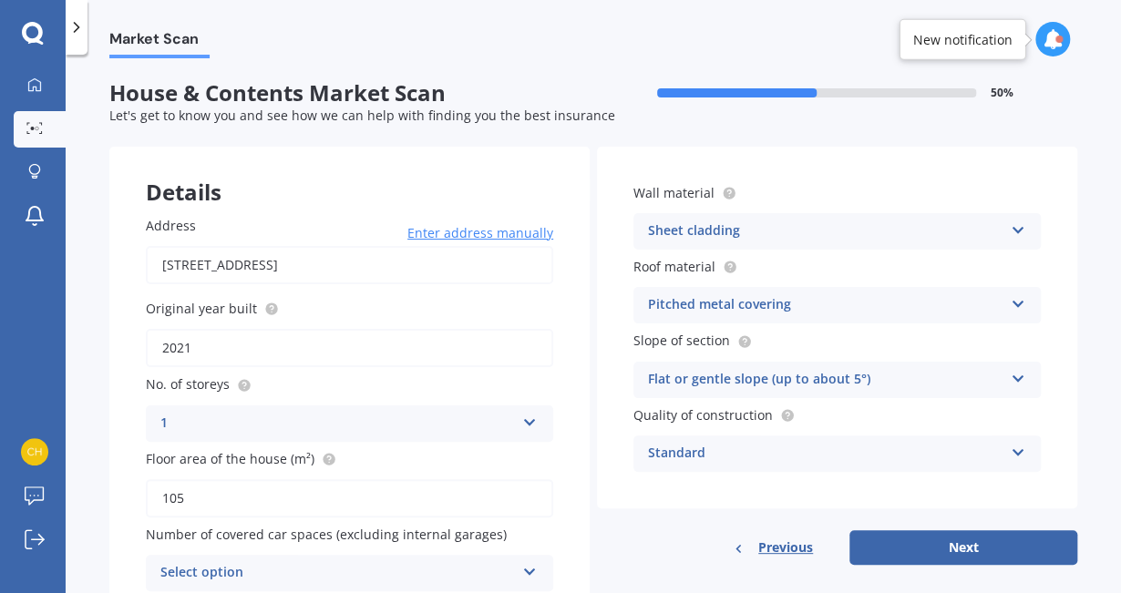
scroll to position [80, 0]
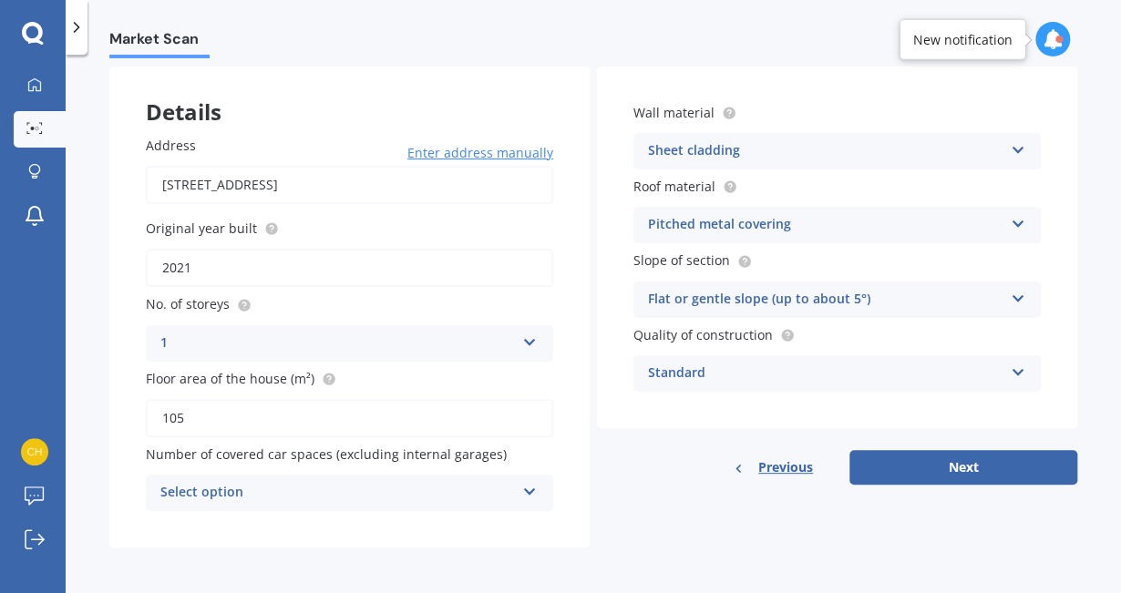
click at [403, 478] on div "Select option 0 1 2 3 4 5+" at bounding box center [349, 493] width 407 height 36
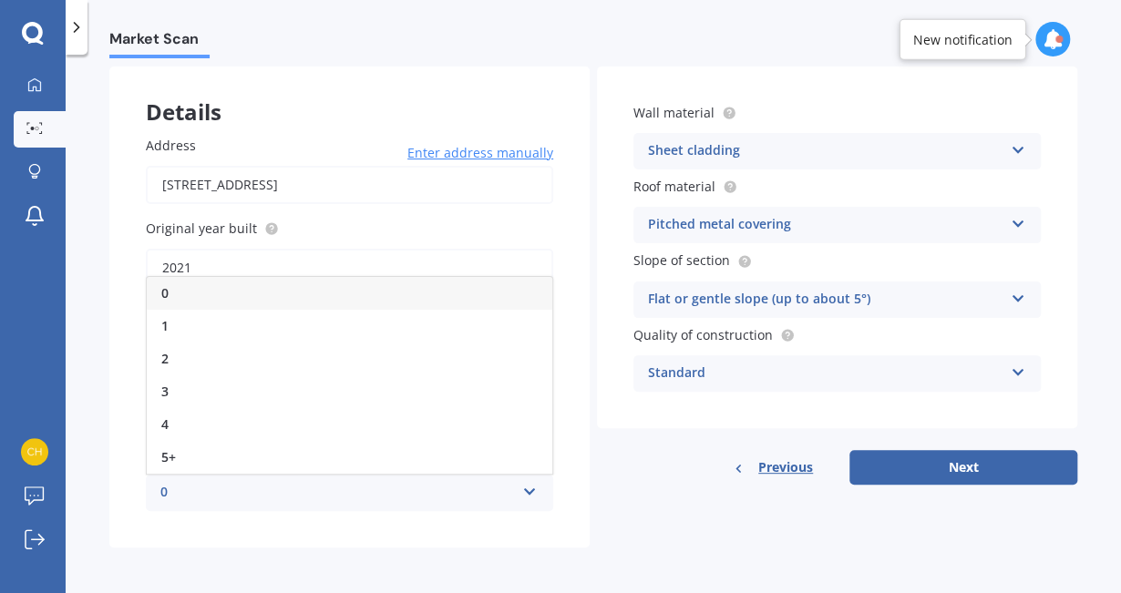
click at [327, 291] on div "0" at bounding box center [350, 293] width 406 height 33
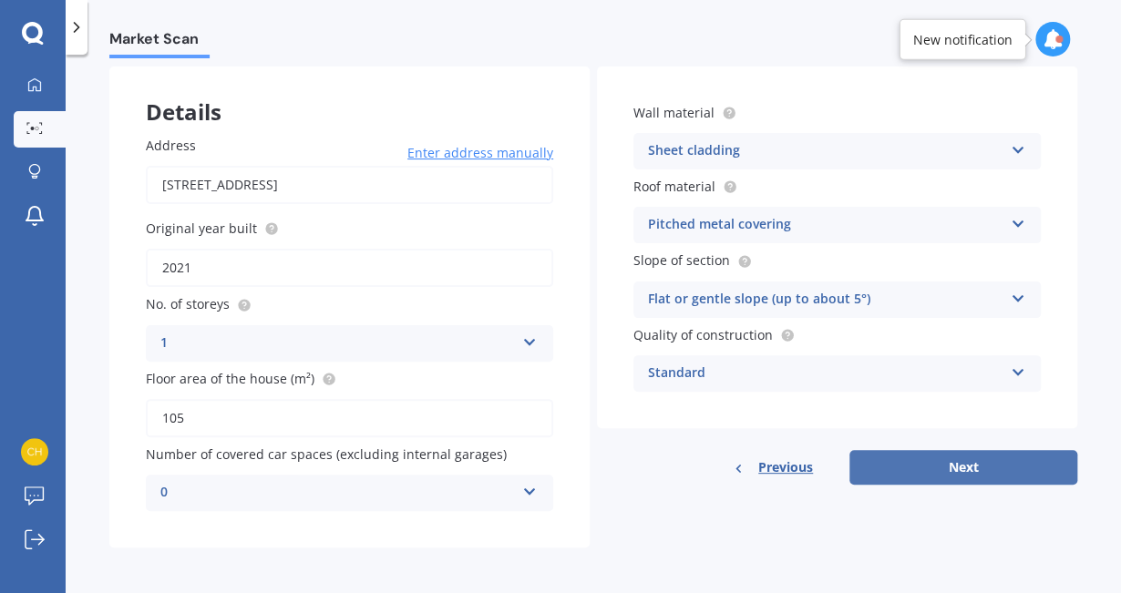
click at [889, 469] on button "Next" at bounding box center [963, 467] width 228 height 35
select select "15"
select select "09"
select select "1997"
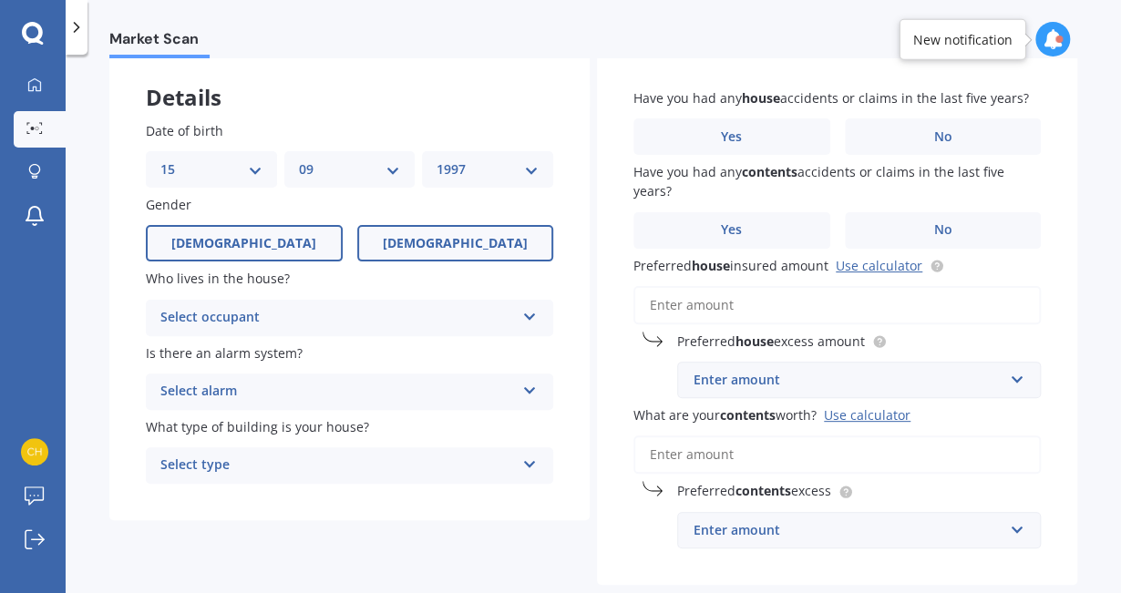
scroll to position [105, 0]
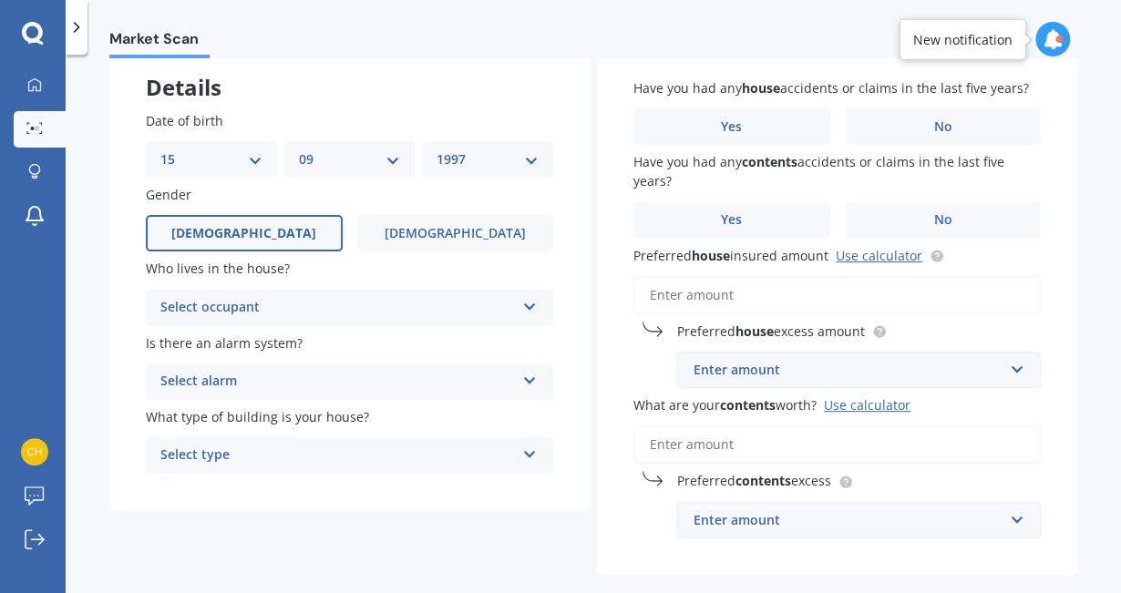
click at [370, 302] on div "Select occupant" at bounding box center [337, 308] width 355 height 22
click at [354, 331] on div "Owner" at bounding box center [350, 343] width 406 height 33
click at [328, 382] on div "Select alarm" at bounding box center [337, 382] width 355 height 22
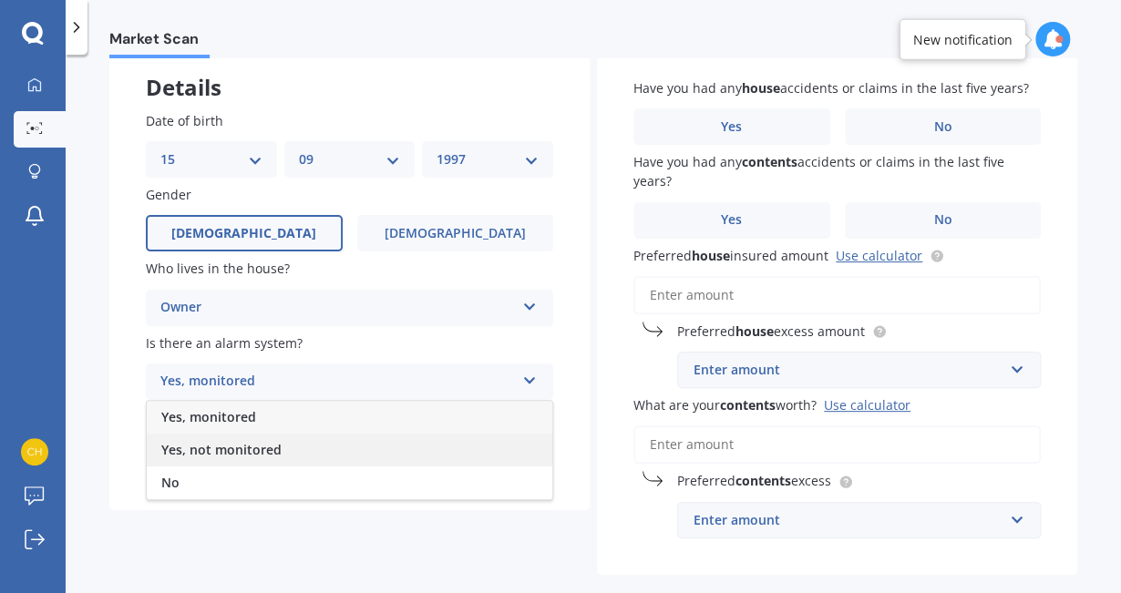
click at [295, 449] on div "Yes, not monitored" at bounding box center [350, 450] width 406 height 33
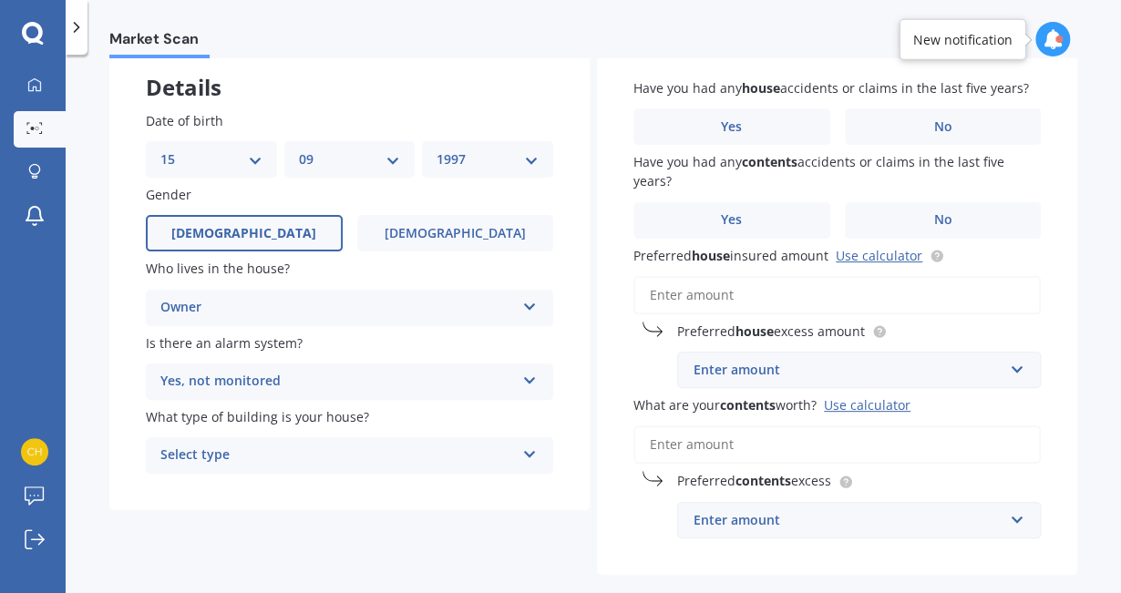
click at [295, 449] on div "Select type" at bounding box center [337, 456] width 355 height 22
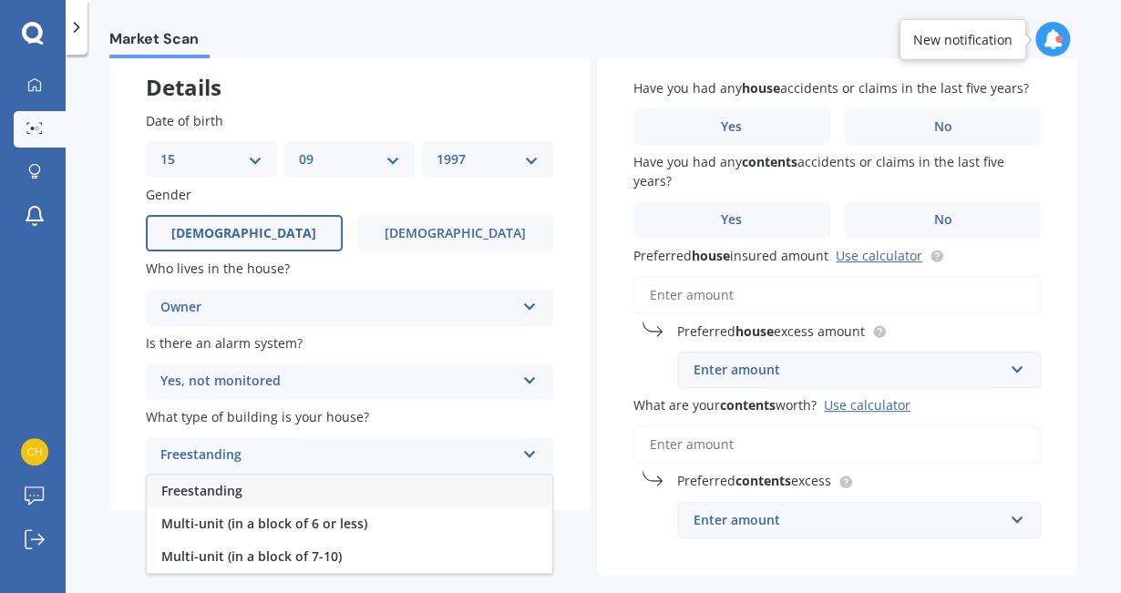
click at [284, 481] on div "Freestanding" at bounding box center [350, 491] width 406 height 33
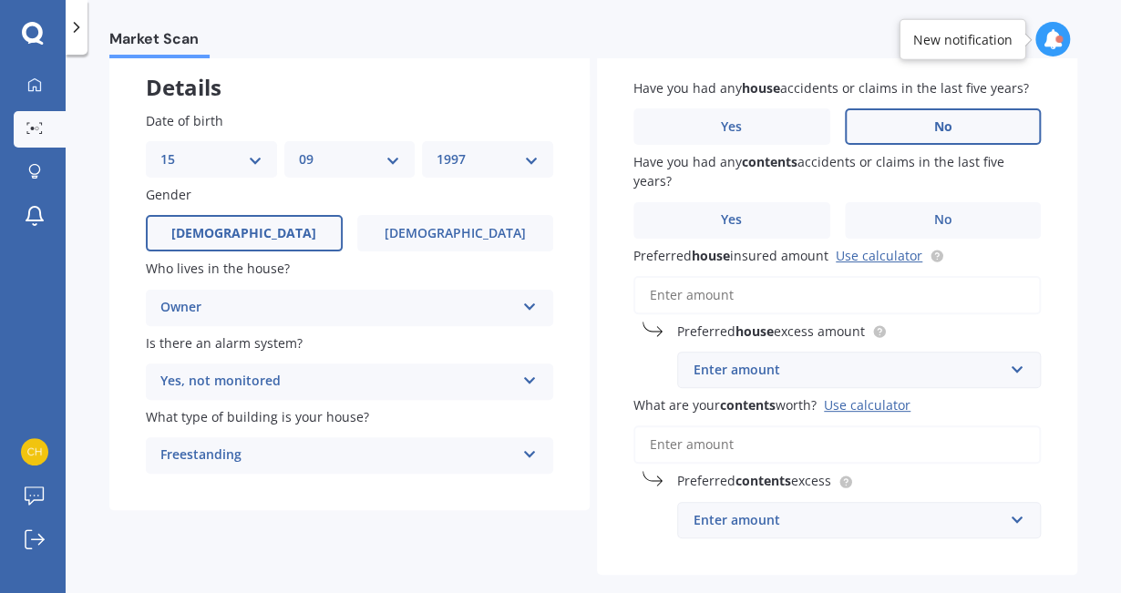
click at [905, 115] on label "No" at bounding box center [943, 126] width 197 height 36
click at [0, 0] on input "No" at bounding box center [0, 0] width 0 height 0
click at [923, 210] on label "No" at bounding box center [943, 220] width 197 height 36
click at [0, 0] on input "No" at bounding box center [0, 0] width 0 height 0
click at [857, 289] on input "Preferred house insured amount Use calculator" at bounding box center [836, 295] width 407 height 38
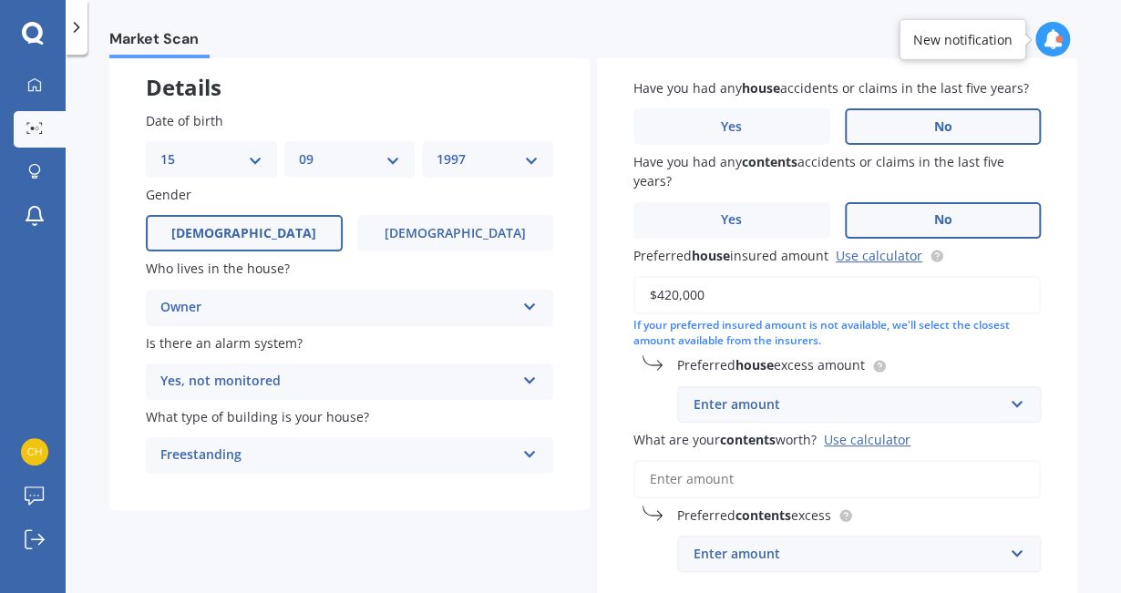
type input "$420,000"
click at [857, 407] on div "Enter amount" at bounding box center [848, 405] width 309 height 20
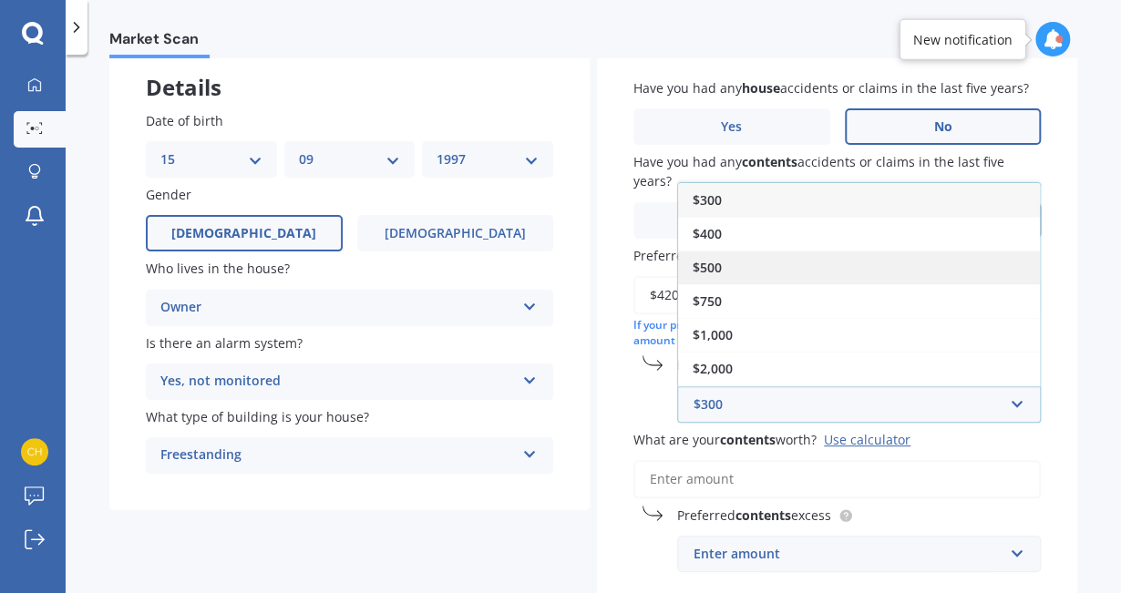
click at [750, 263] on div "$500" at bounding box center [859, 268] width 362 height 34
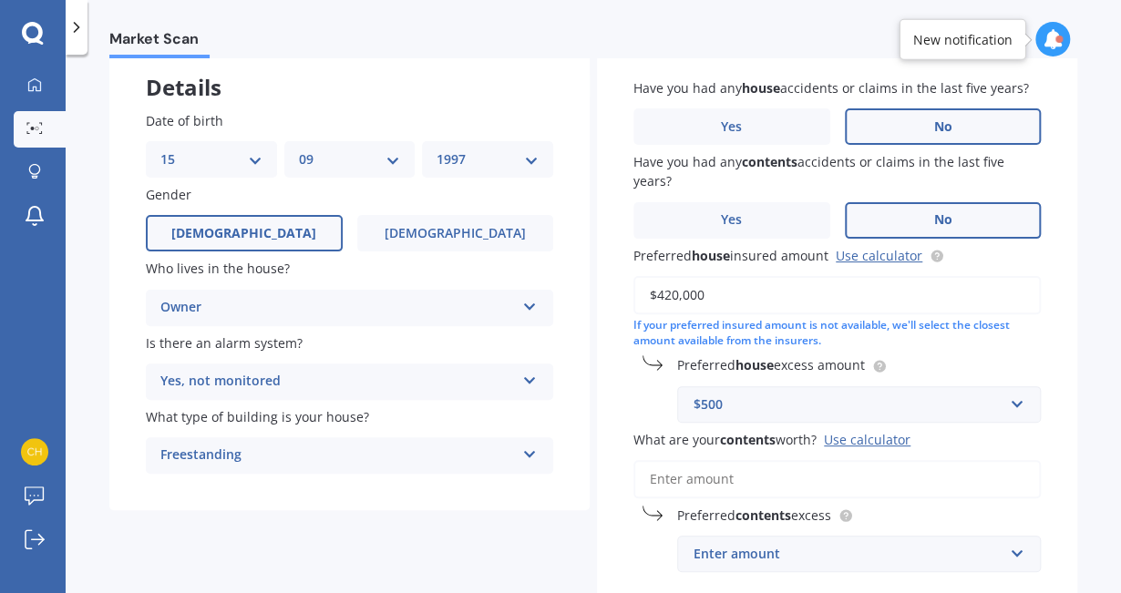
click at [697, 499] on div "Have you had any house accidents or claims in the last five years? Yes No Have …" at bounding box center [837, 325] width 480 height 567
click at [697, 487] on input "What are your contents worth? Use calculator" at bounding box center [836, 479] width 407 height 38
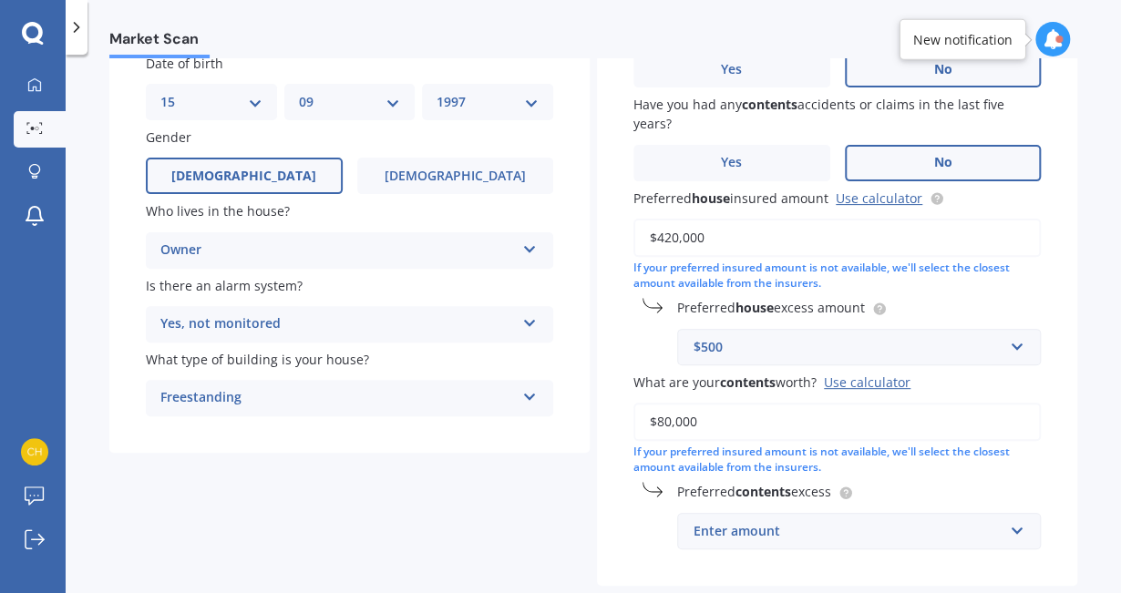
scroll to position [168, 0]
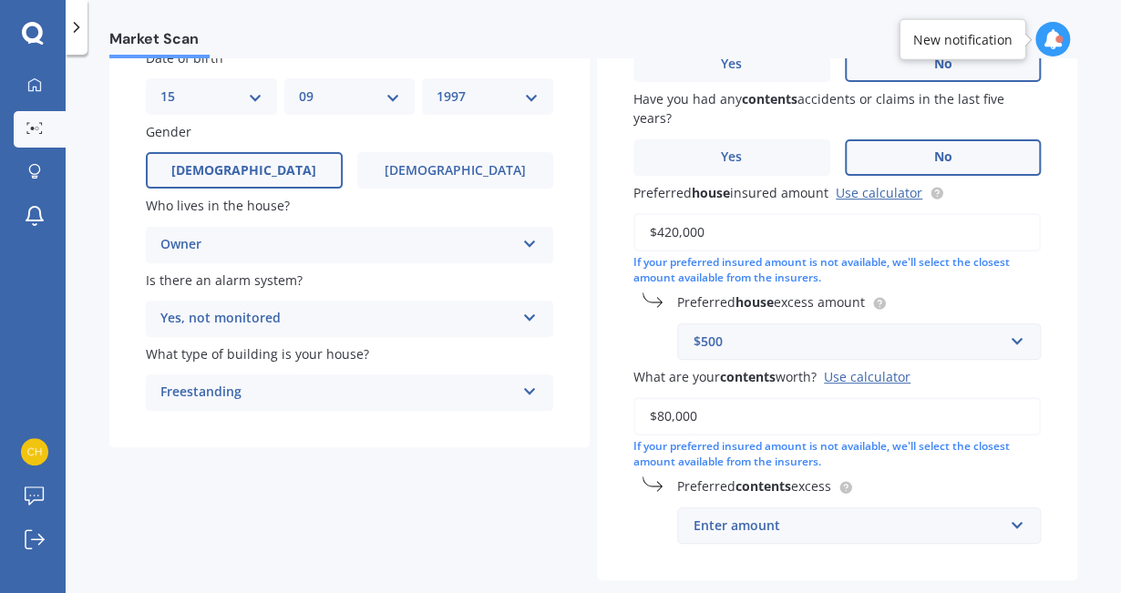
type input "$80,000"
click at [702, 517] on div "Enter amount" at bounding box center [848, 526] width 309 height 20
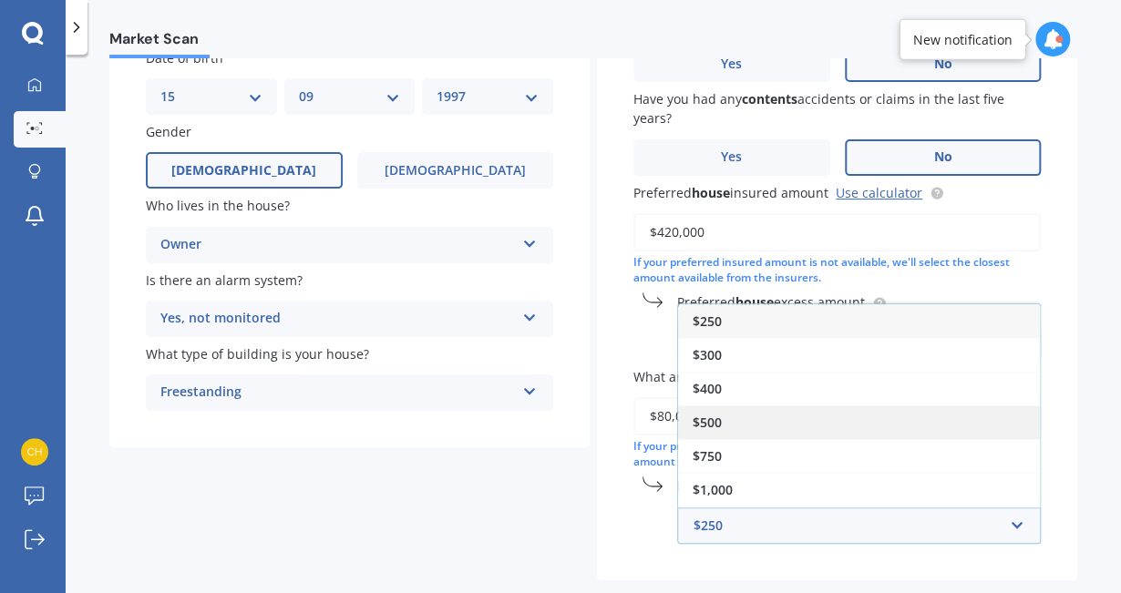
click at [717, 429] on div "$500" at bounding box center [859, 423] width 362 height 34
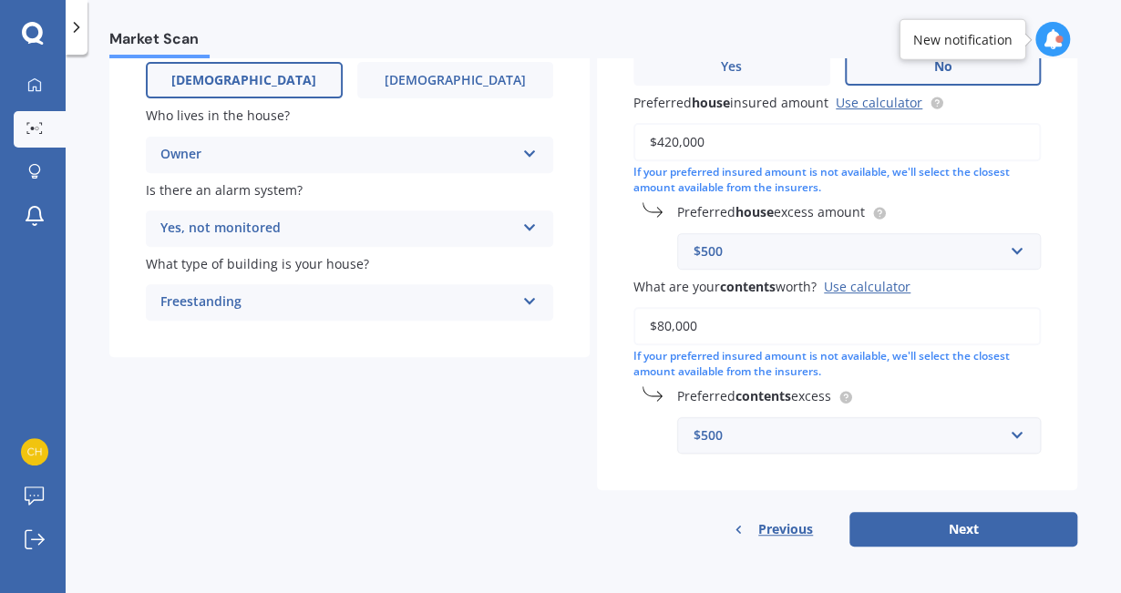
scroll to position [257, 0]
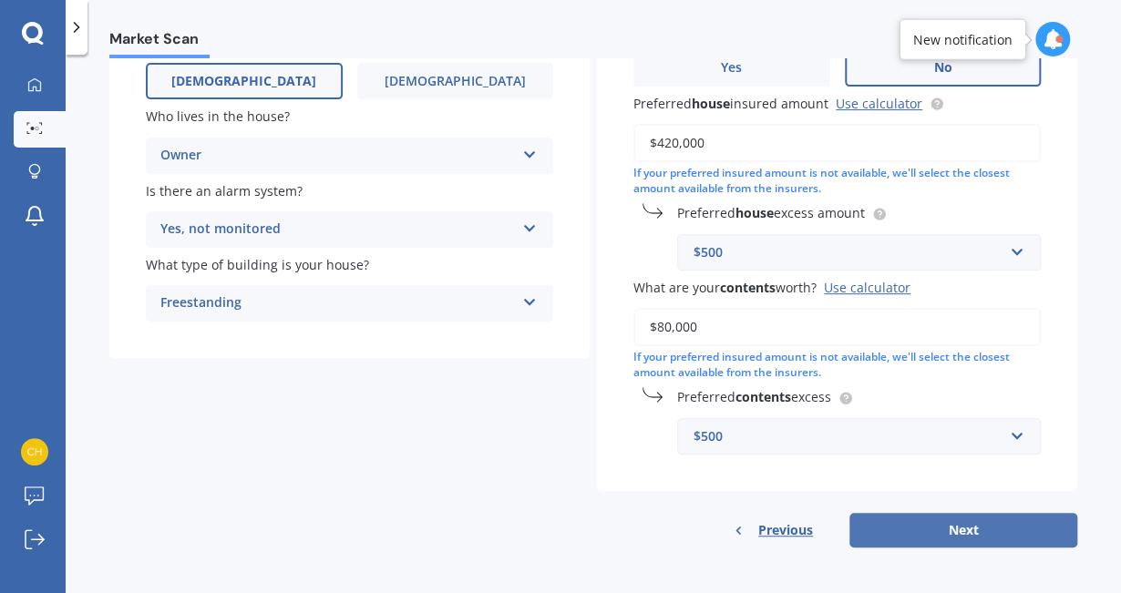
click at [876, 522] on button "Next" at bounding box center [963, 530] width 228 height 35
select select "15"
select select "09"
select select "1997"
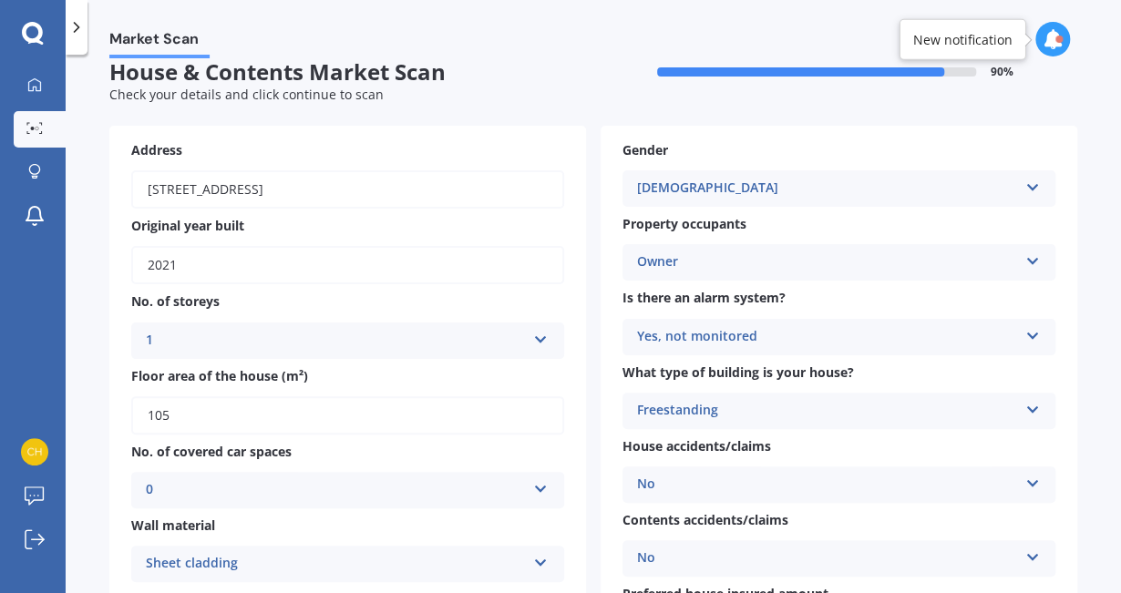
scroll to position [0, 0]
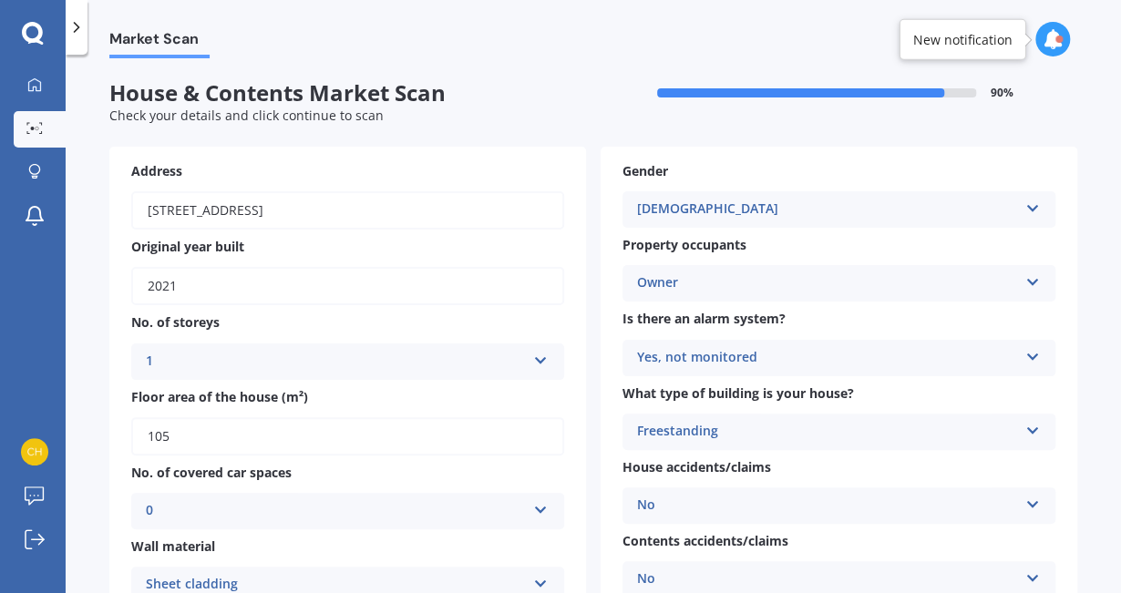
click at [314, 291] on input "2021" at bounding box center [347, 286] width 433 height 38
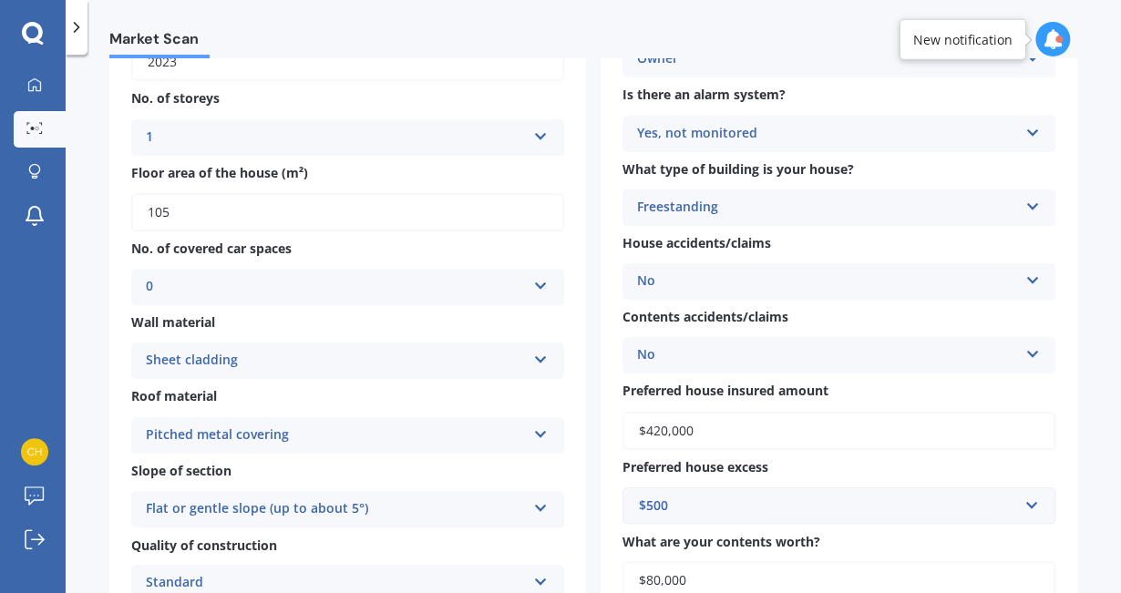
type input "2023"
click at [314, 291] on div "0" at bounding box center [336, 287] width 380 height 22
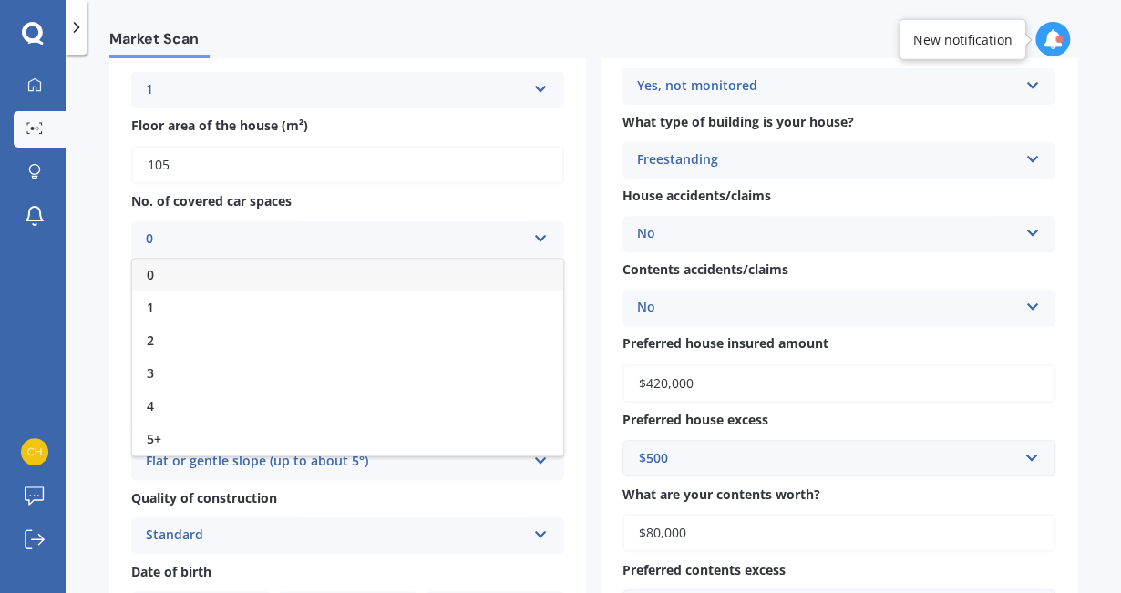
scroll to position [275, 0]
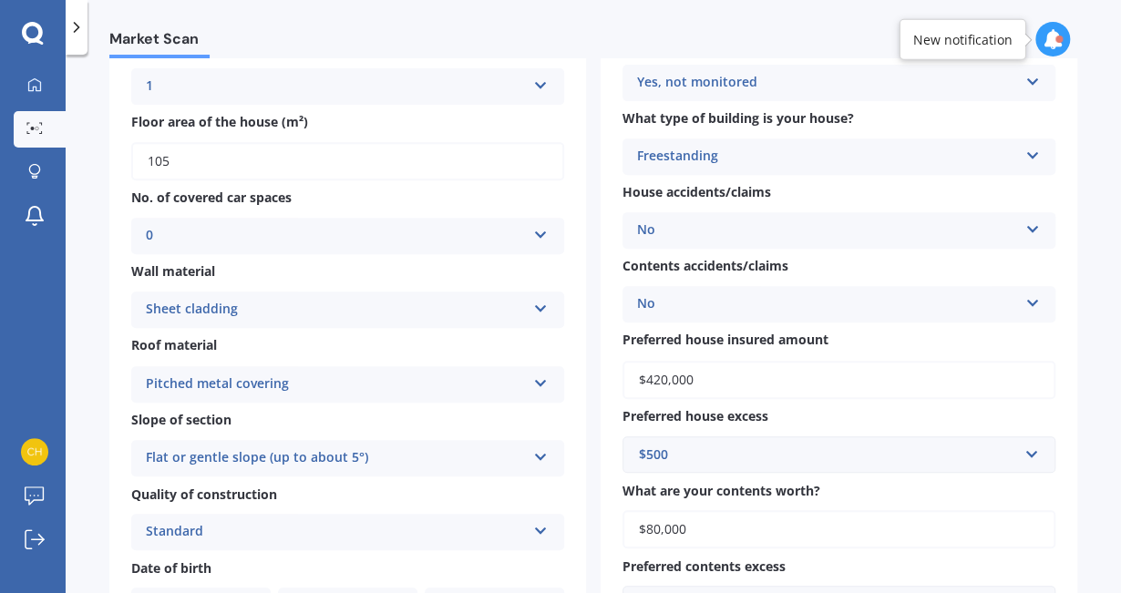
click at [125, 269] on div "Address [STREET_ADDRESS] Original year built 2023 No. of storeys 1 1 2 3 4 5+ F…" at bounding box center [347, 255] width 477 height 768
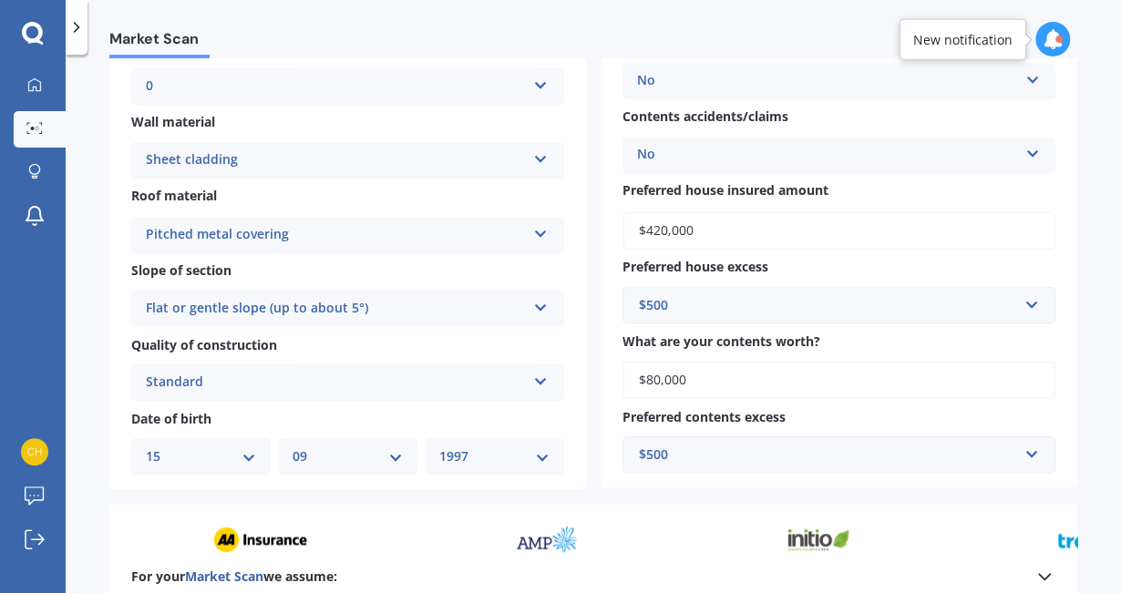
scroll to position [580, 0]
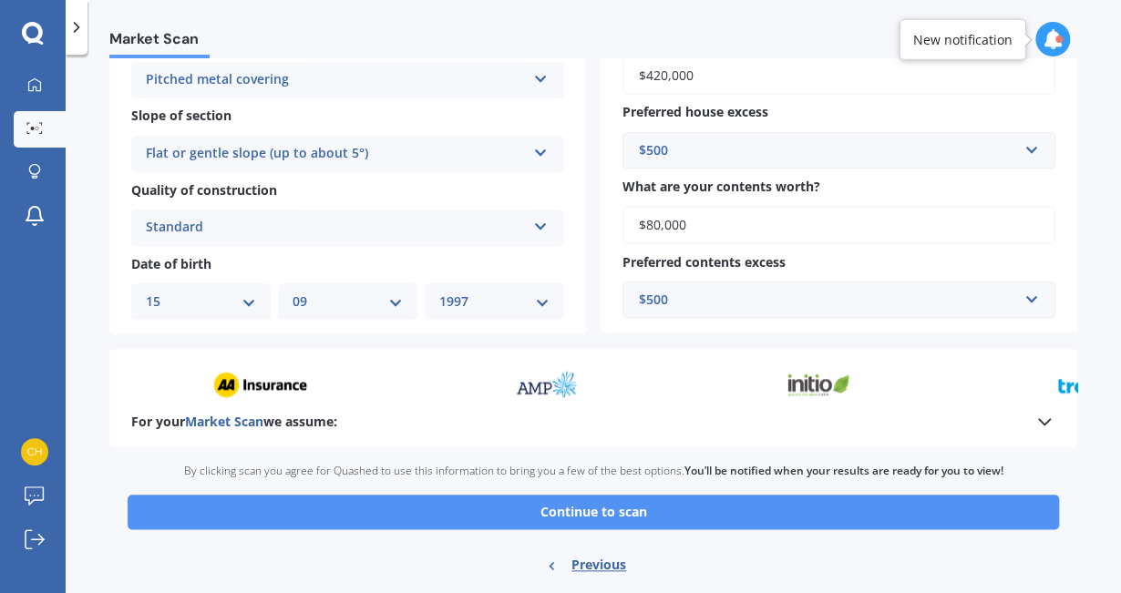
click at [697, 508] on button "Continue to scan" at bounding box center [593, 512] width 931 height 35
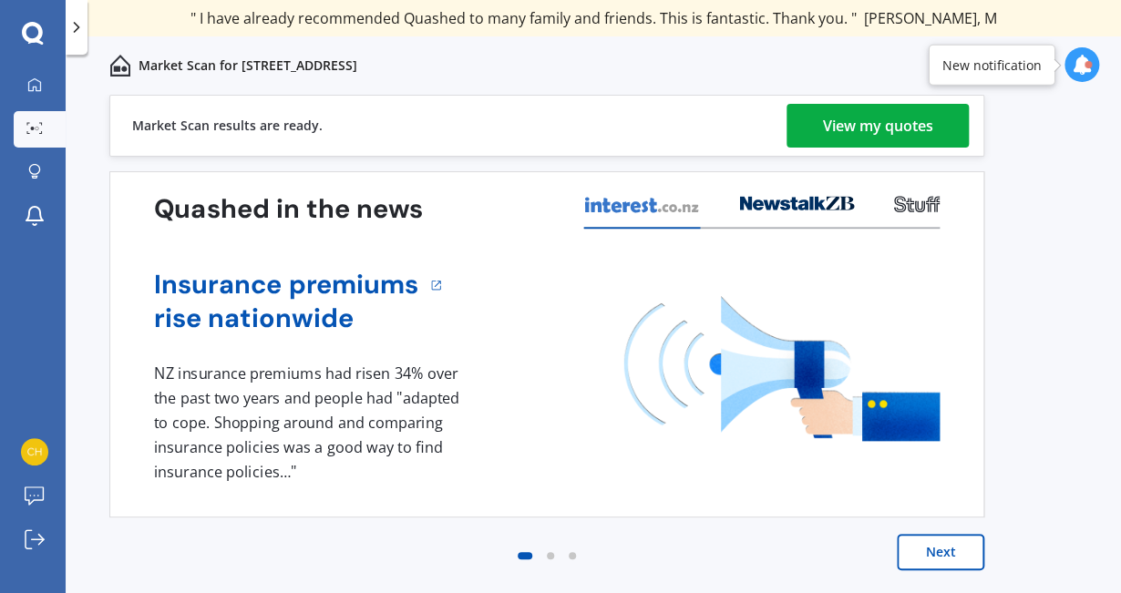
click at [838, 135] on div "View my quotes" at bounding box center [878, 126] width 110 height 44
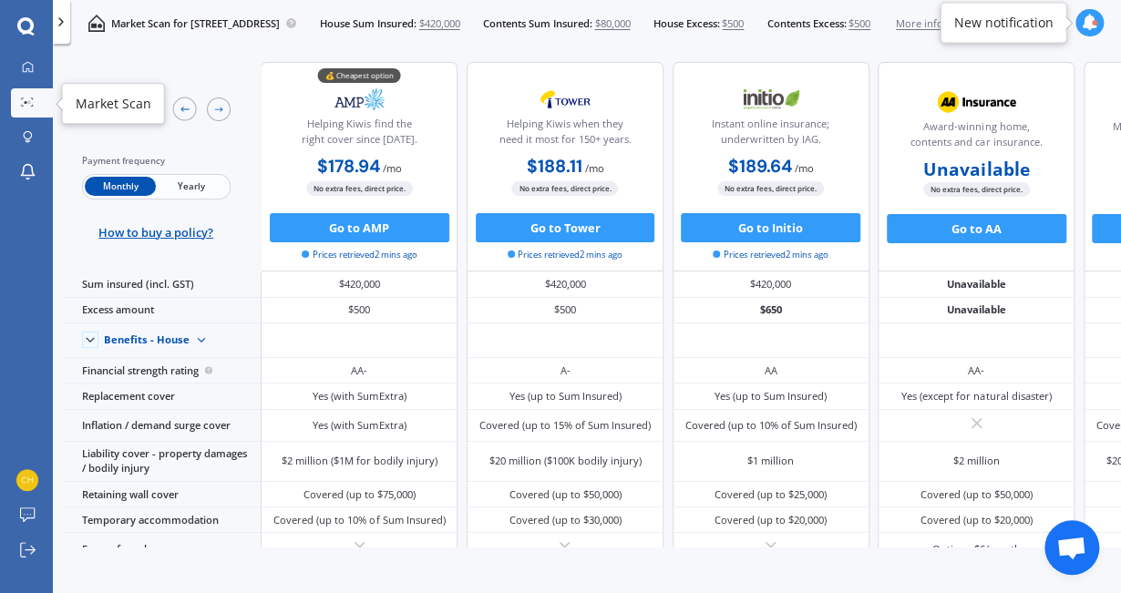
click at [31, 106] on icon at bounding box center [27, 102] width 13 height 9
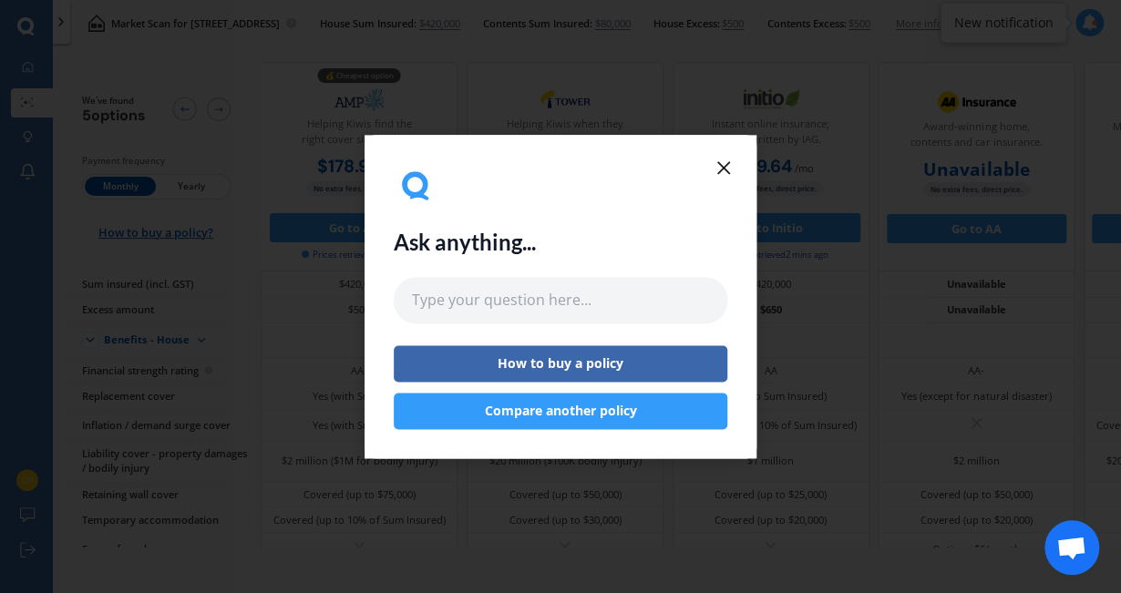
click at [571, 400] on button "Compare another policy" at bounding box center [561, 411] width 334 height 36
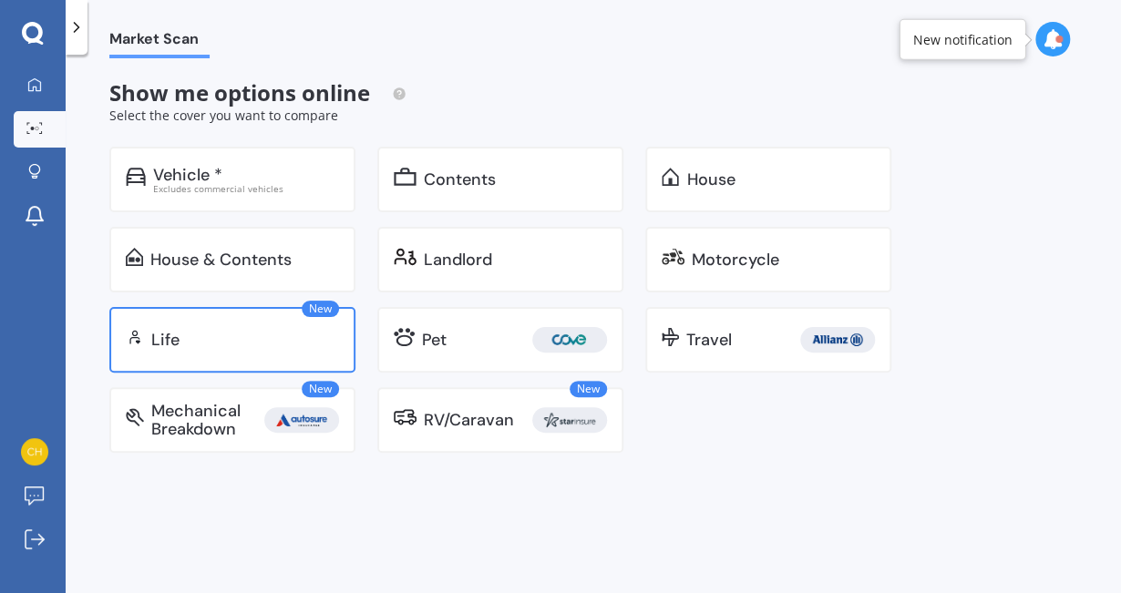
click at [278, 331] on div "Life" at bounding box center [245, 340] width 188 height 18
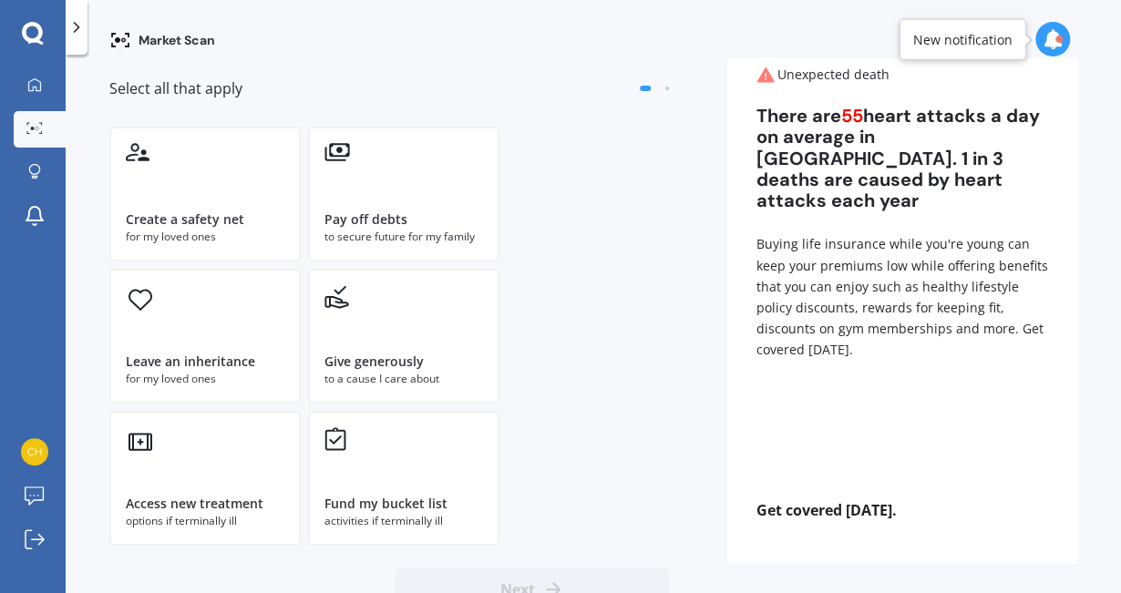
scroll to position [117, 0]
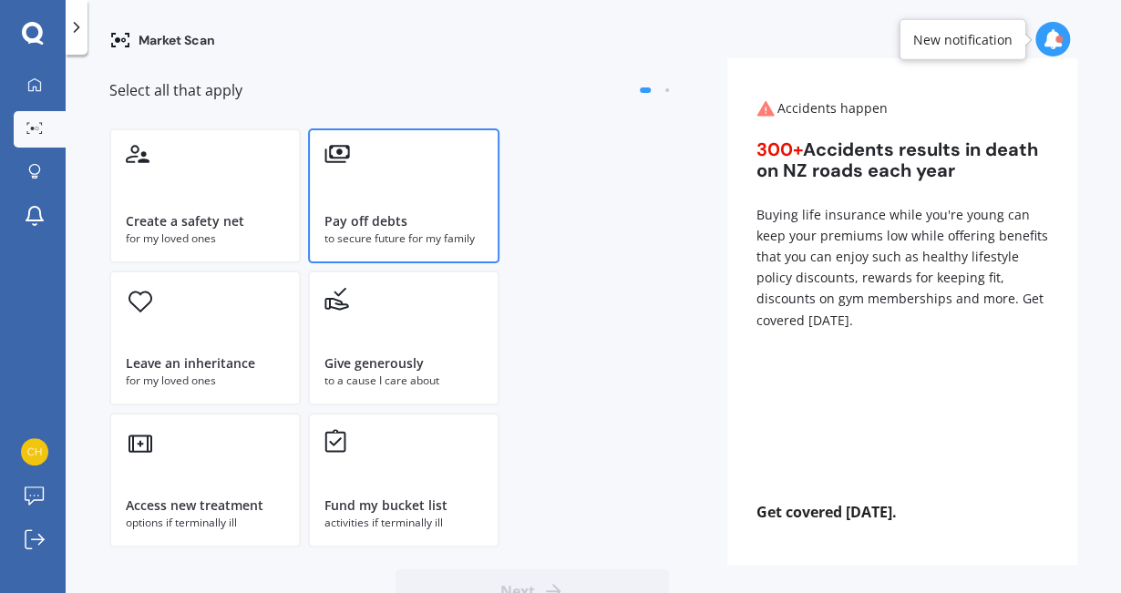
click at [357, 236] on div "to secure future for my family" at bounding box center [403, 239] width 159 height 16
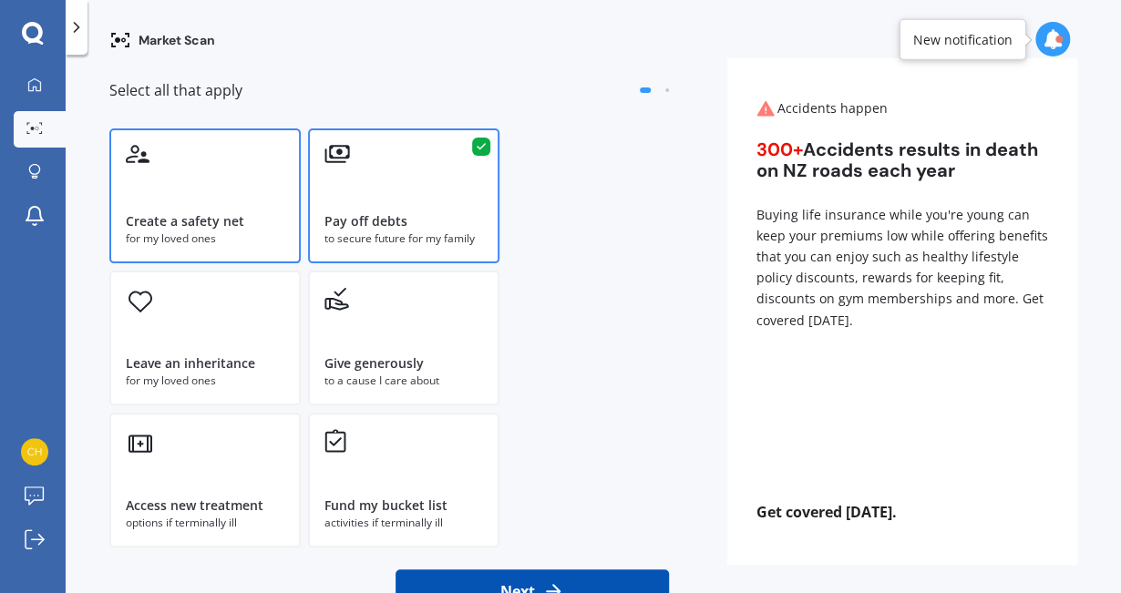
click at [277, 232] on div "for my loved ones" at bounding box center [205, 239] width 159 height 16
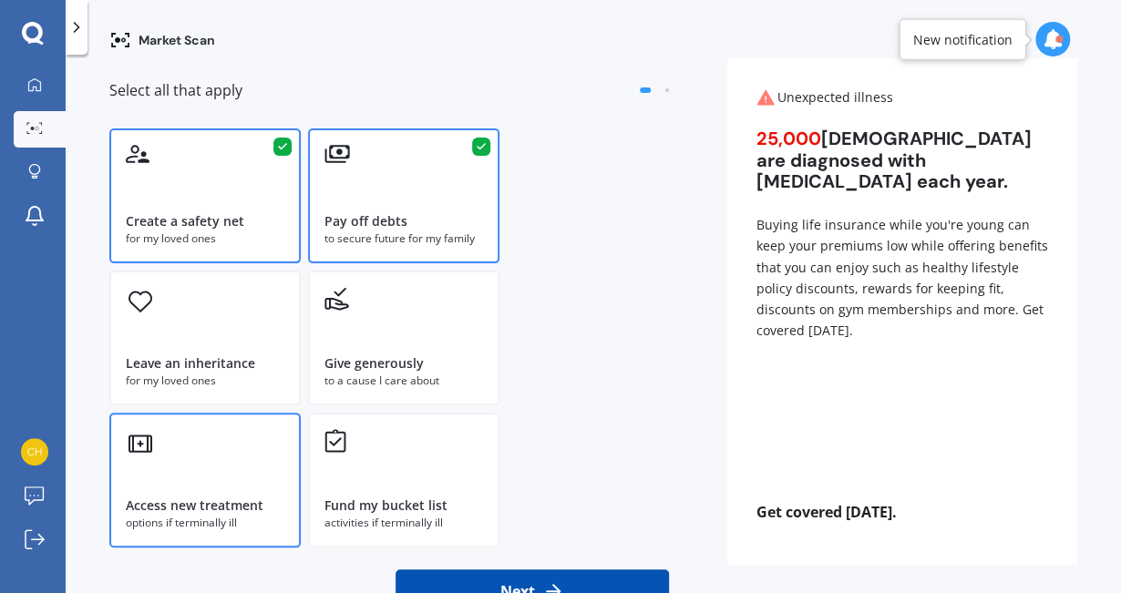
click at [262, 458] on div "Access new treatment options if terminally ill" at bounding box center [204, 480] width 191 height 135
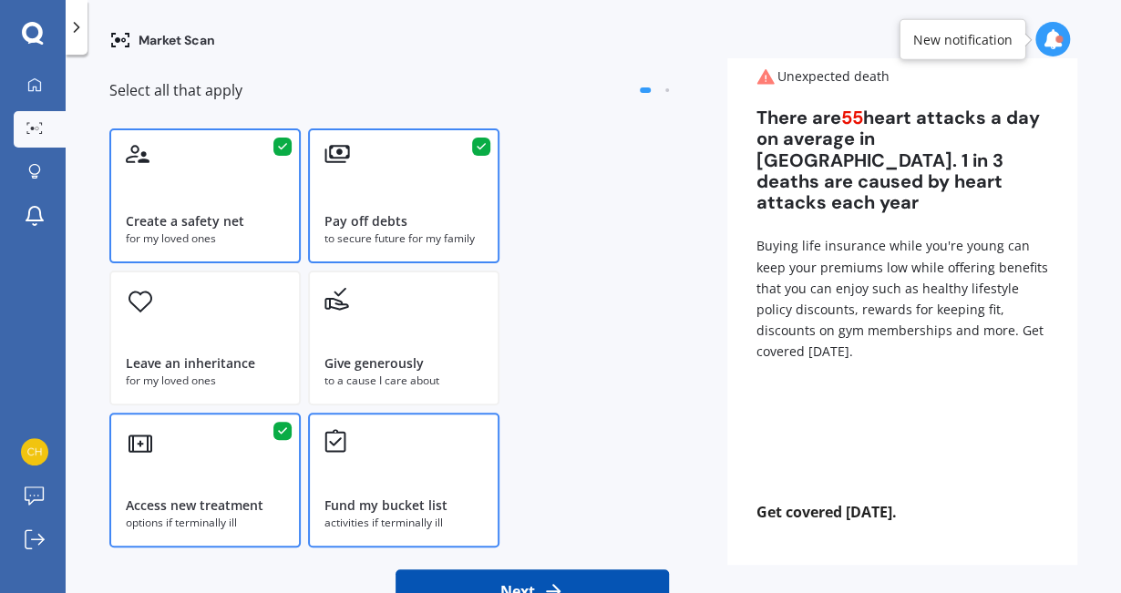
click at [424, 535] on div "Fund my bucket list activities if terminally ill" at bounding box center [403, 480] width 191 height 135
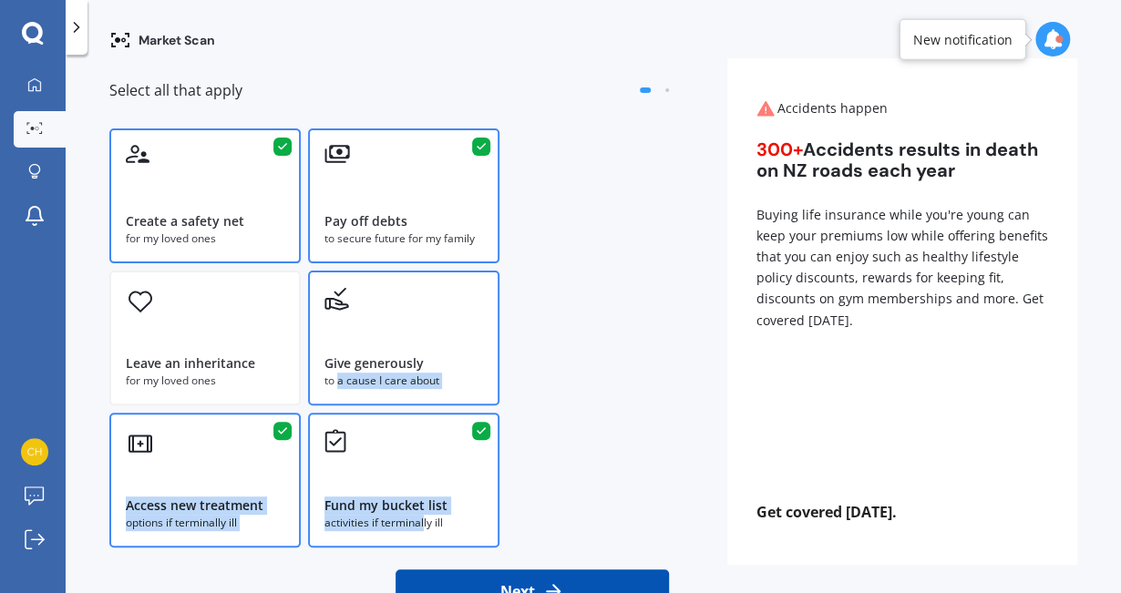
drag, startPoint x: 424, startPoint y: 535, endPoint x: 334, endPoint y: 386, distance: 174.6
click at [334, 386] on div "Create a safety net for my loved ones Pay off debts to secure future for my fam…" at bounding box center [389, 338] width 560 height 419
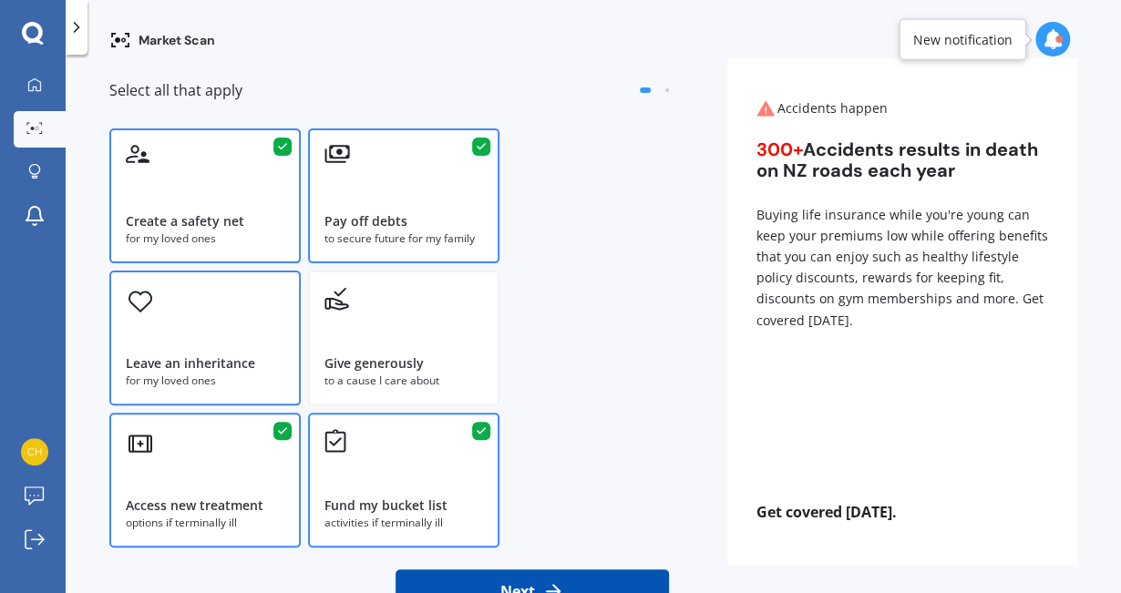
click at [227, 334] on div "Leave an inheritance for my loved ones" at bounding box center [204, 338] width 191 height 135
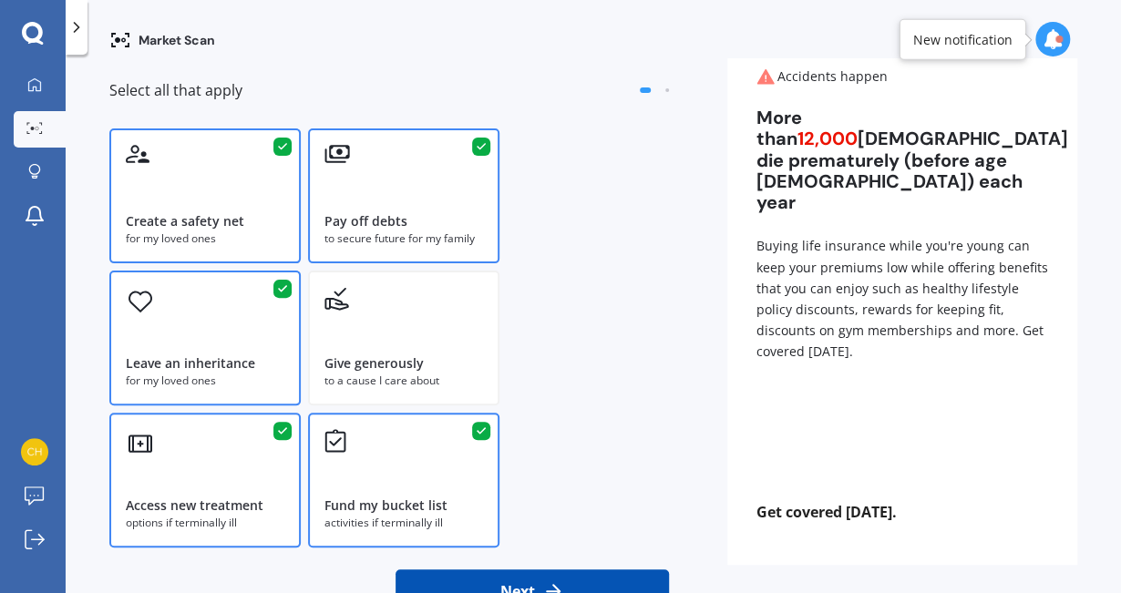
click at [516, 545] on button "Next" at bounding box center [532, 592] width 273 height 44
select select "15"
select select "09"
select select "1997"
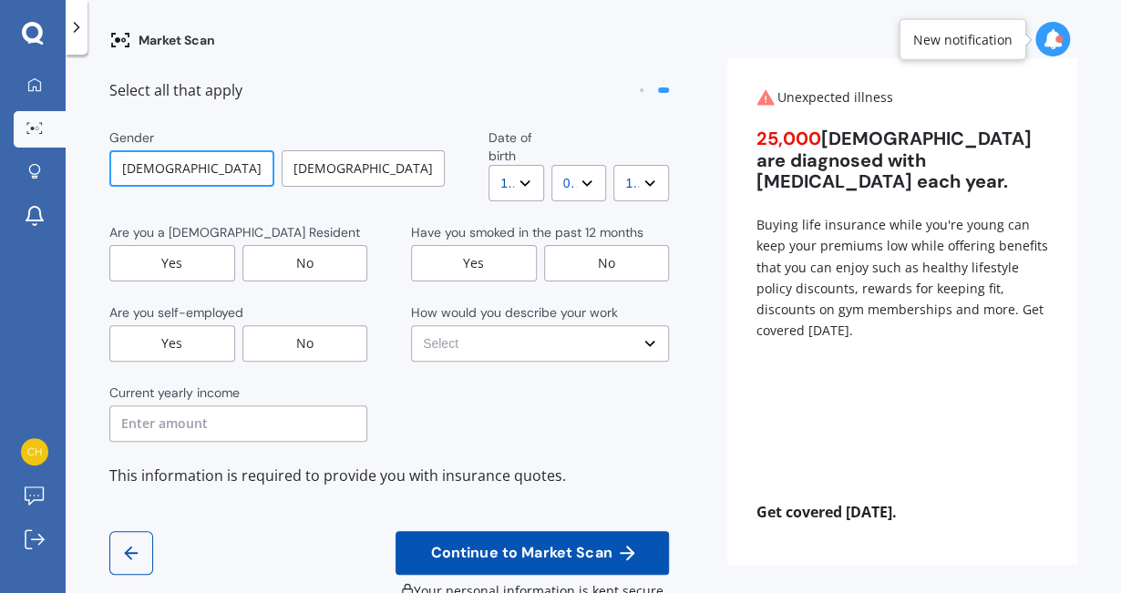
scroll to position [0, 0]
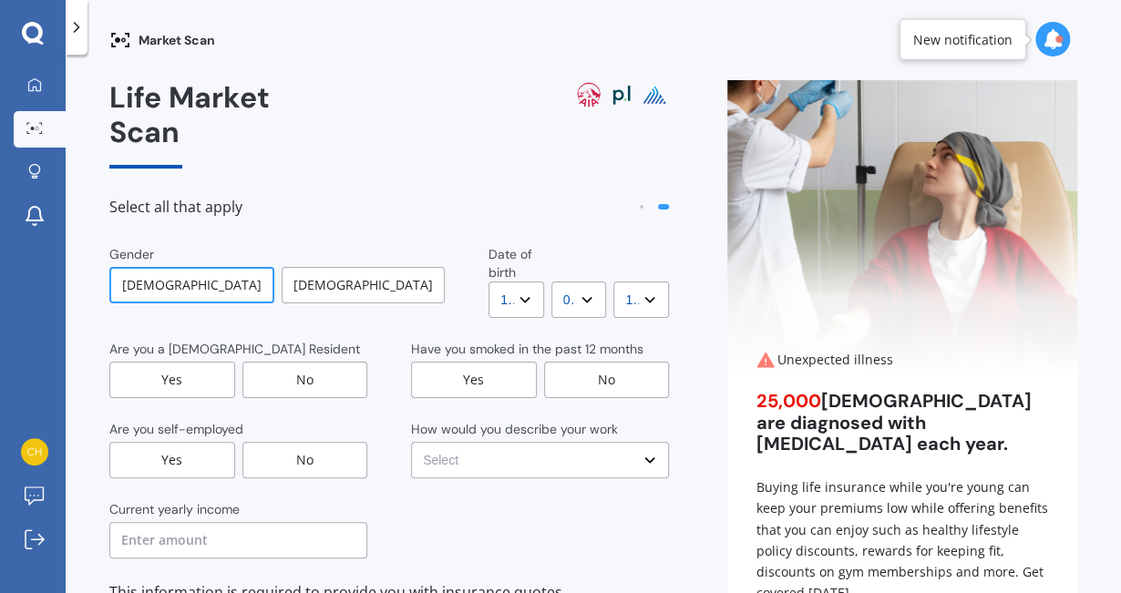
click at [282, 267] on div "[DEMOGRAPHIC_DATA]" at bounding box center [363, 285] width 163 height 36
